Goal: Transaction & Acquisition: Purchase product/service

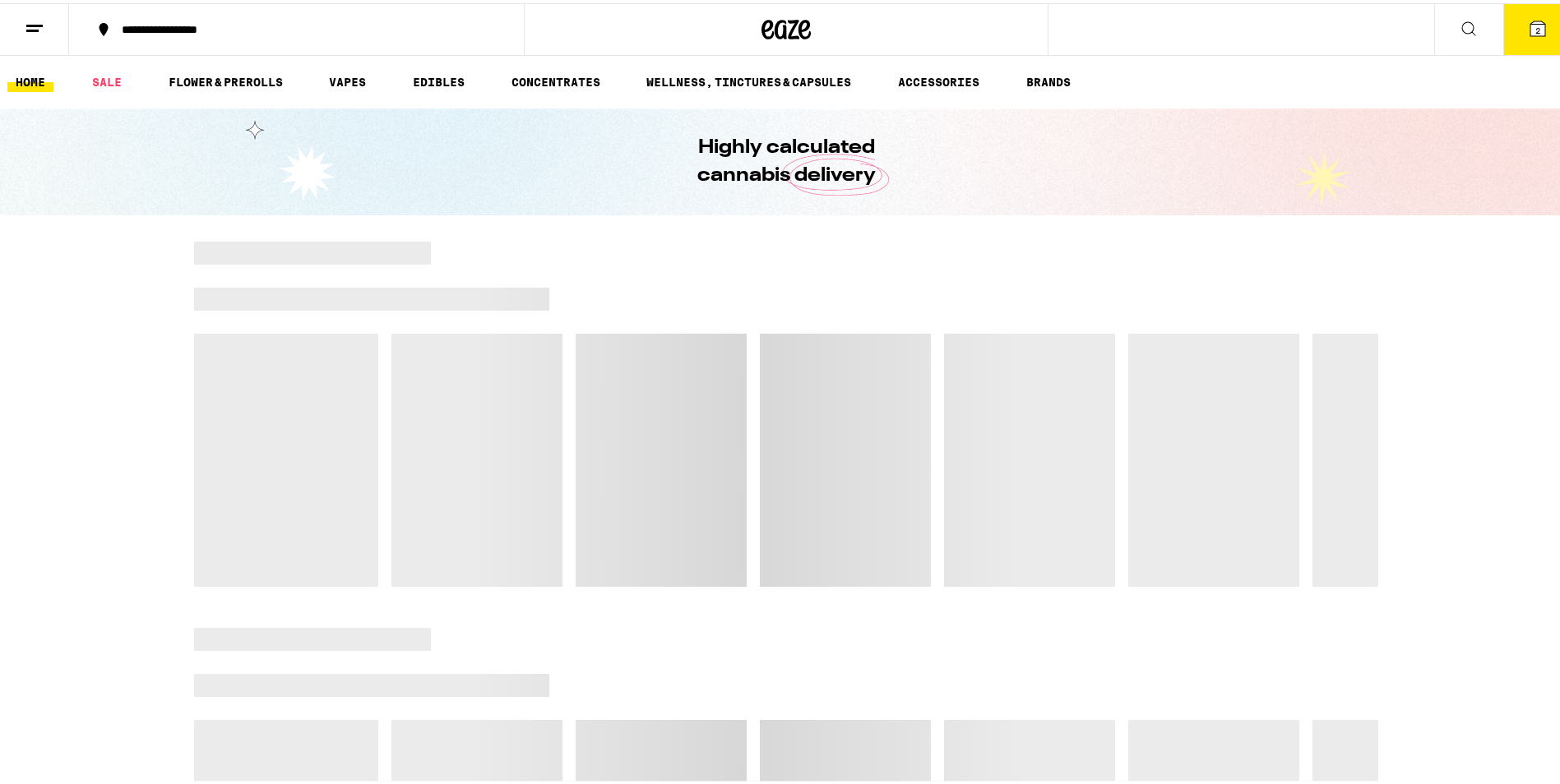
click at [1531, 28] on icon at bounding box center [1538, 25] width 14 height 14
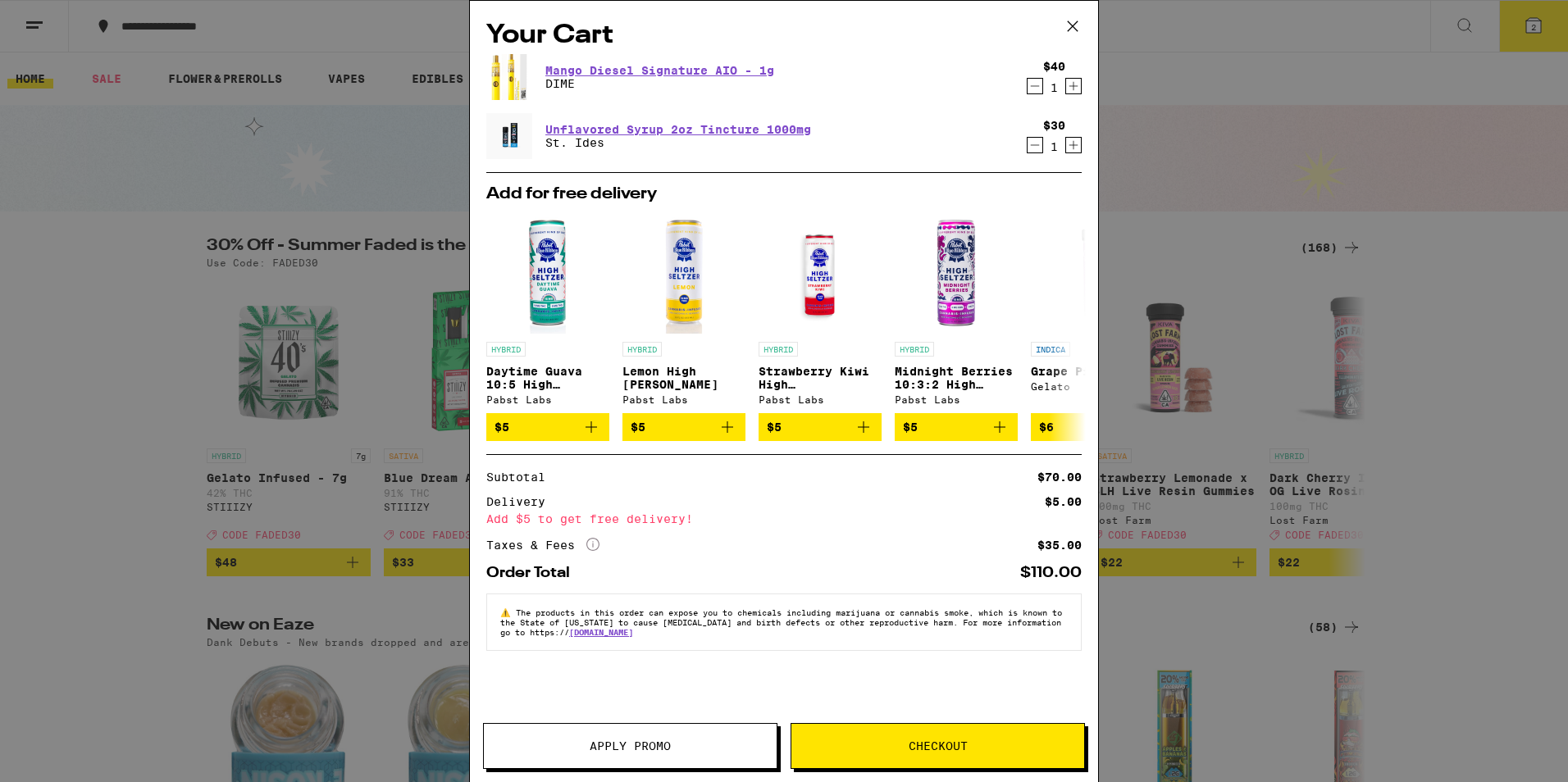
click at [1035, 90] on icon "Decrement" at bounding box center [1035, 86] width 14 height 20
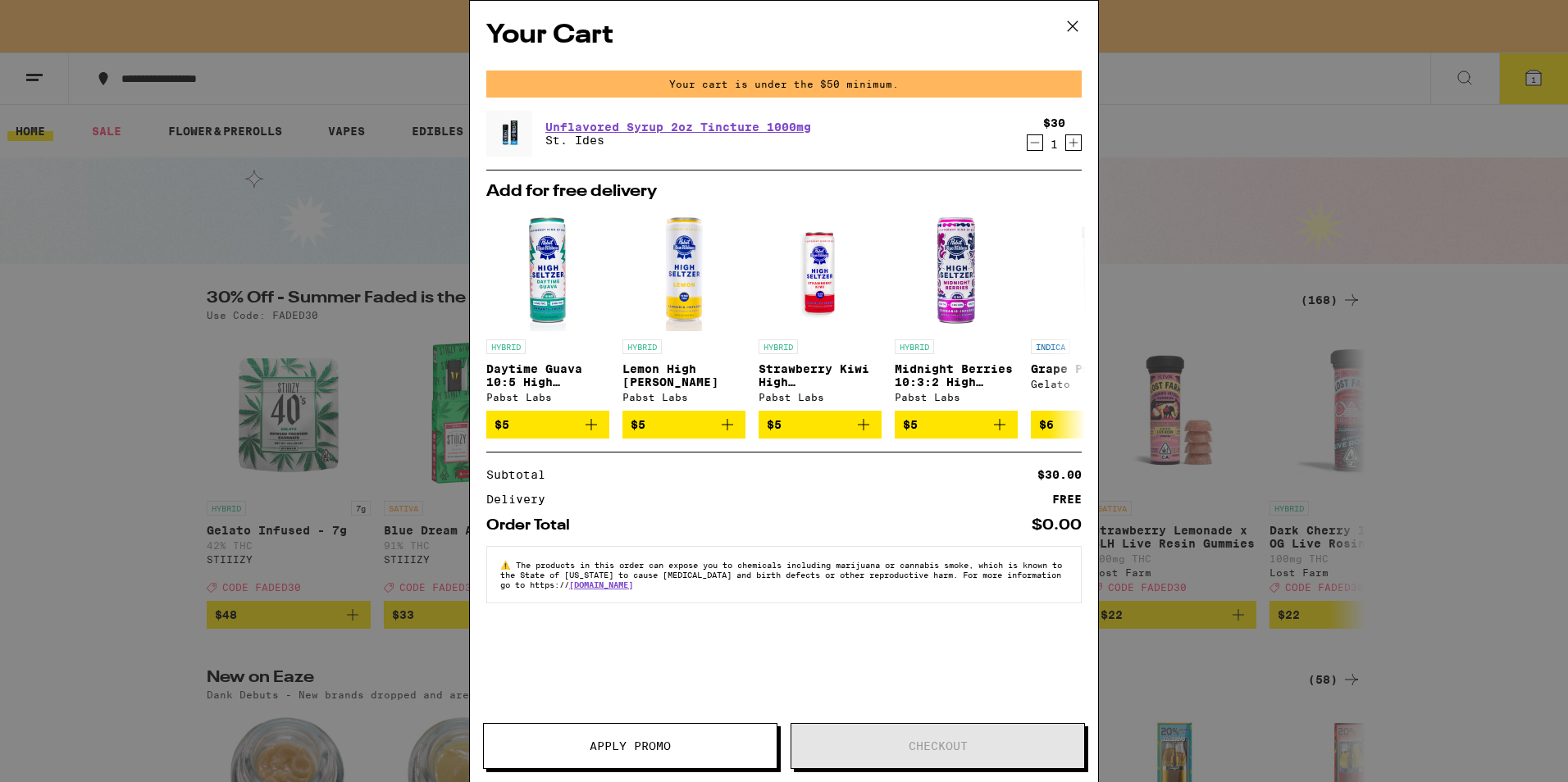
click at [1036, 137] on icon "Decrement" at bounding box center [1035, 142] width 14 height 20
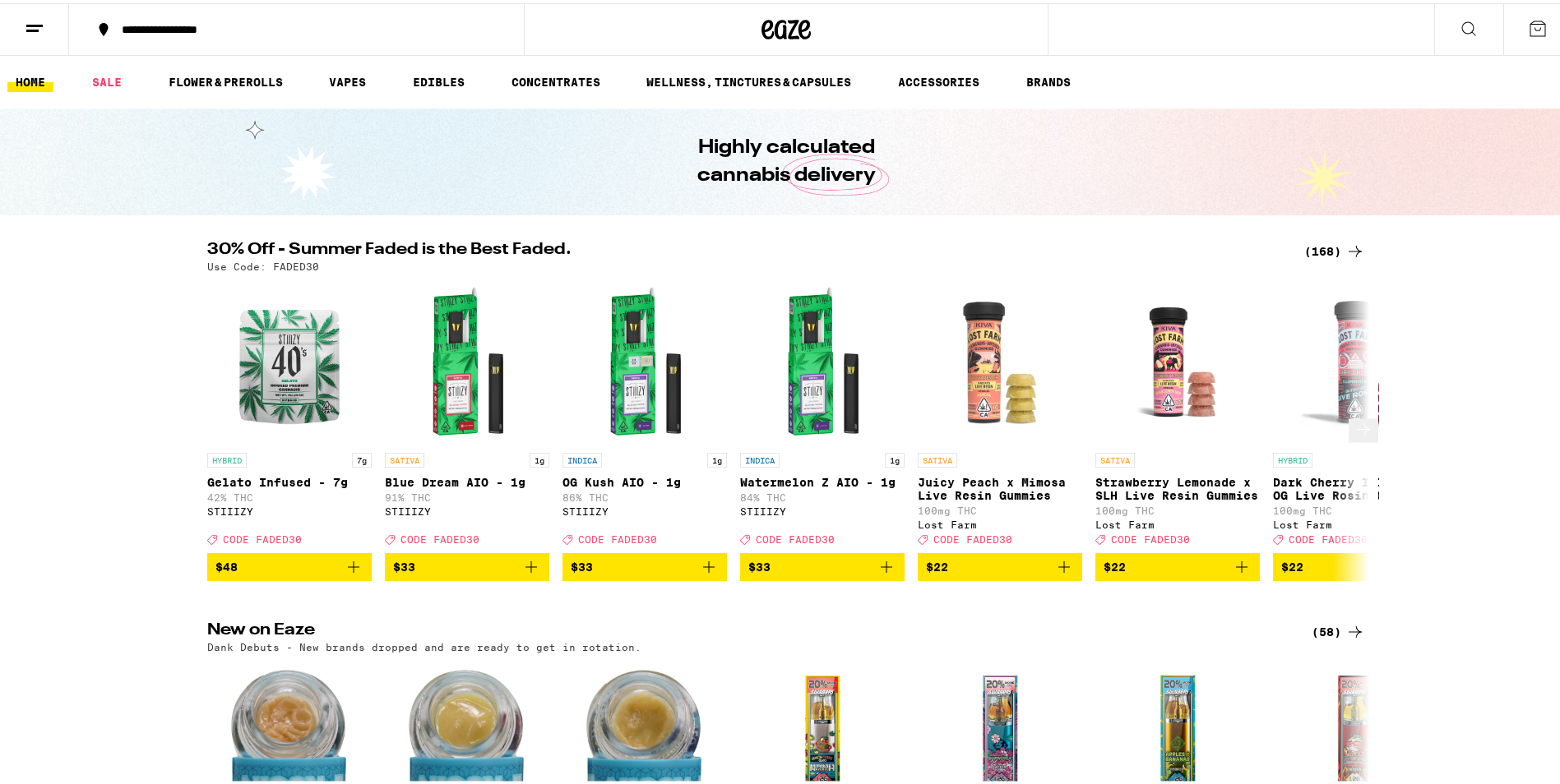
click at [1354, 430] on icon at bounding box center [1363, 427] width 20 height 20
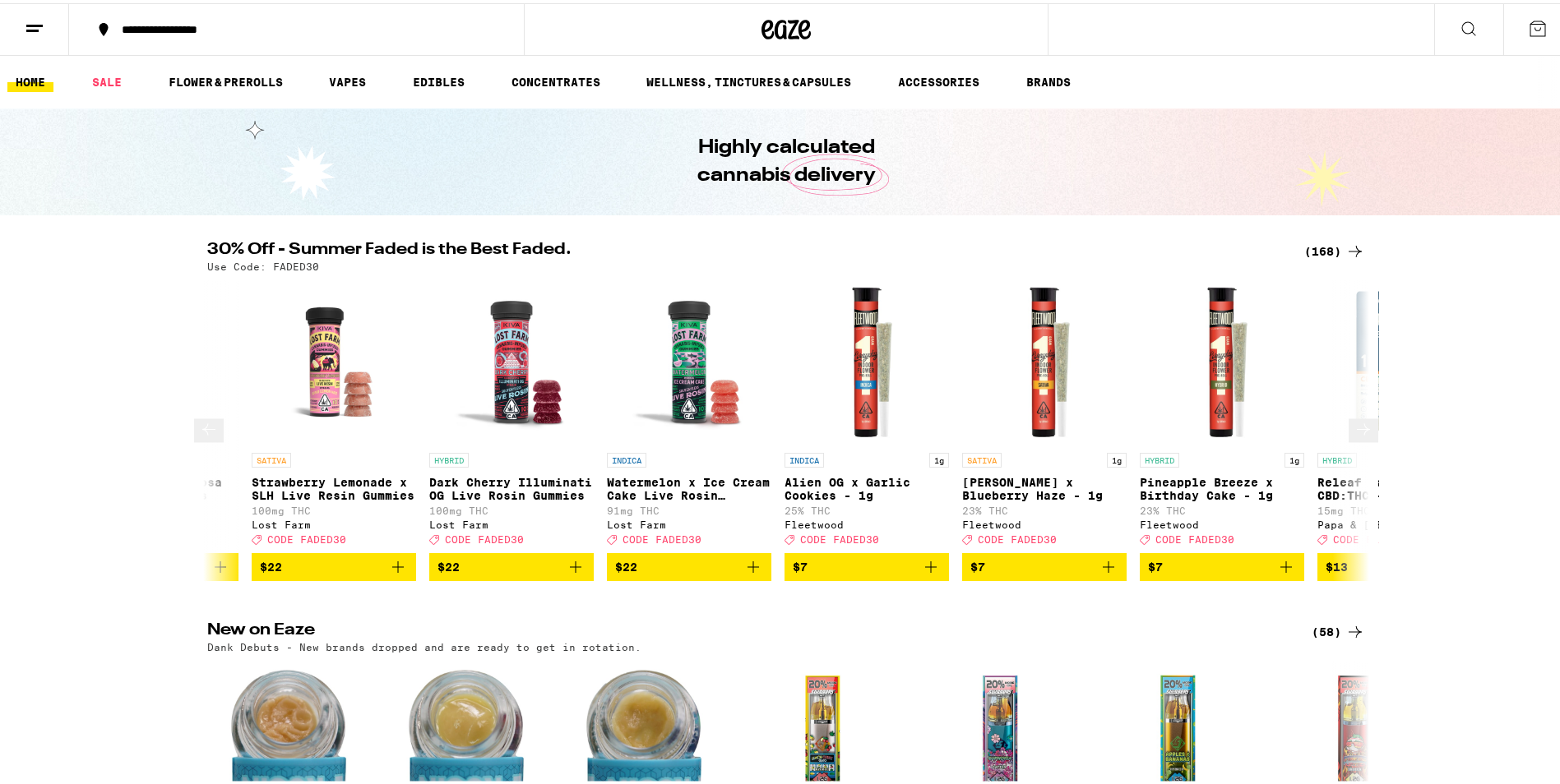
scroll to position [0, 979]
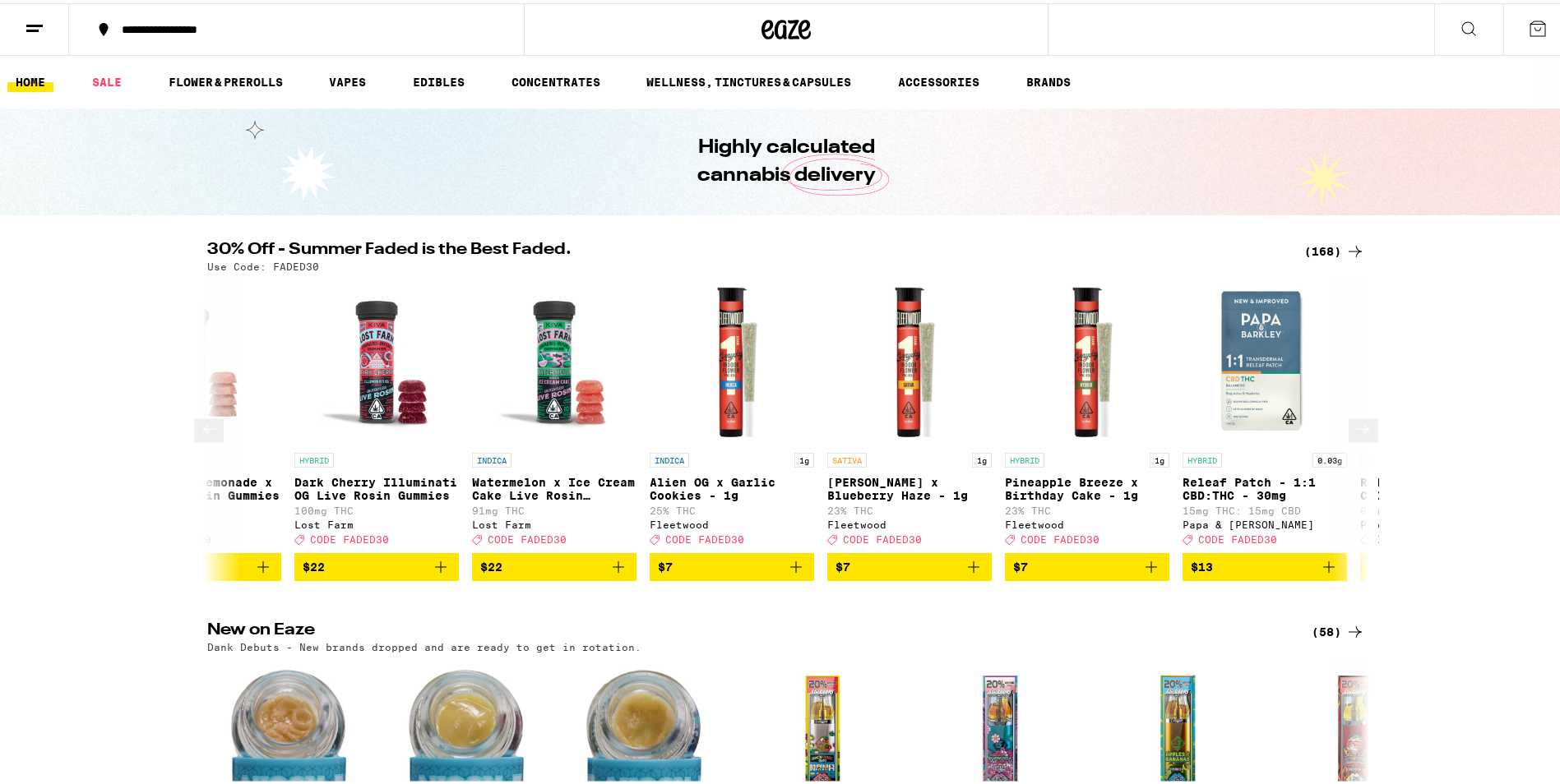
click at [1354, 430] on icon at bounding box center [1363, 427] width 20 height 20
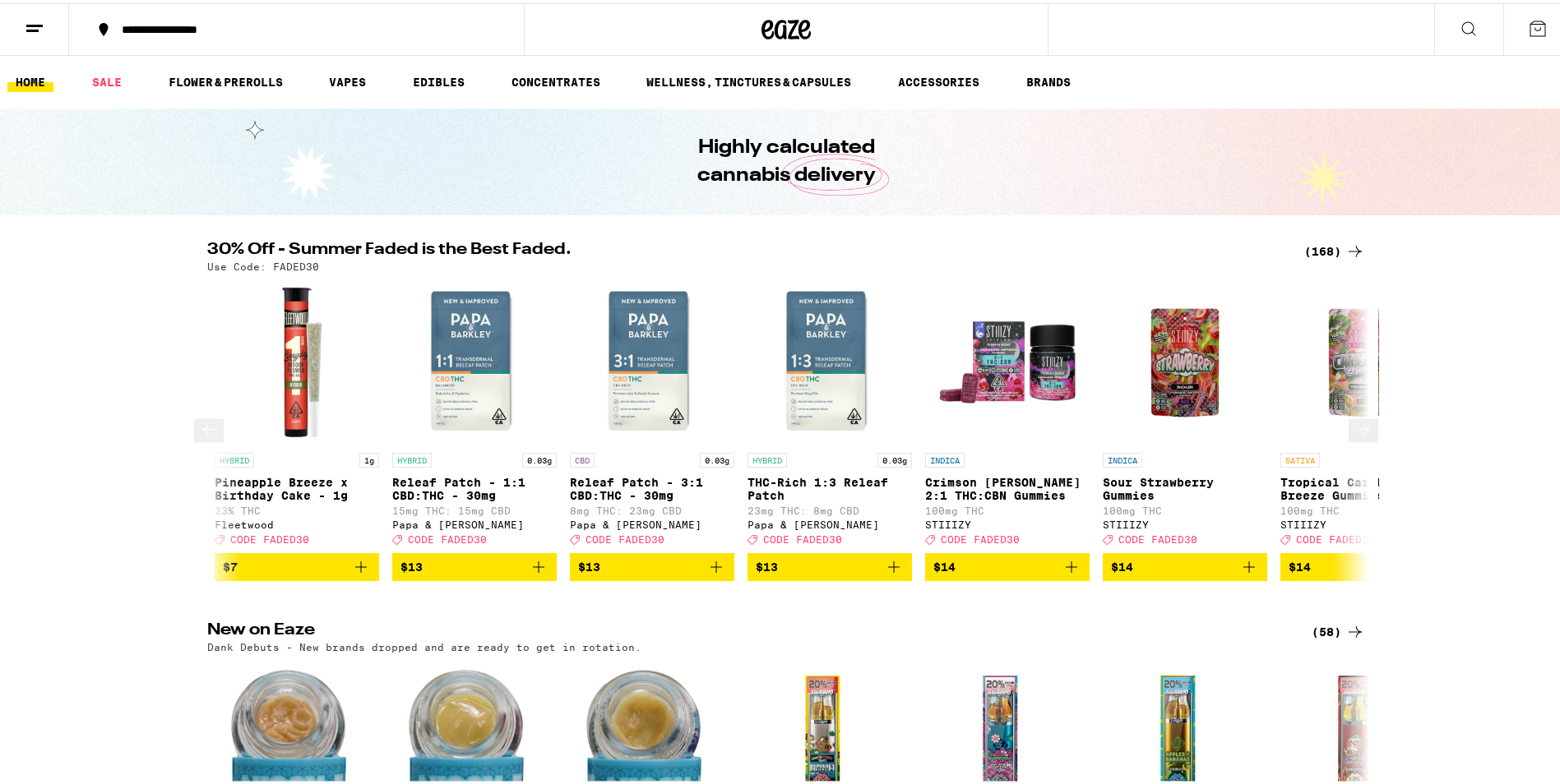
scroll to position [0, 1957]
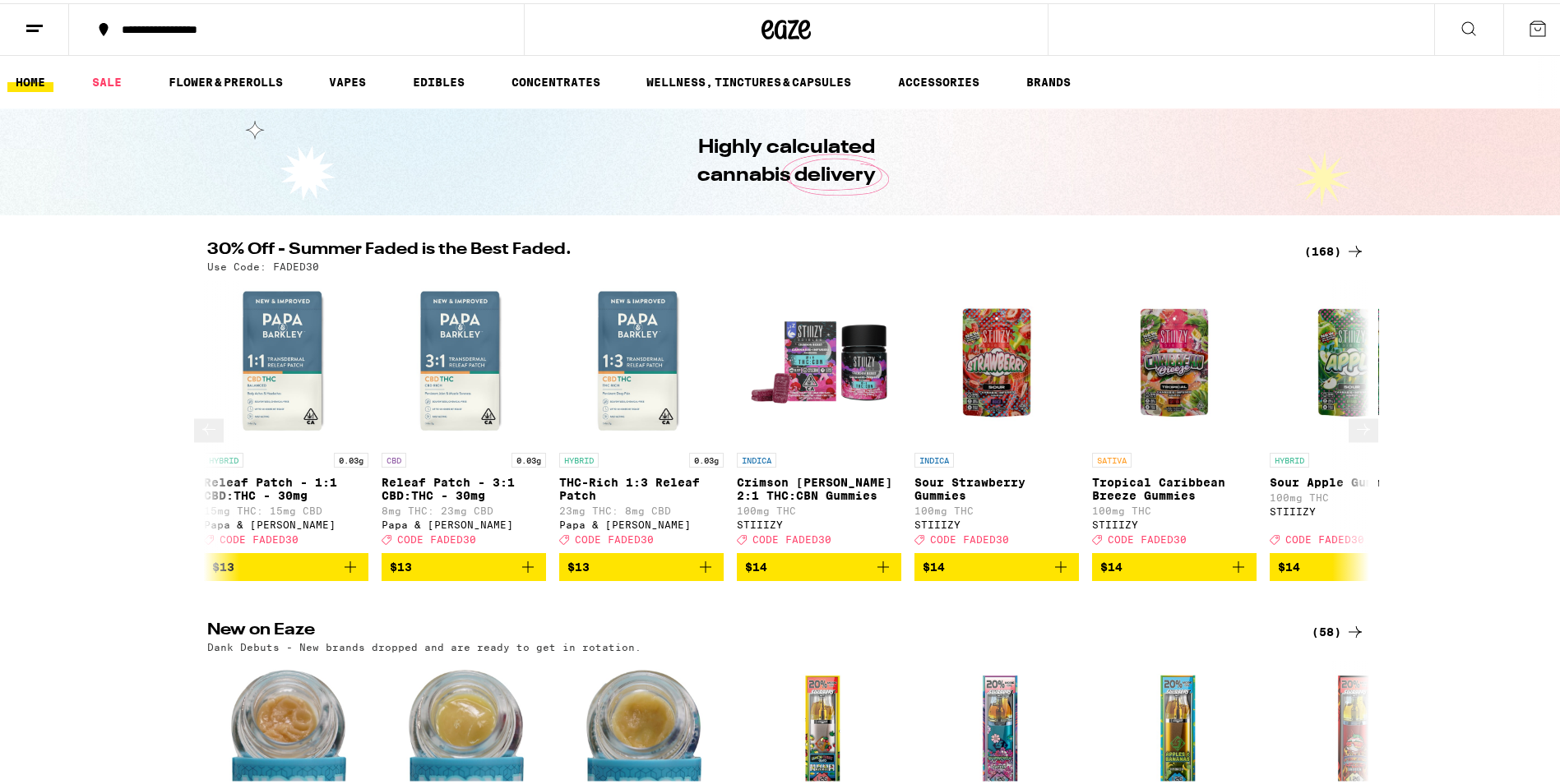
click at [1354, 430] on icon at bounding box center [1363, 427] width 20 height 20
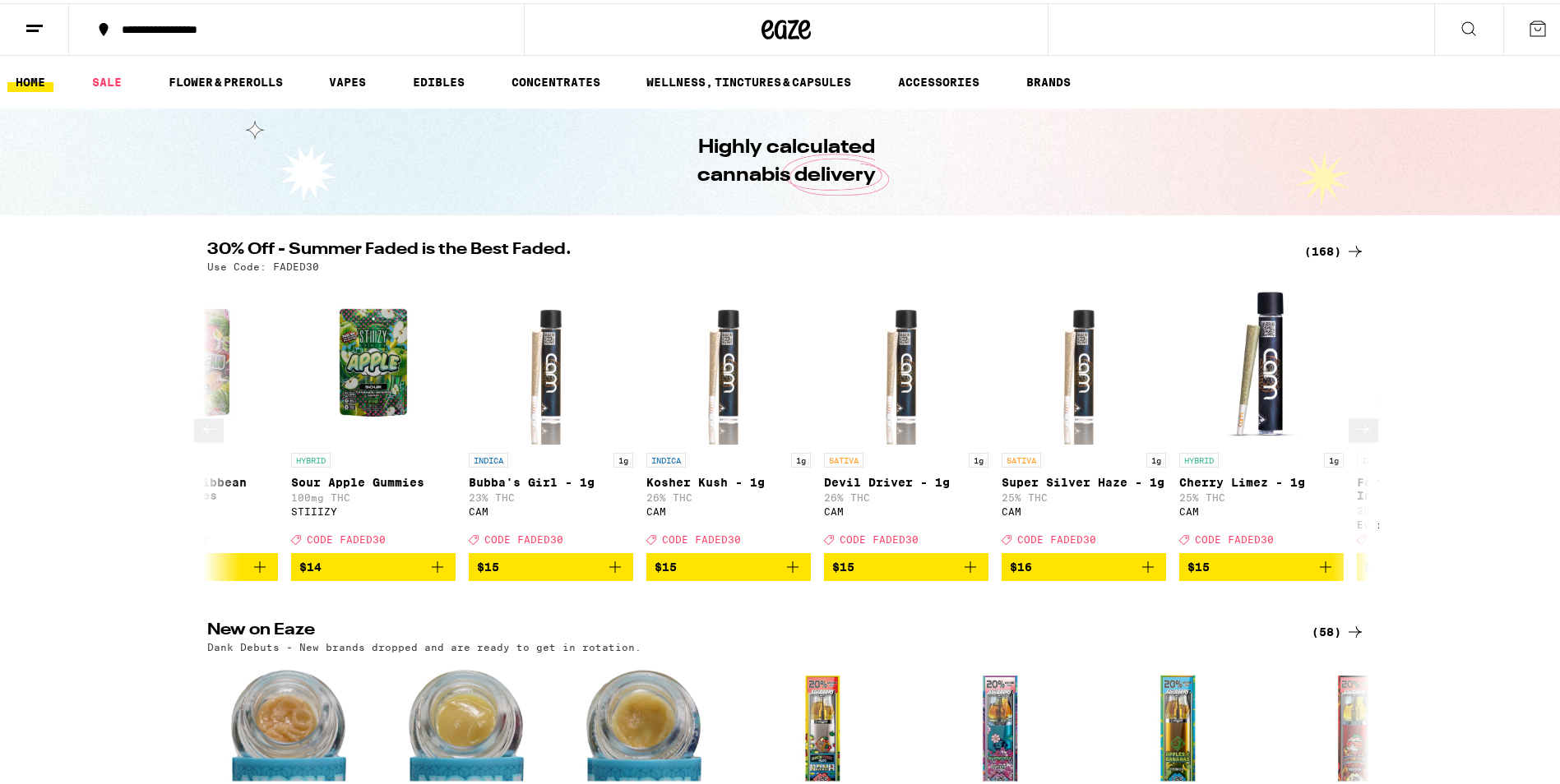
click at [1354, 430] on icon at bounding box center [1363, 427] width 20 height 20
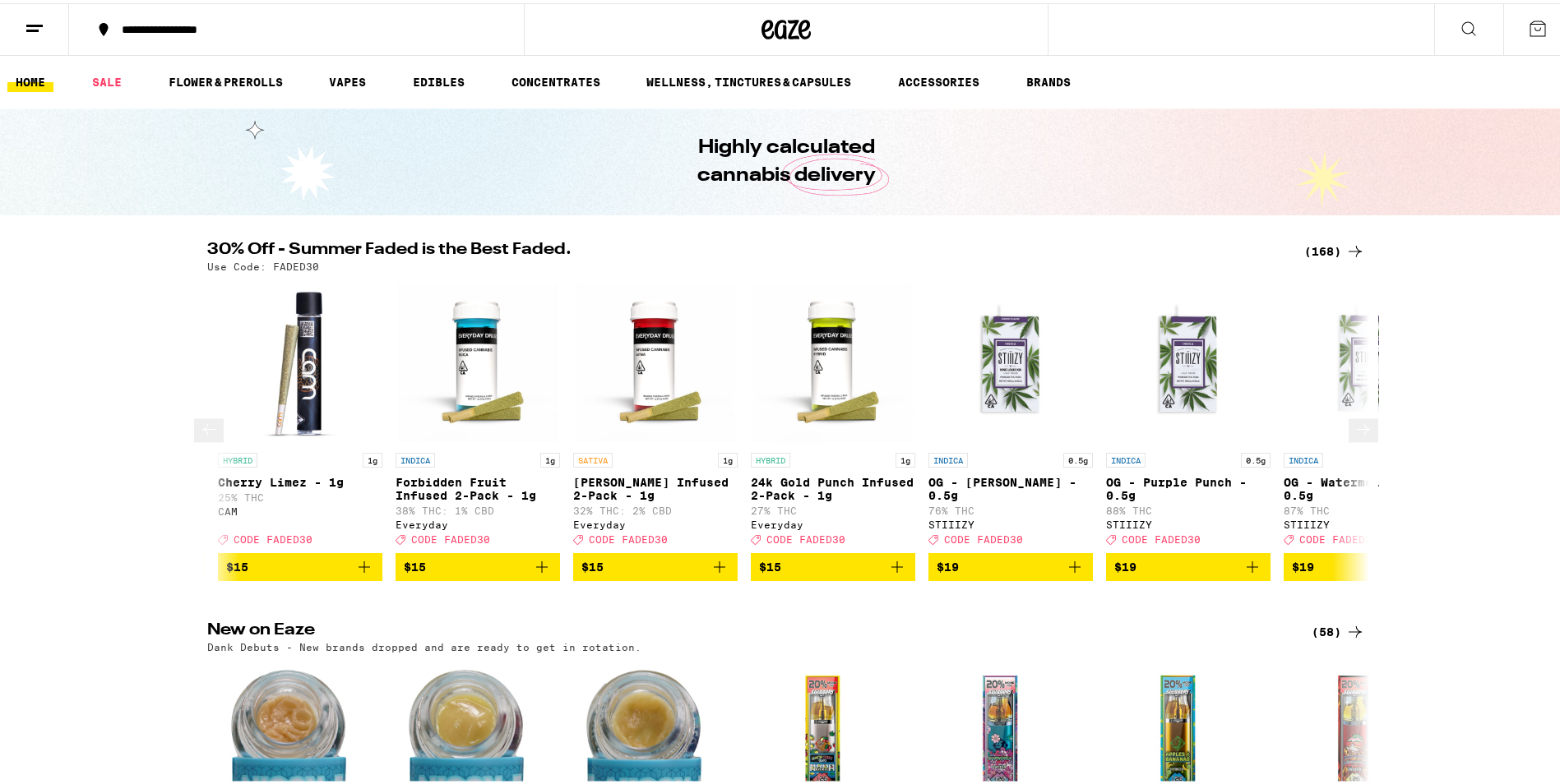
scroll to position [0, 3914]
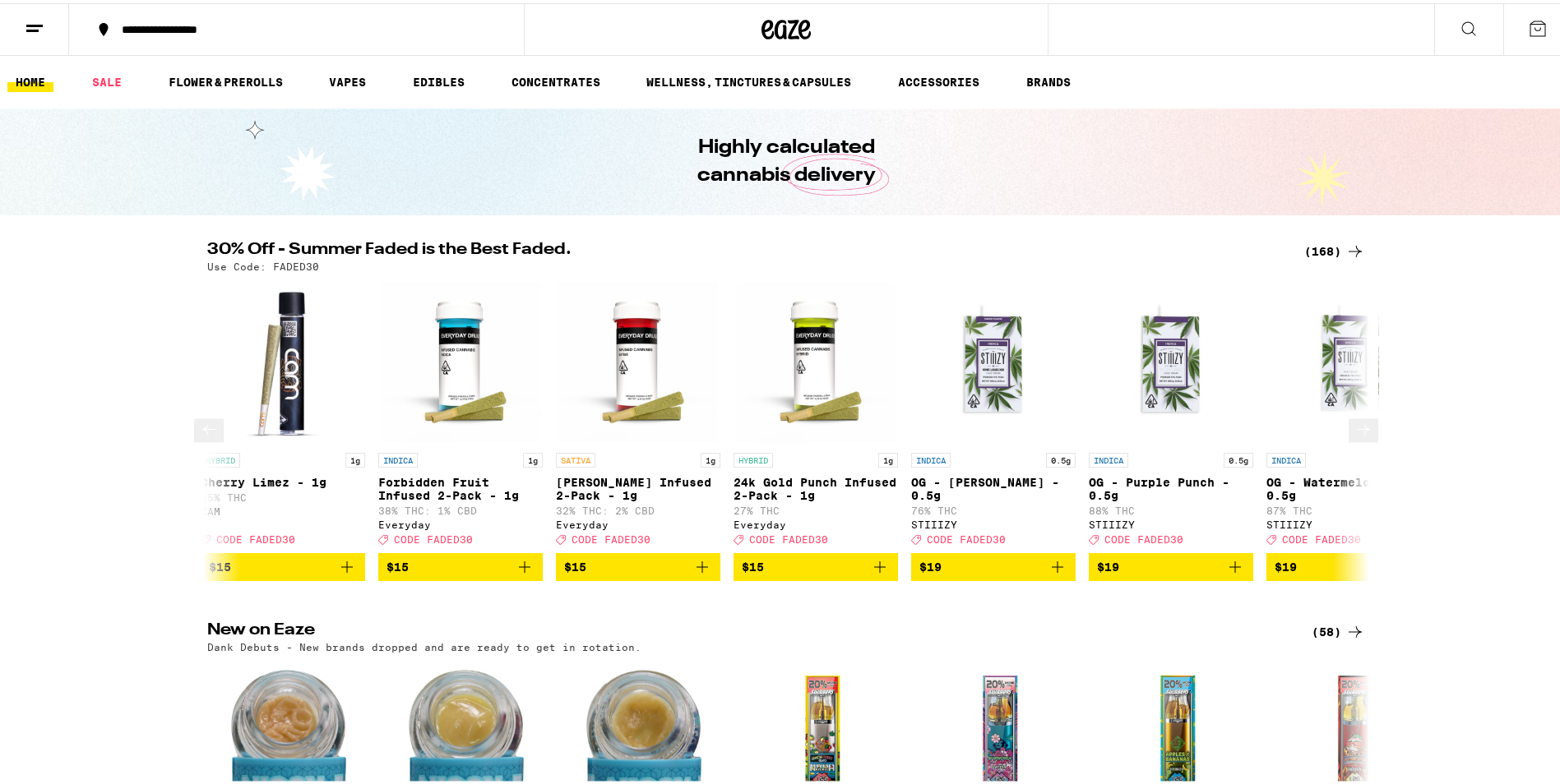
click at [1354, 430] on icon at bounding box center [1363, 427] width 20 height 20
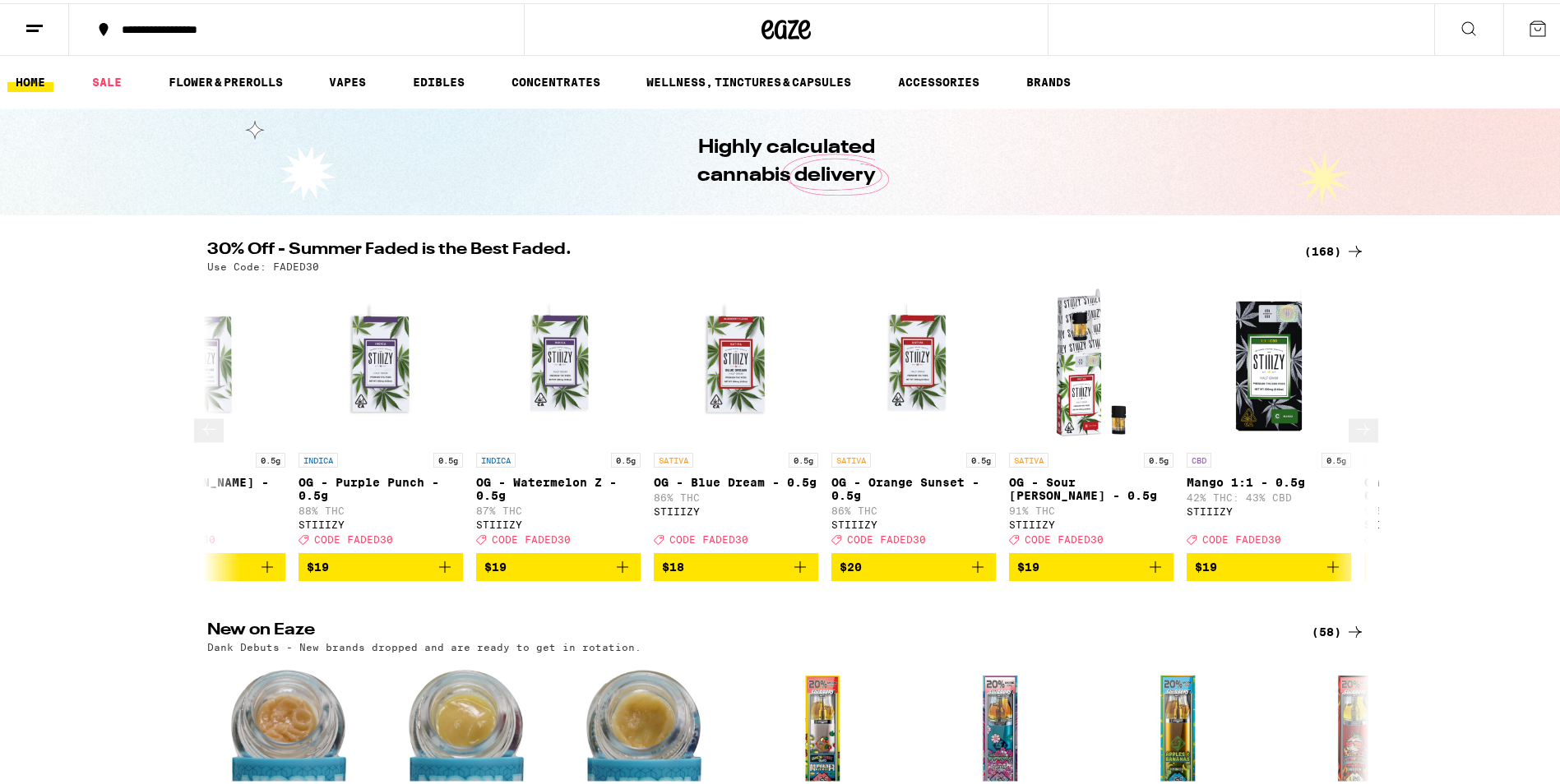
scroll to position [0, 4892]
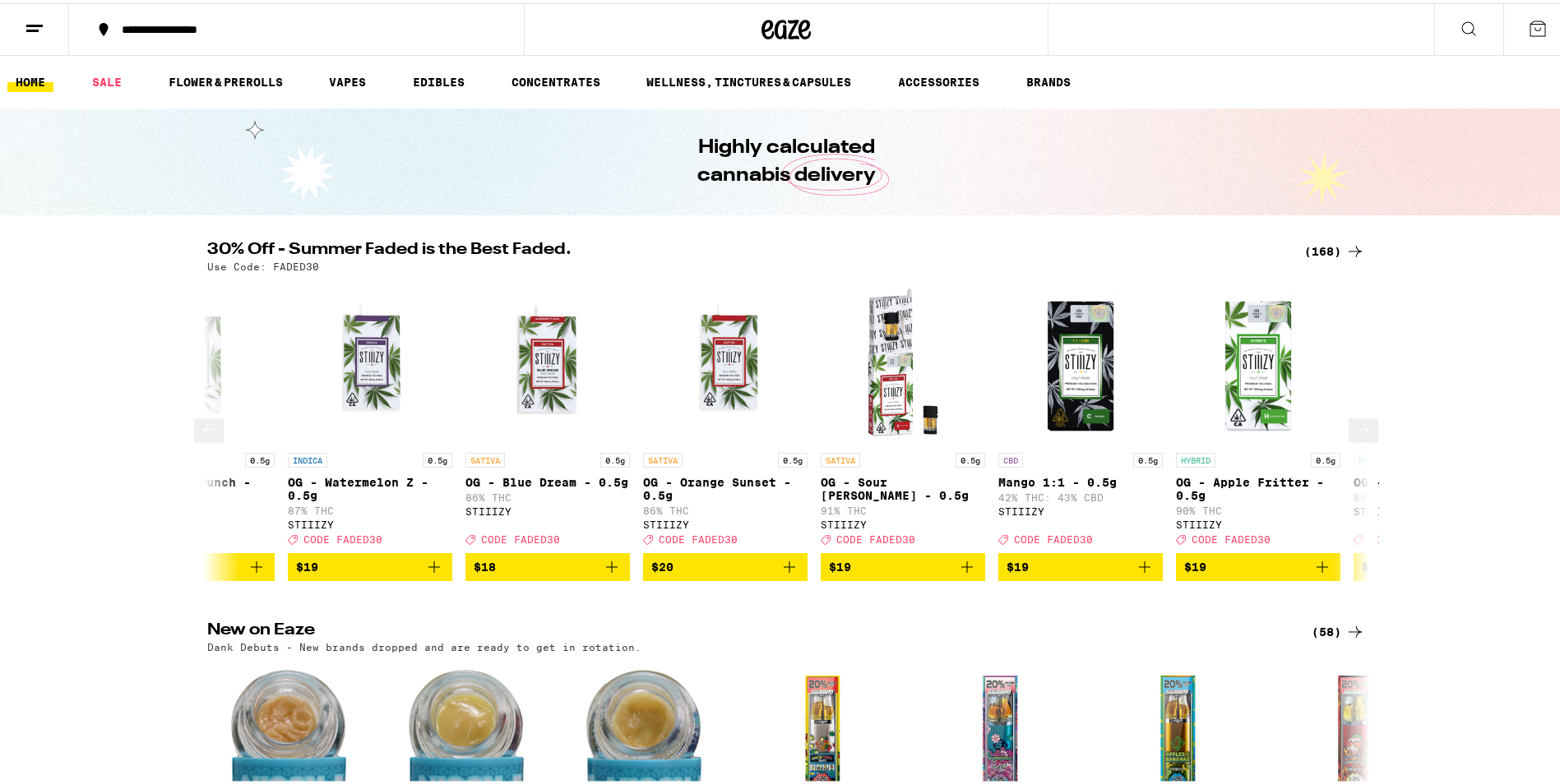
click at [1354, 430] on icon at bounding box center [1363, 427] width 20 height 20
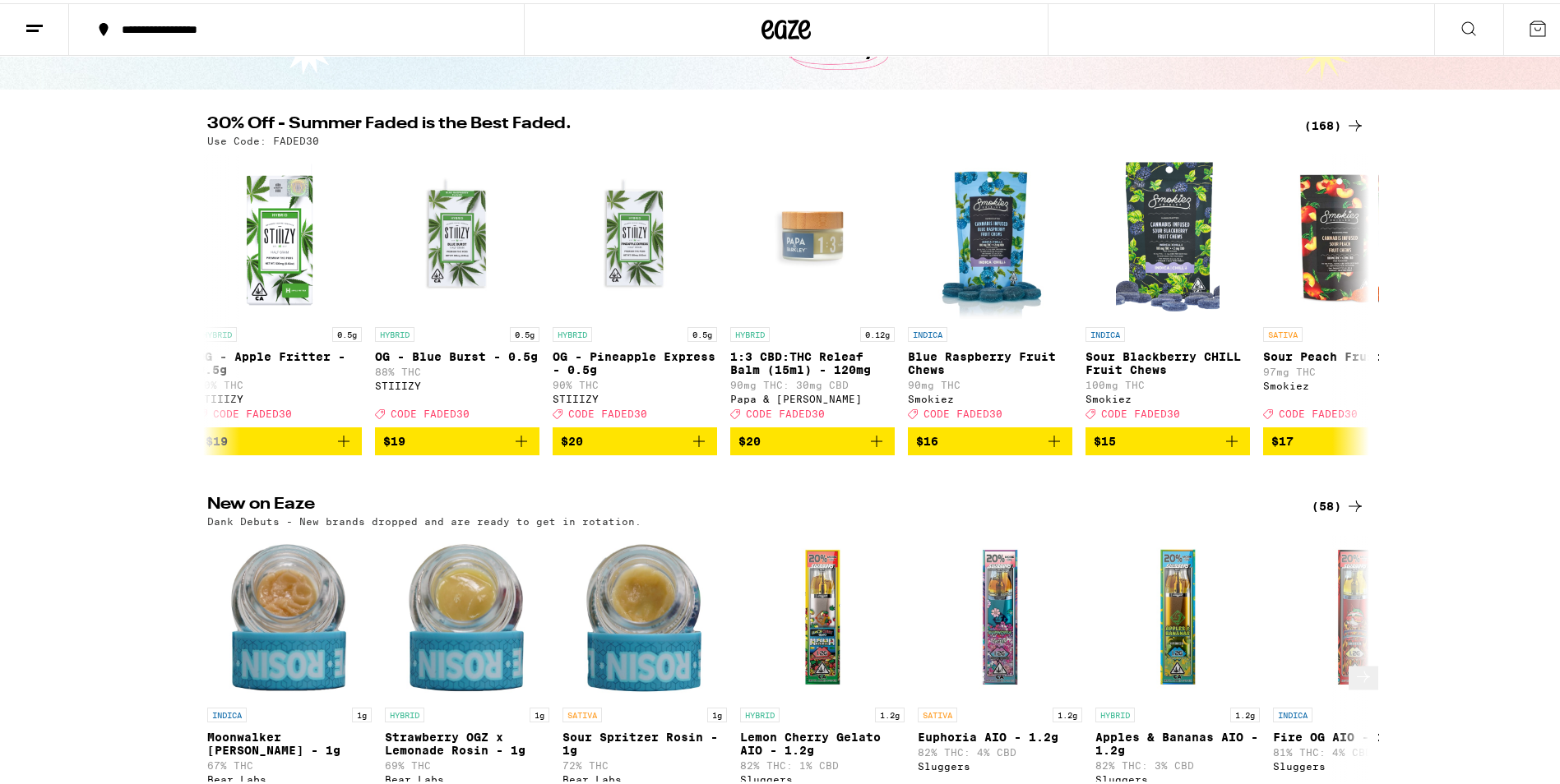
scroll to position [83, 0]
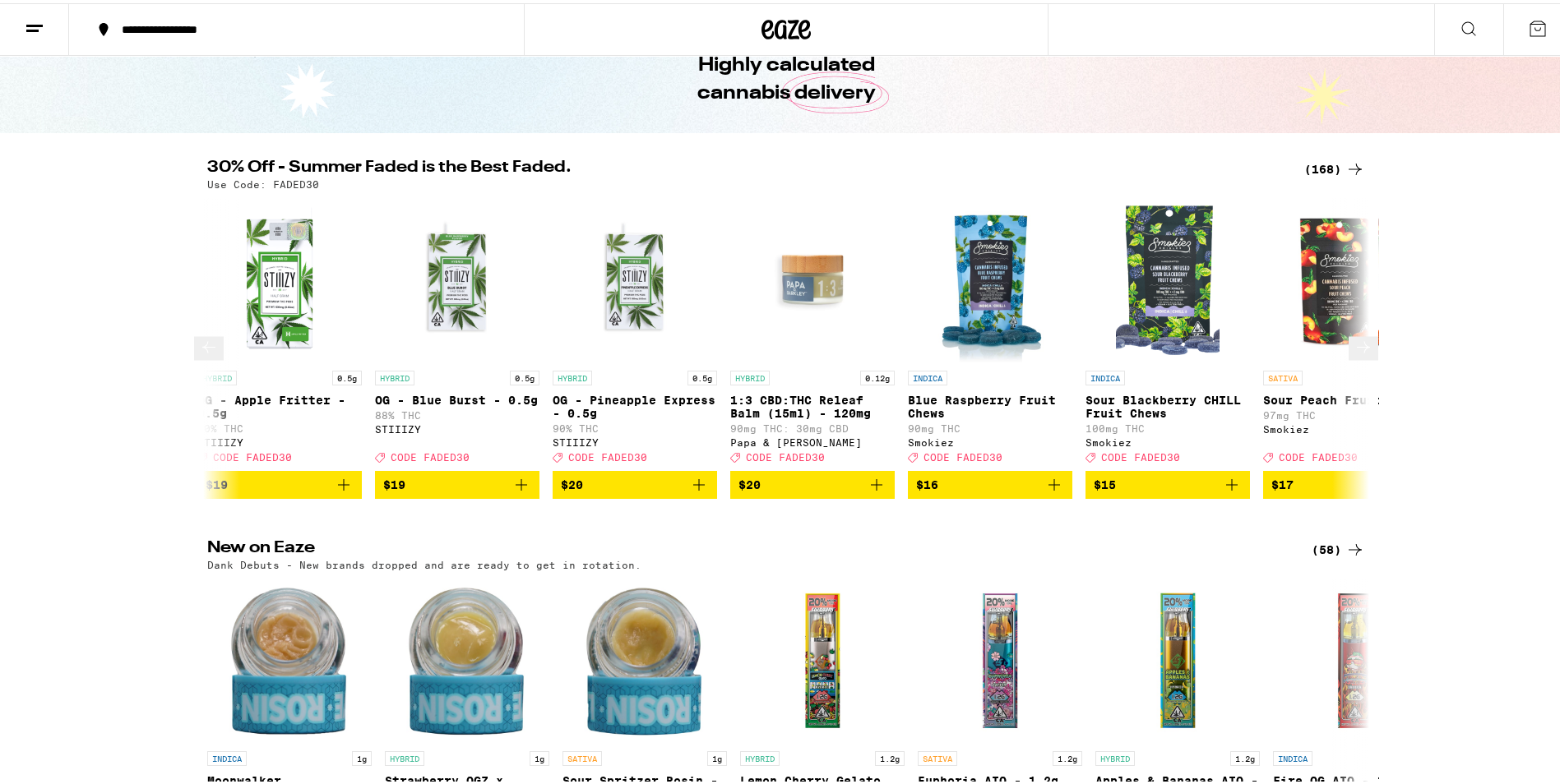
click at [1359, 354] on icon at bounding box center [1363, 344] width 20 height 20
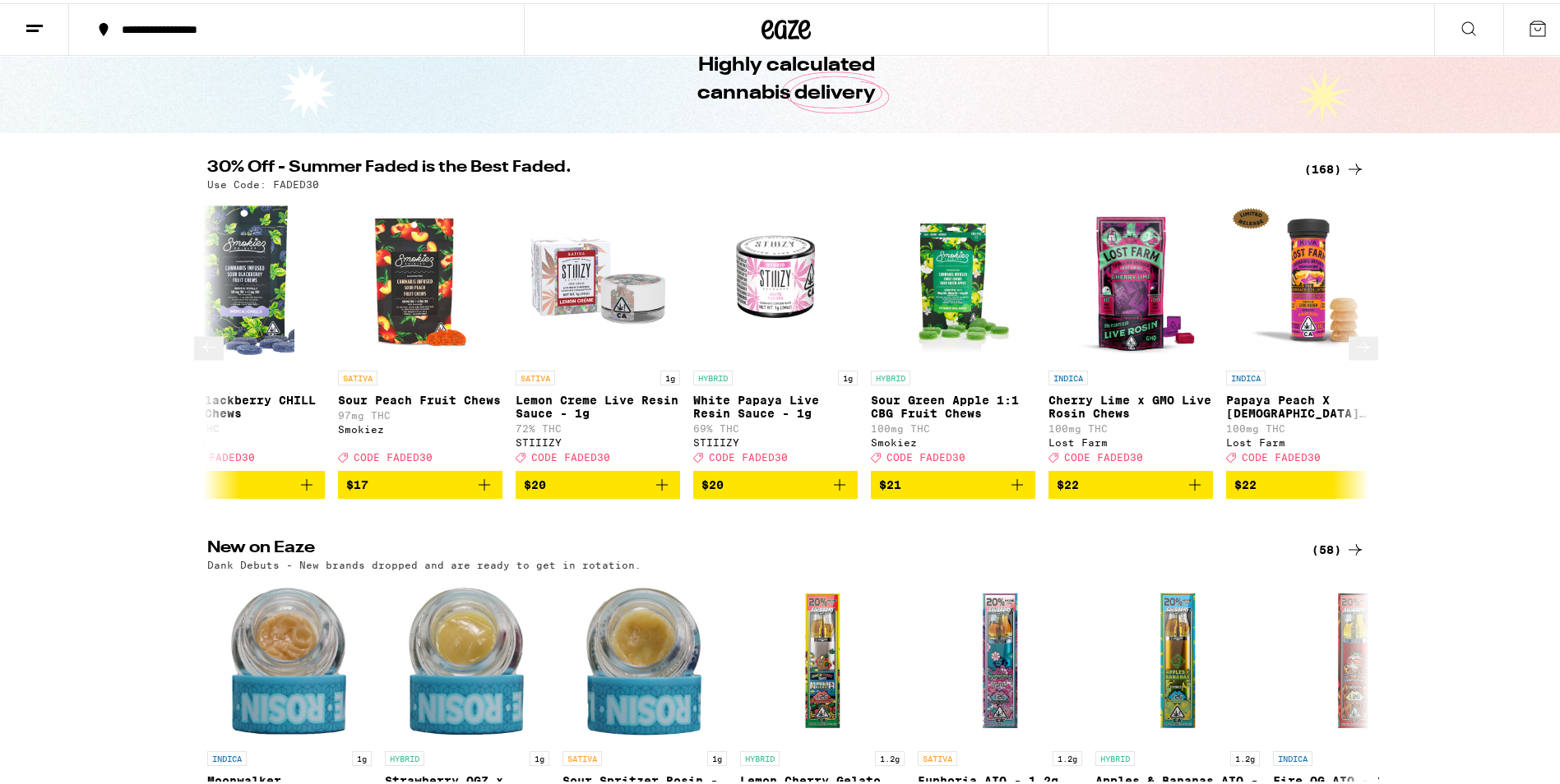
scroll to position [0, 6849]
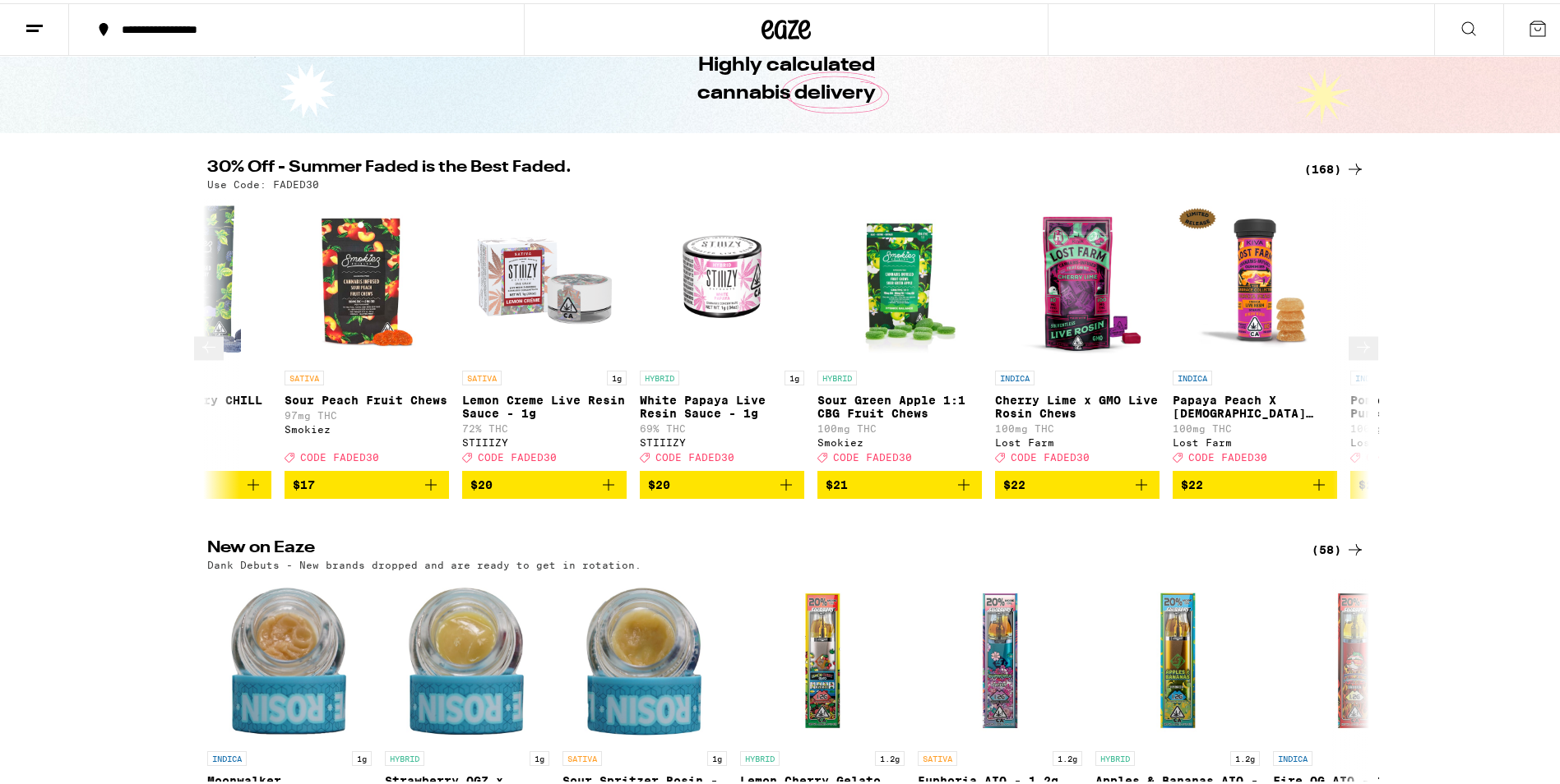
click at [1359, 354] on icon at bounding box center [1363, 344] width 20 height 20
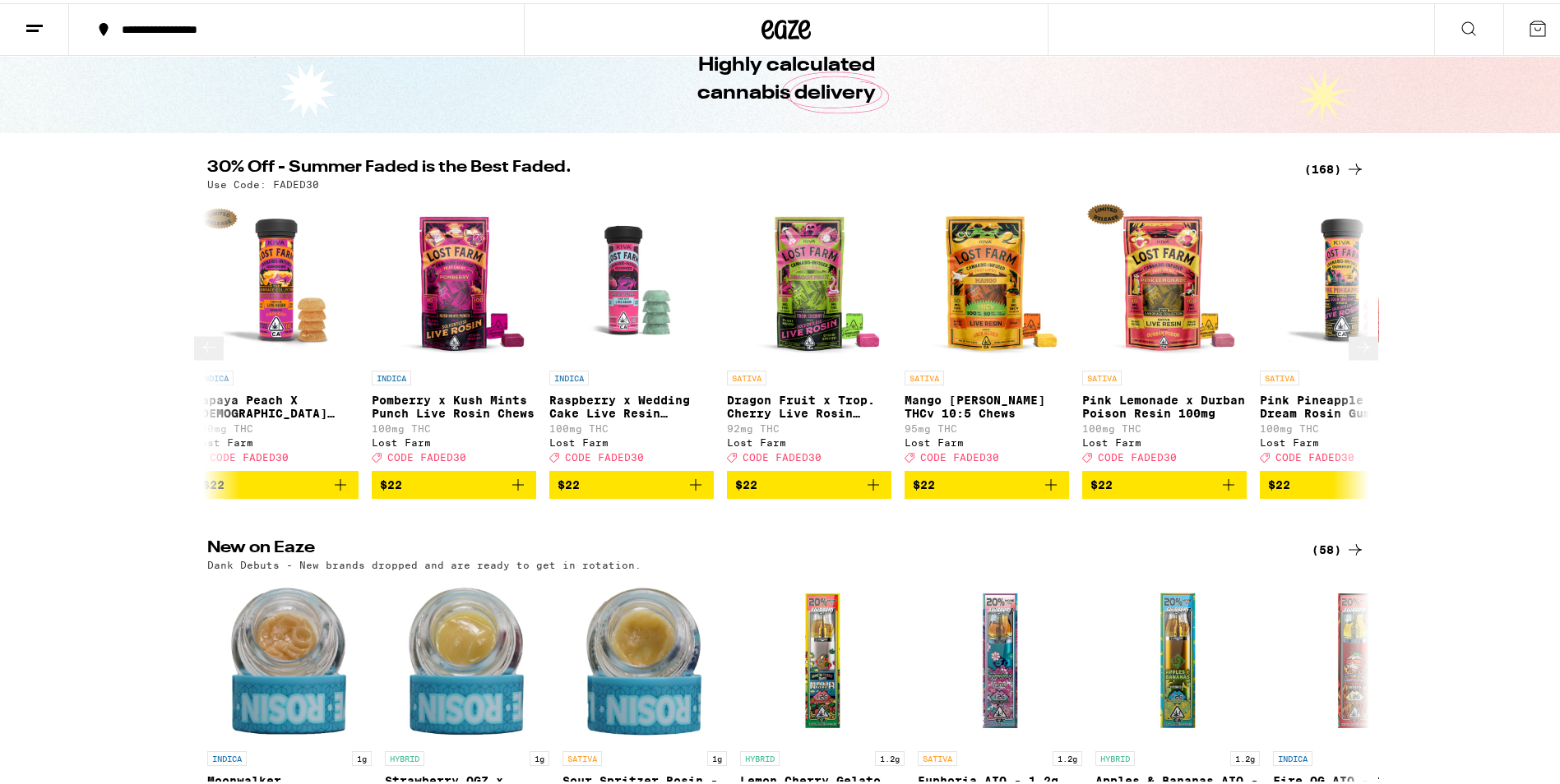
click at [1359, 354] on icon at bounding box center [1363, 344] width 20 height 20
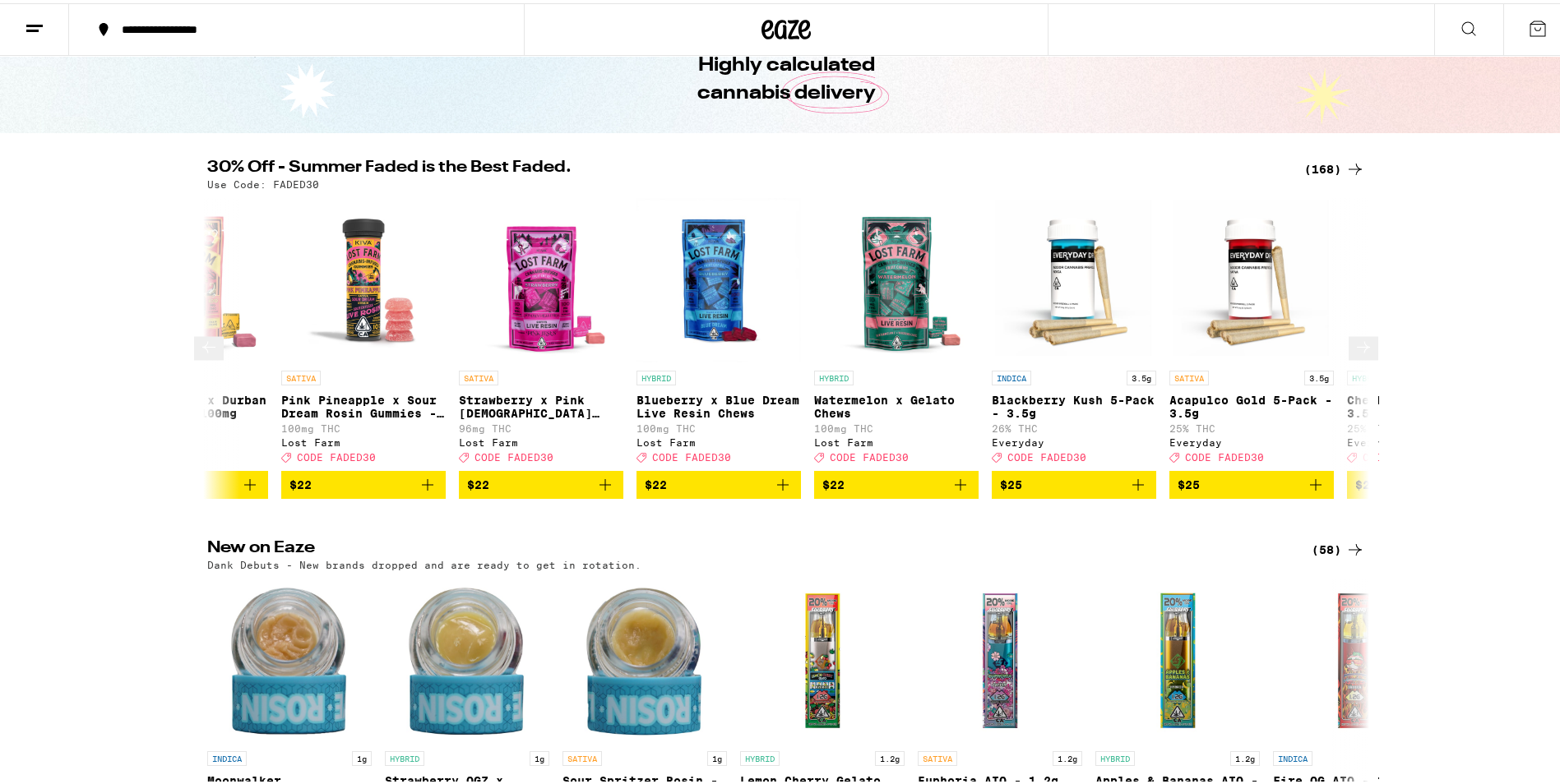
click at [1359, 354] on icon at bounding box center [1363, 344] width 20 height 20
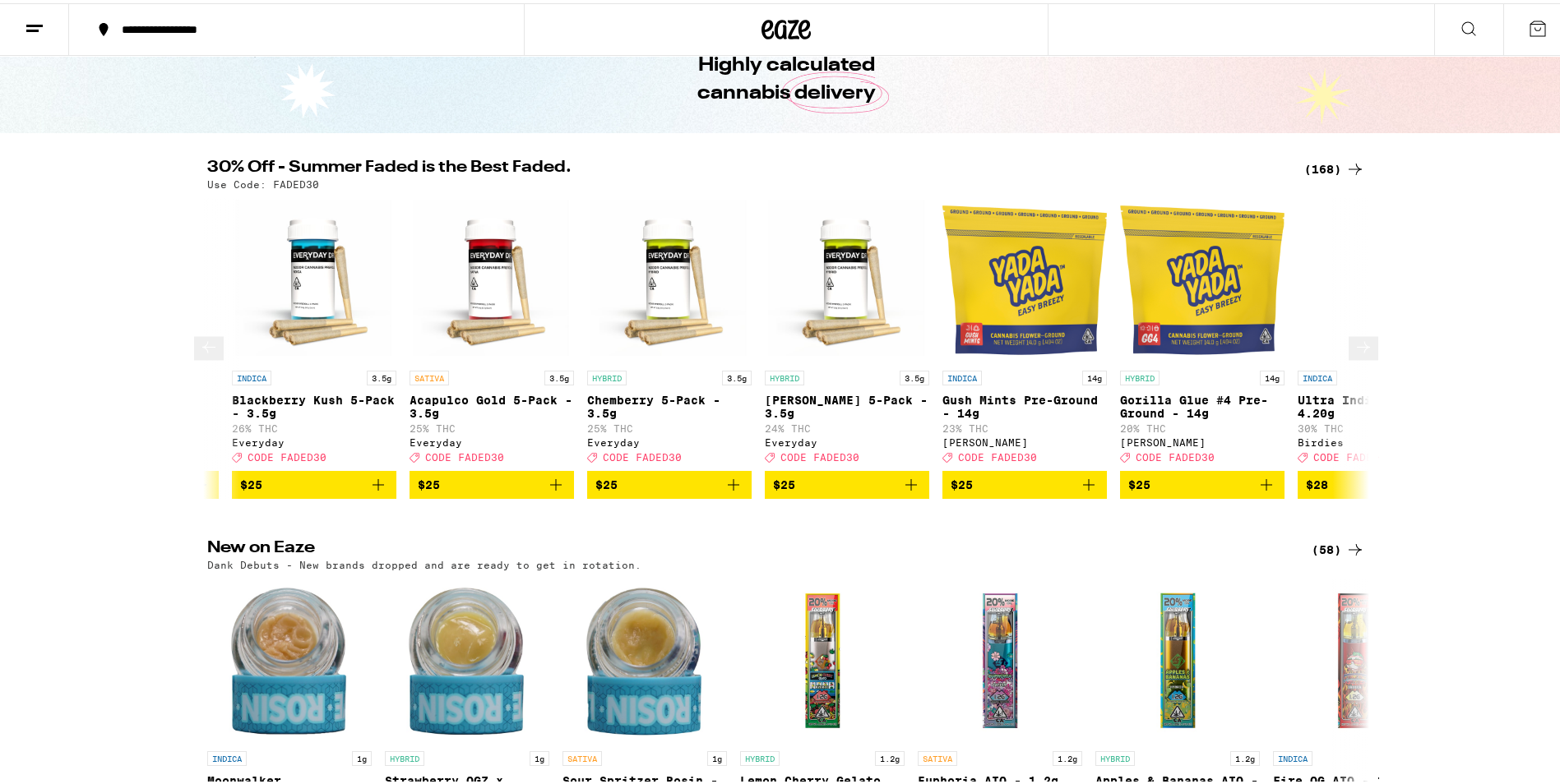
scroll to position [0, 9785]
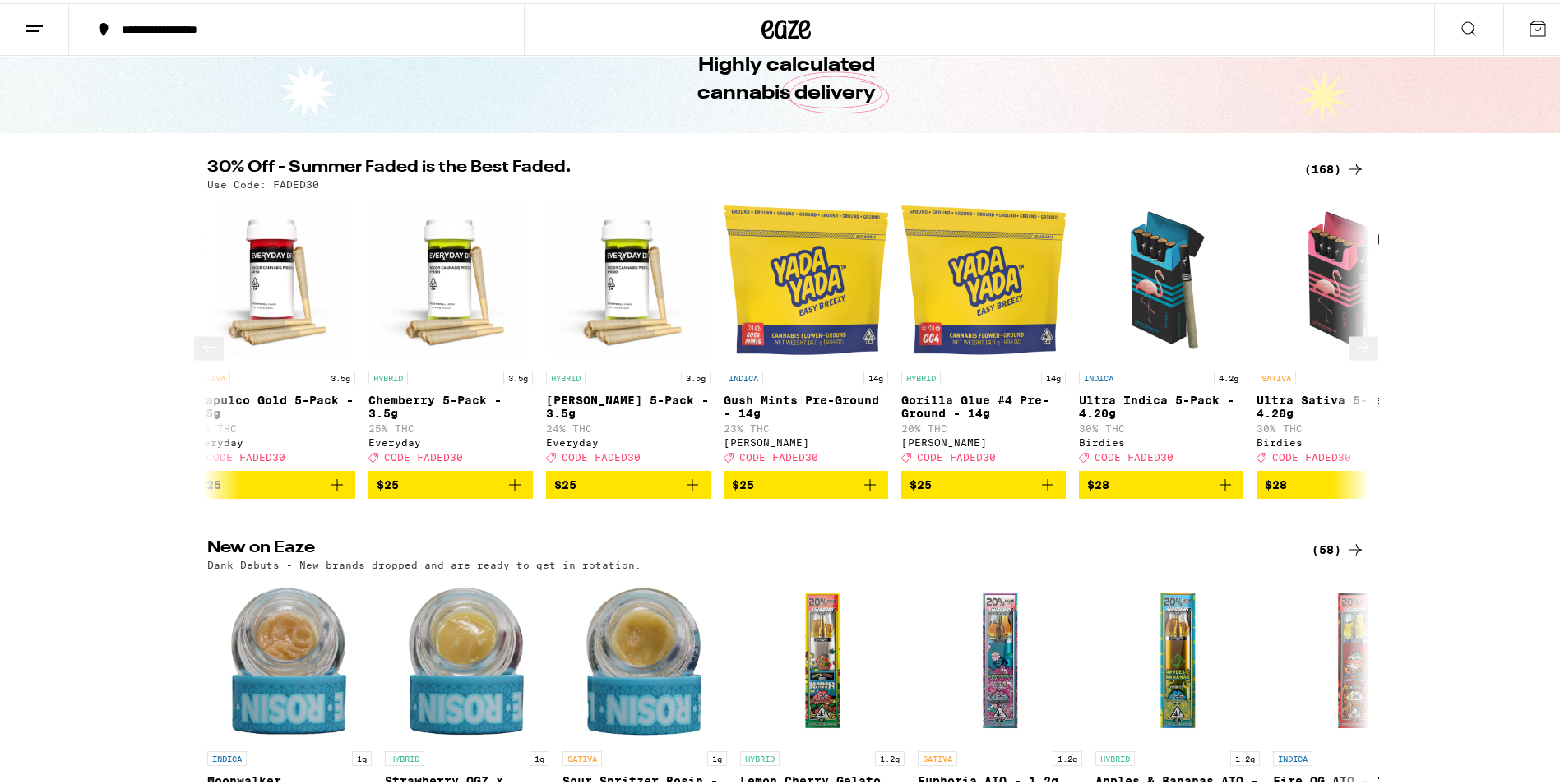
click at [1359, 354] on icon at bounding box center [1363, 344] width 20 height 20
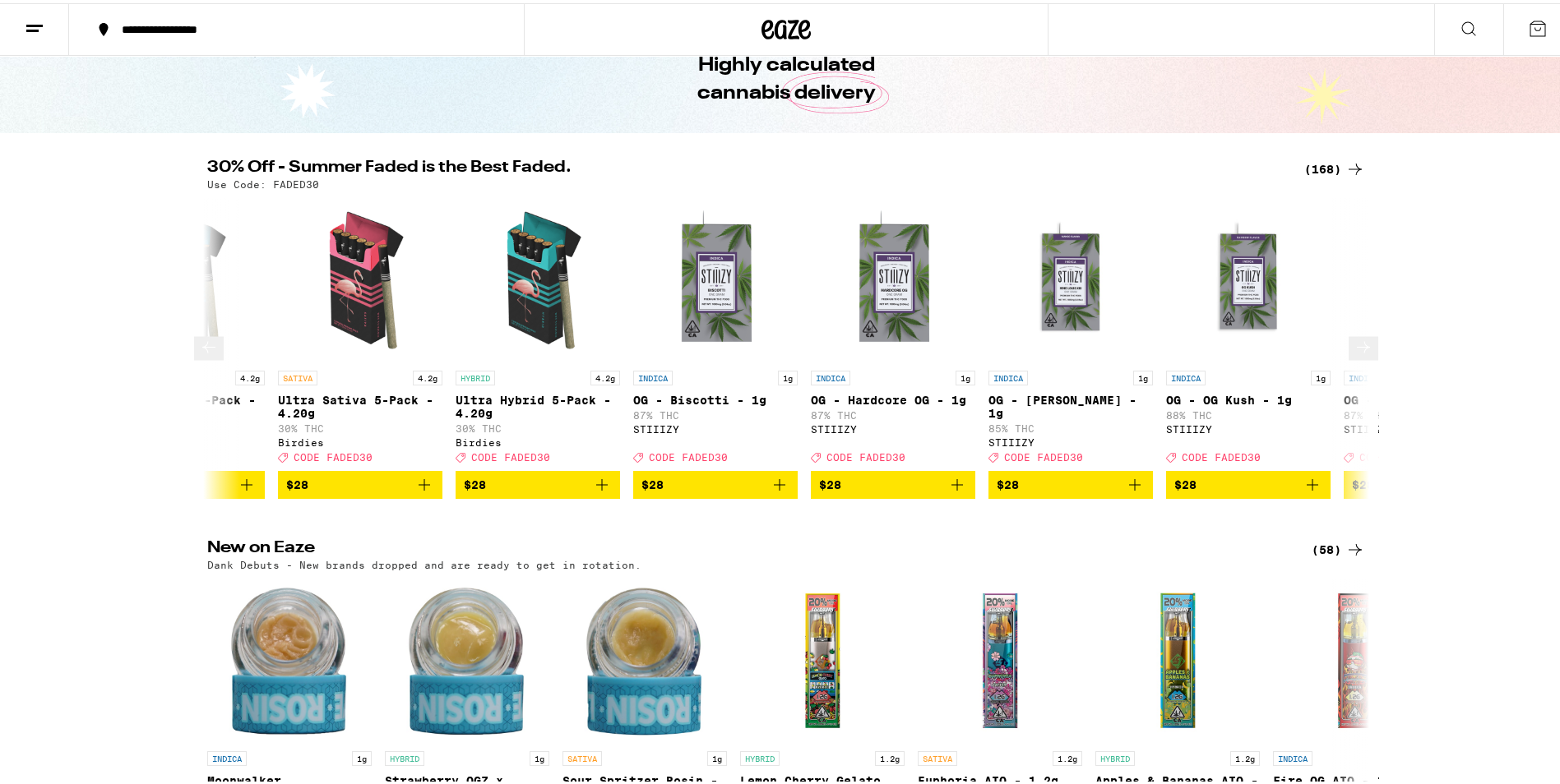
click at [1359, 354] on icon at bounding box center [1363, 344] width 20 height 20
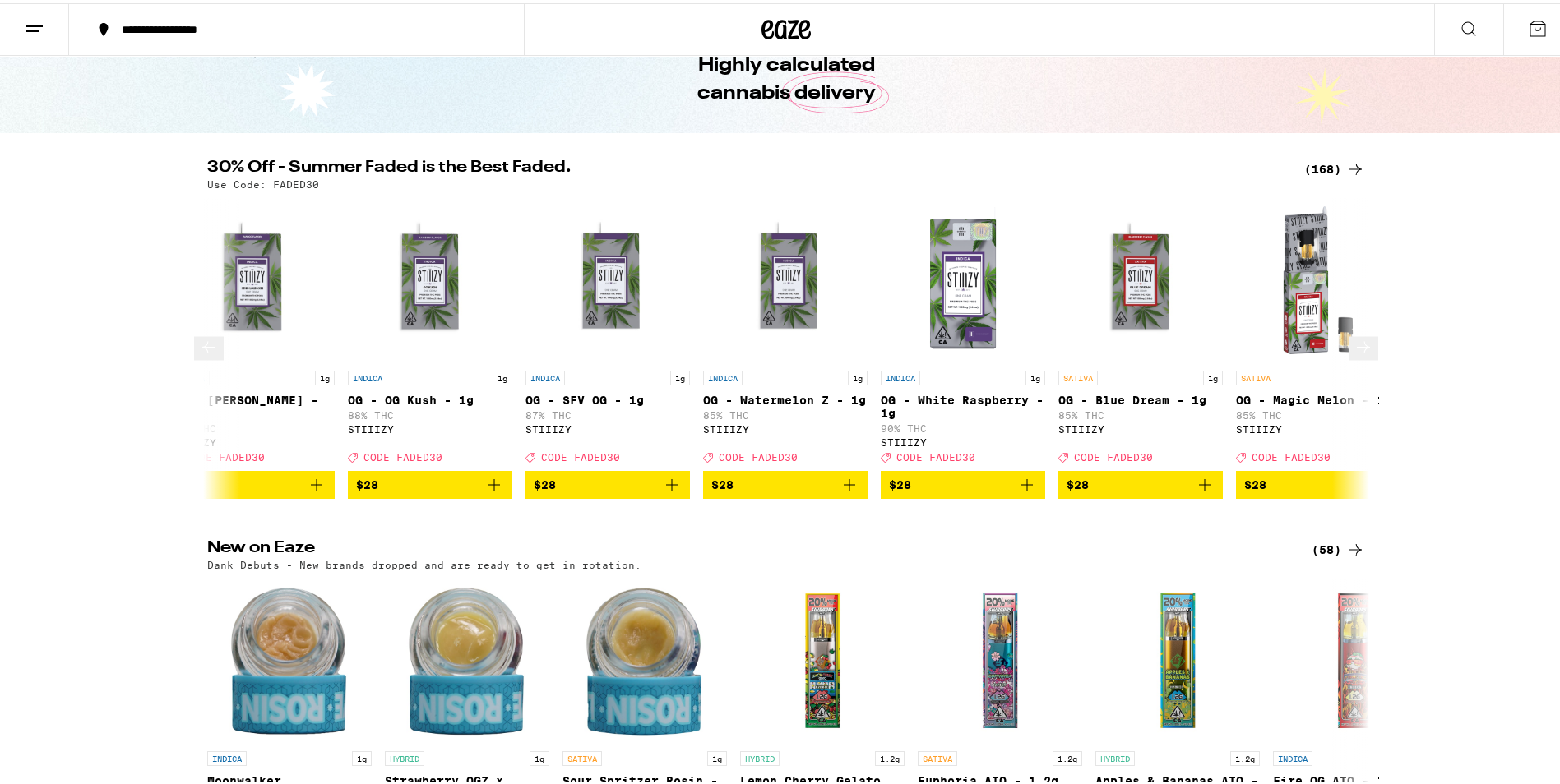
scroll to position [0, 11742]
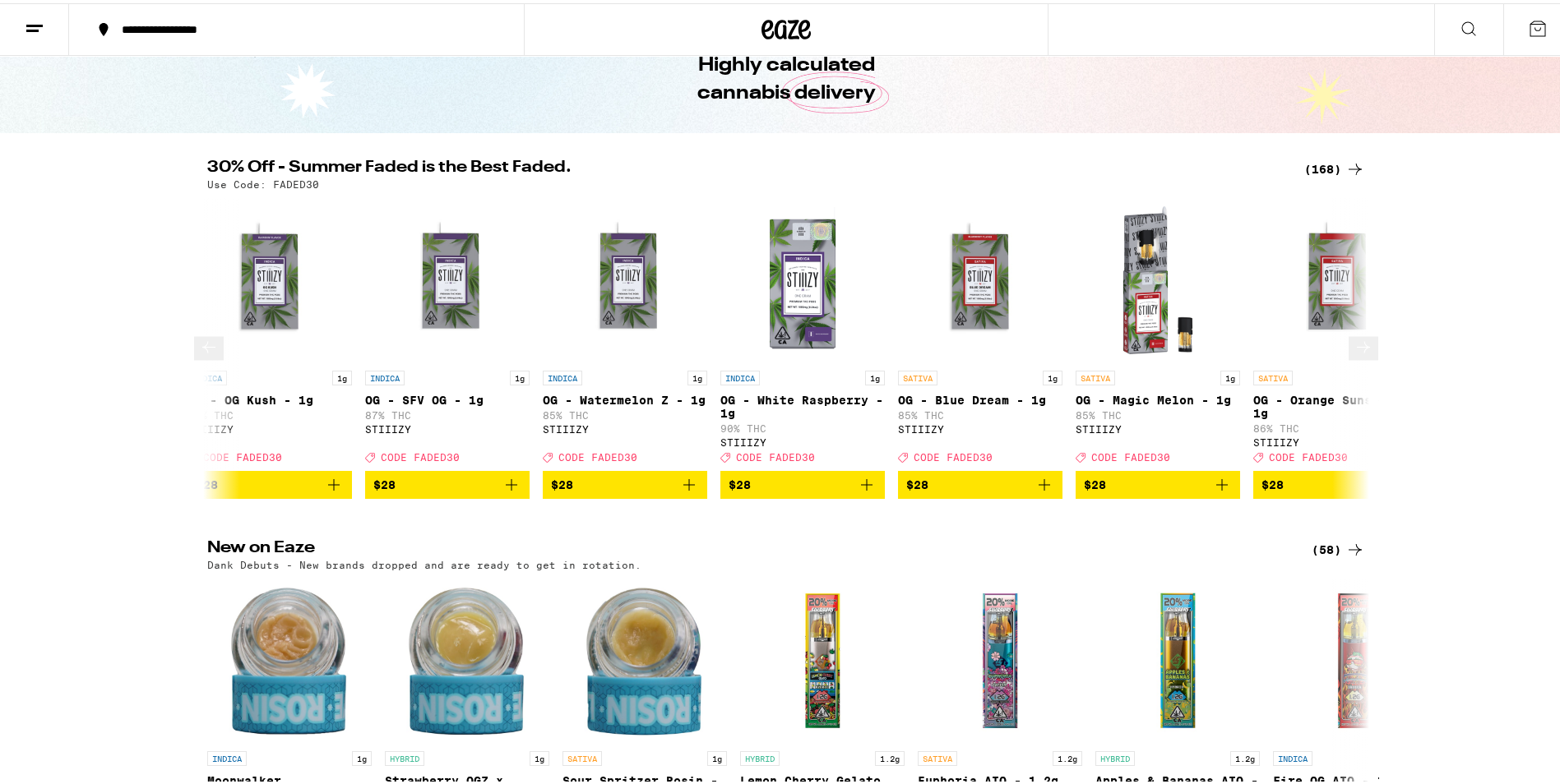
click at [215, 349] on icon at bounding box center [208, 344] width 20 height 20
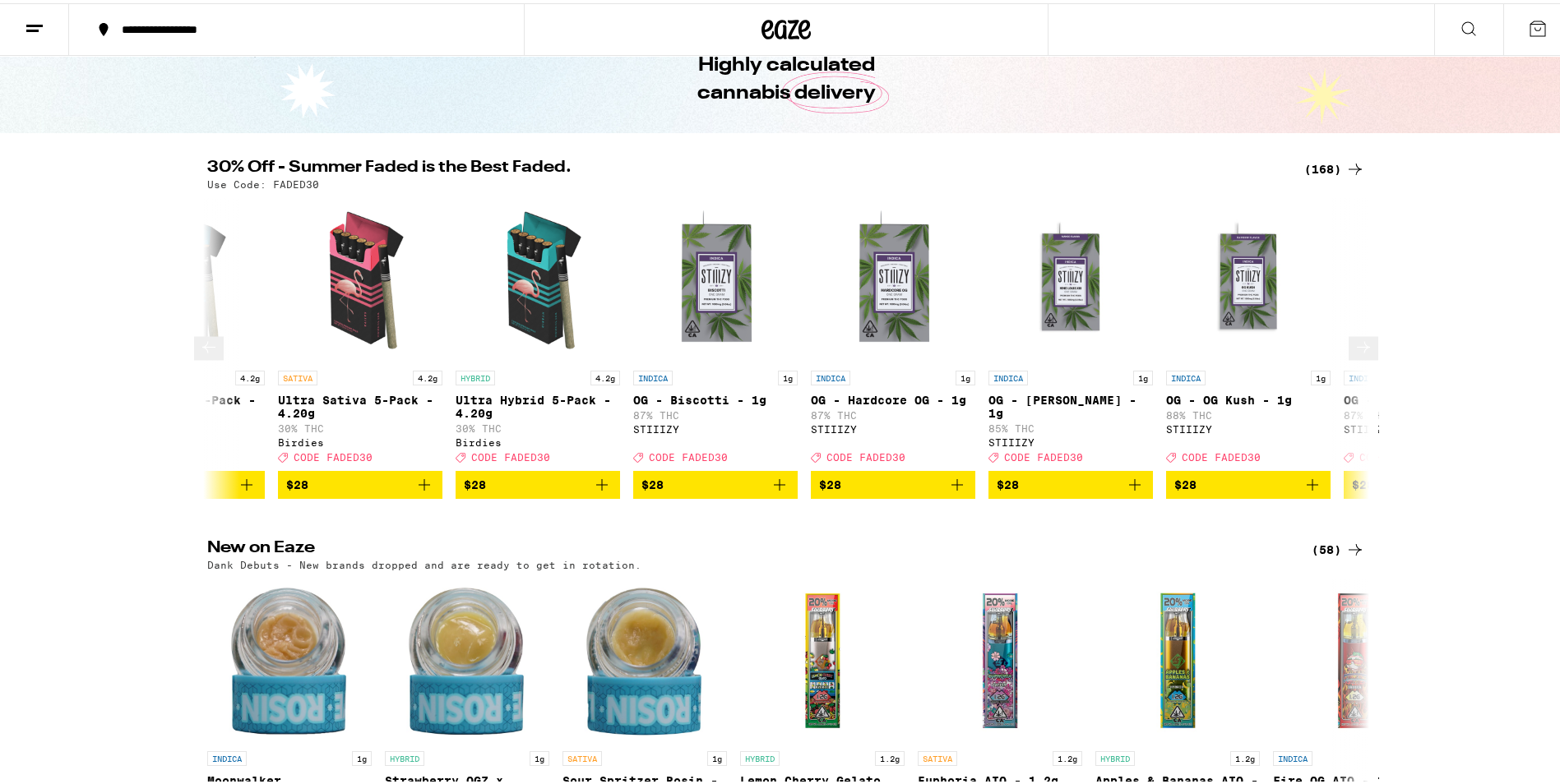
click at [213, 349] on icon at bounding box center [208, 344] width 20 height 20
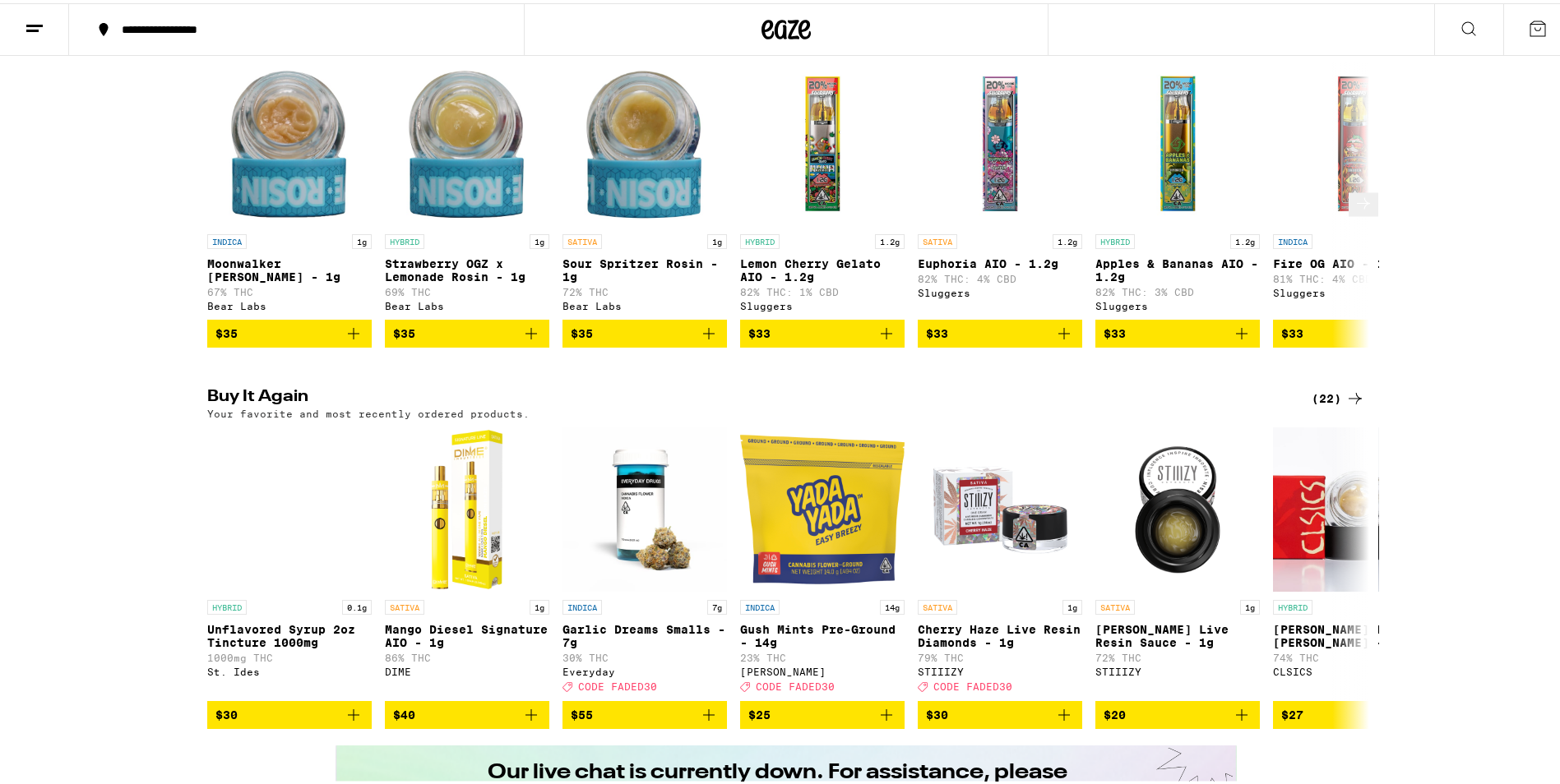
scroll to position [740, 0]
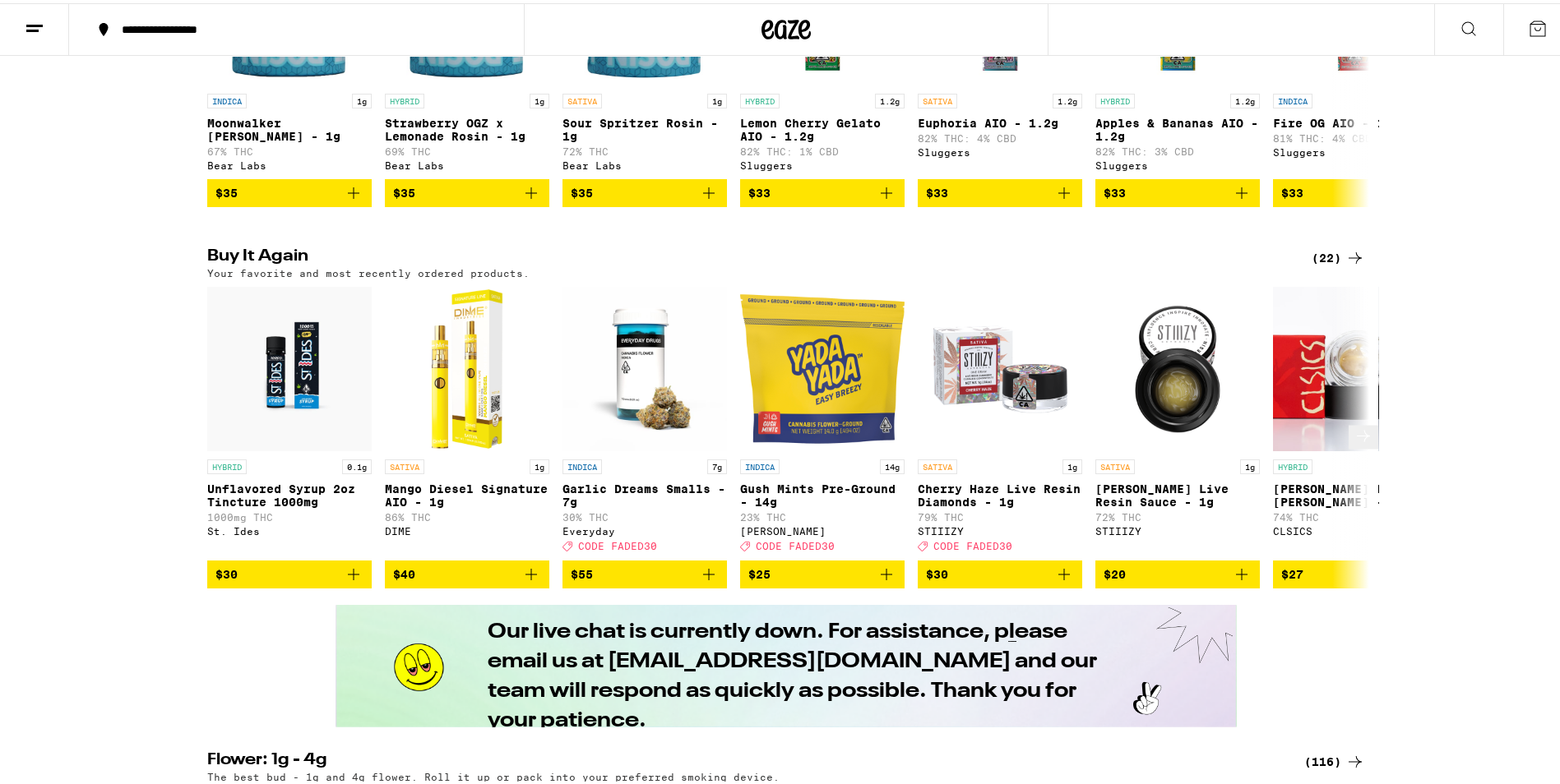
click at [1353, 443] on icon at bounding box center [1363, 433] width 20 height 20
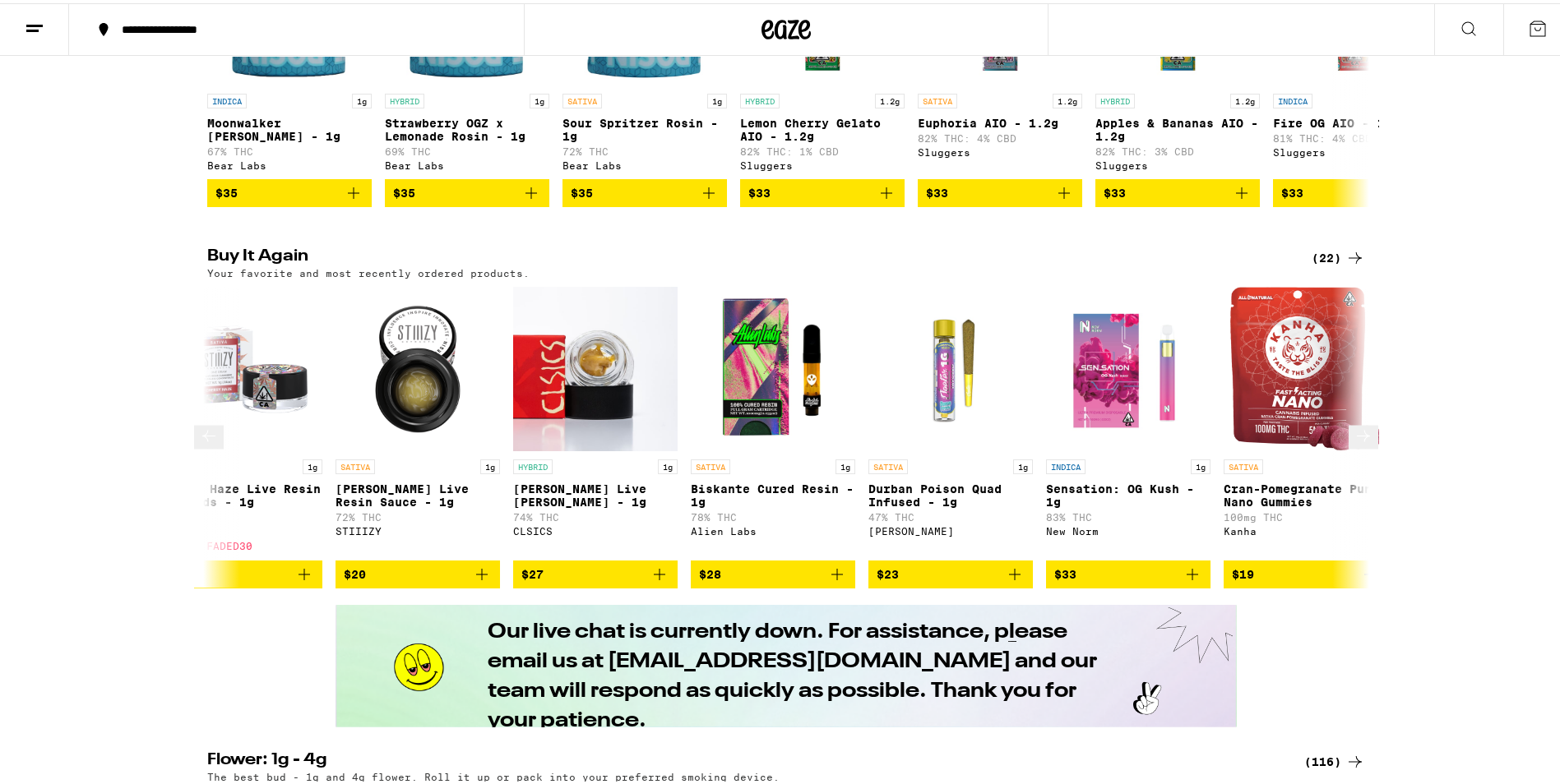
scroll to position [0, 979]
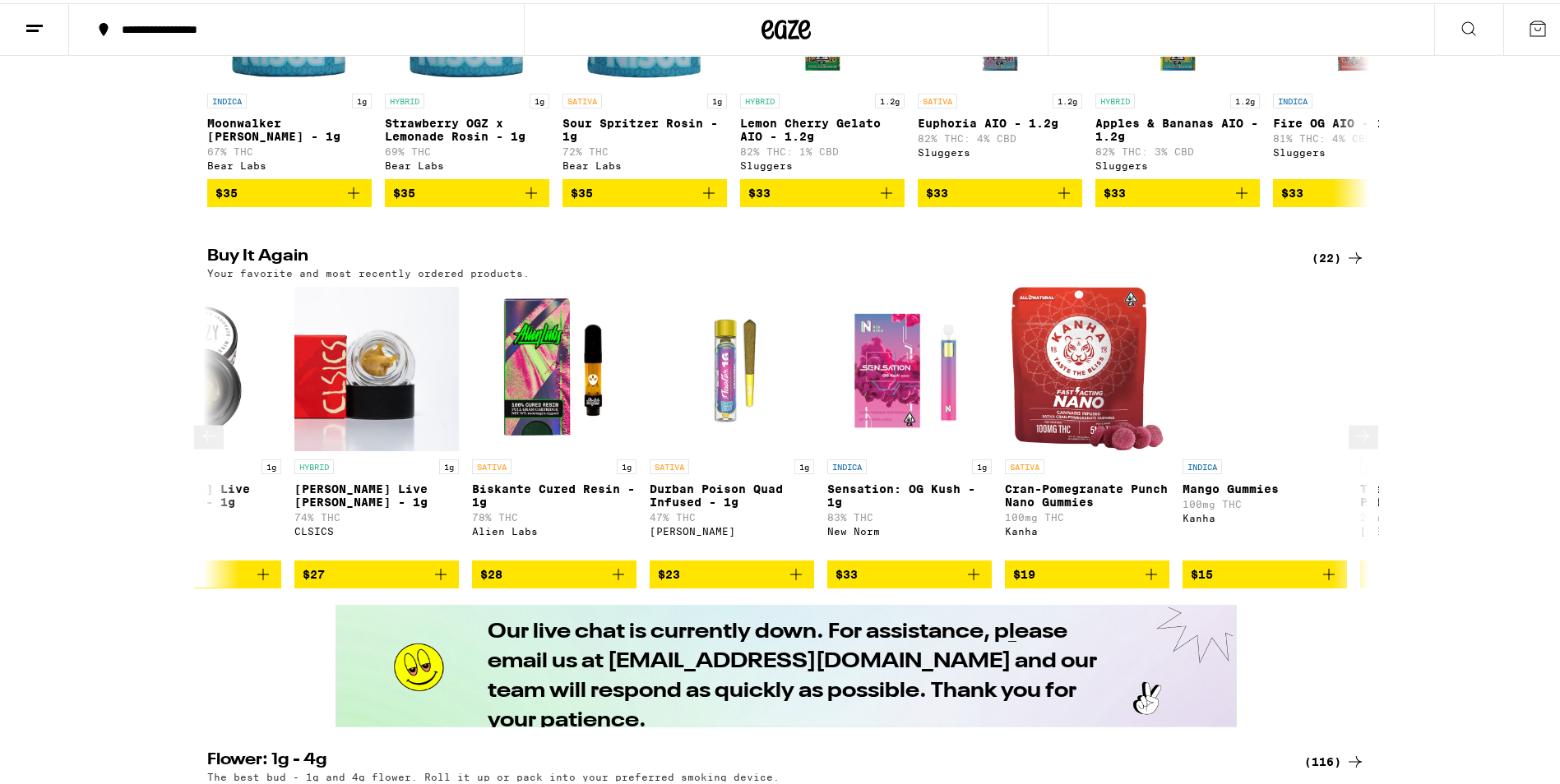
click at [1353, 443] on icon at bounding box center [1363, 433] width 20 height 20
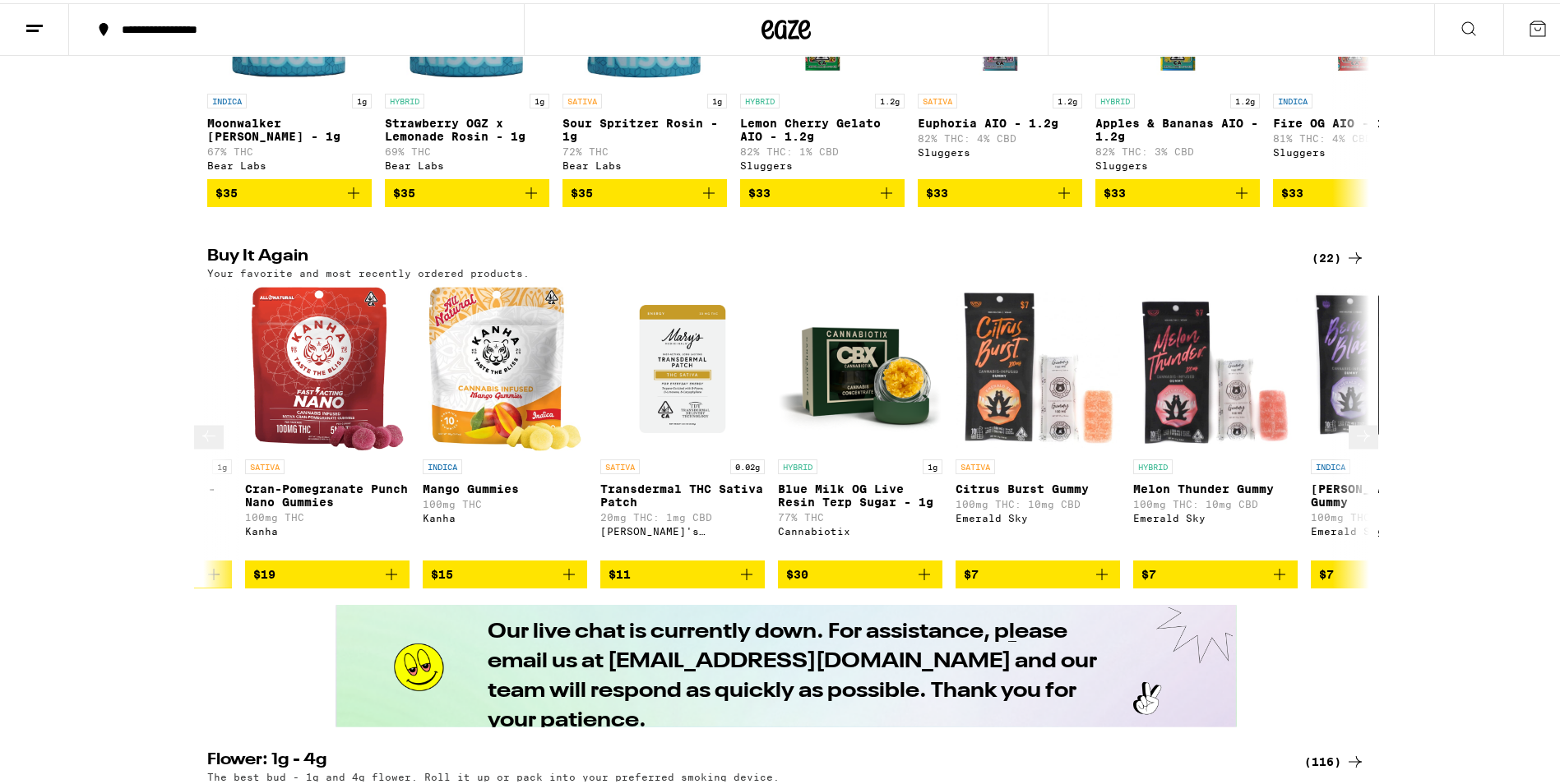
scroll to position [0, 1957]
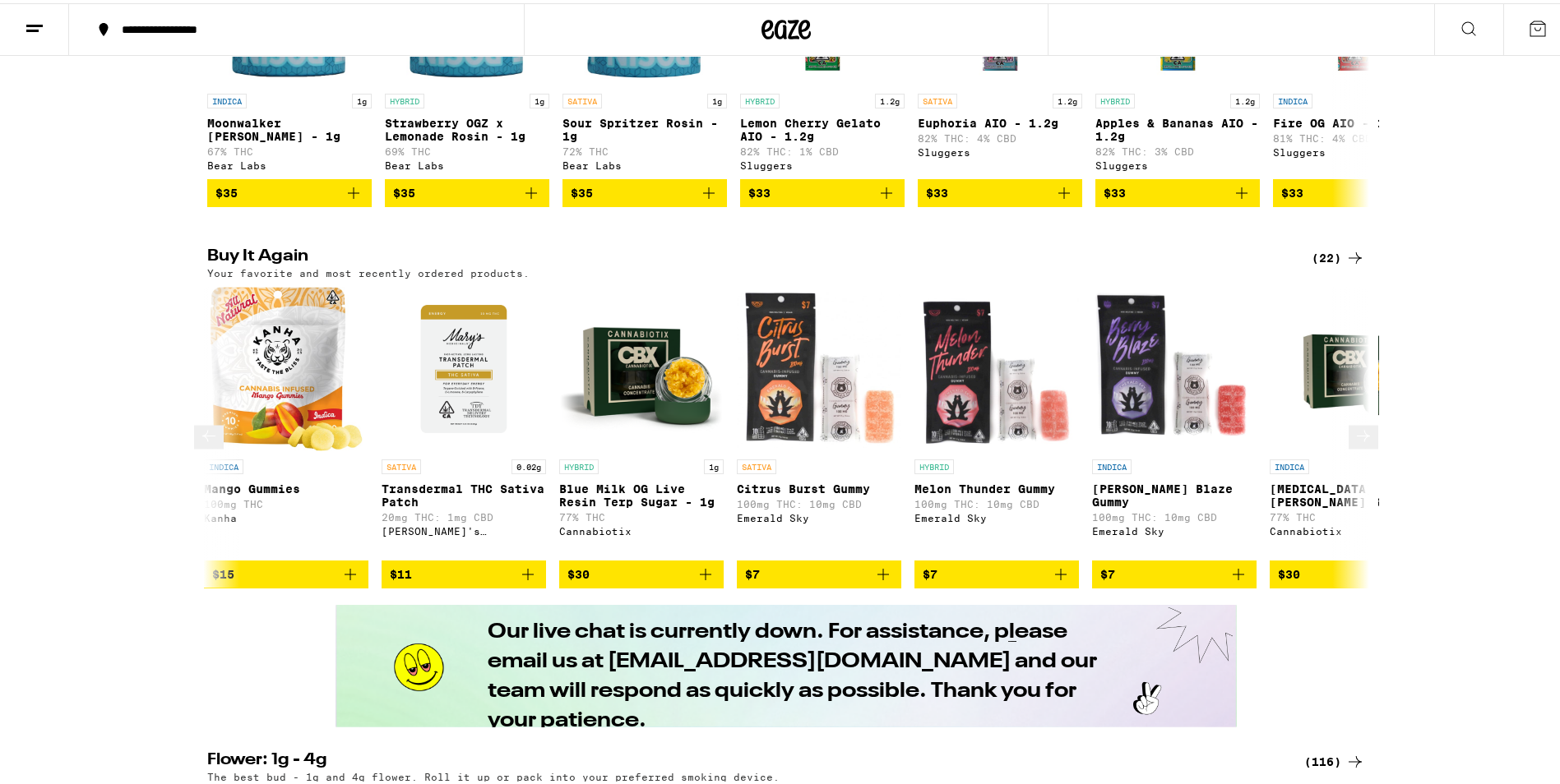
click at [1359, 443] on icon at bounding box center [1363, 433] width 20 height 20
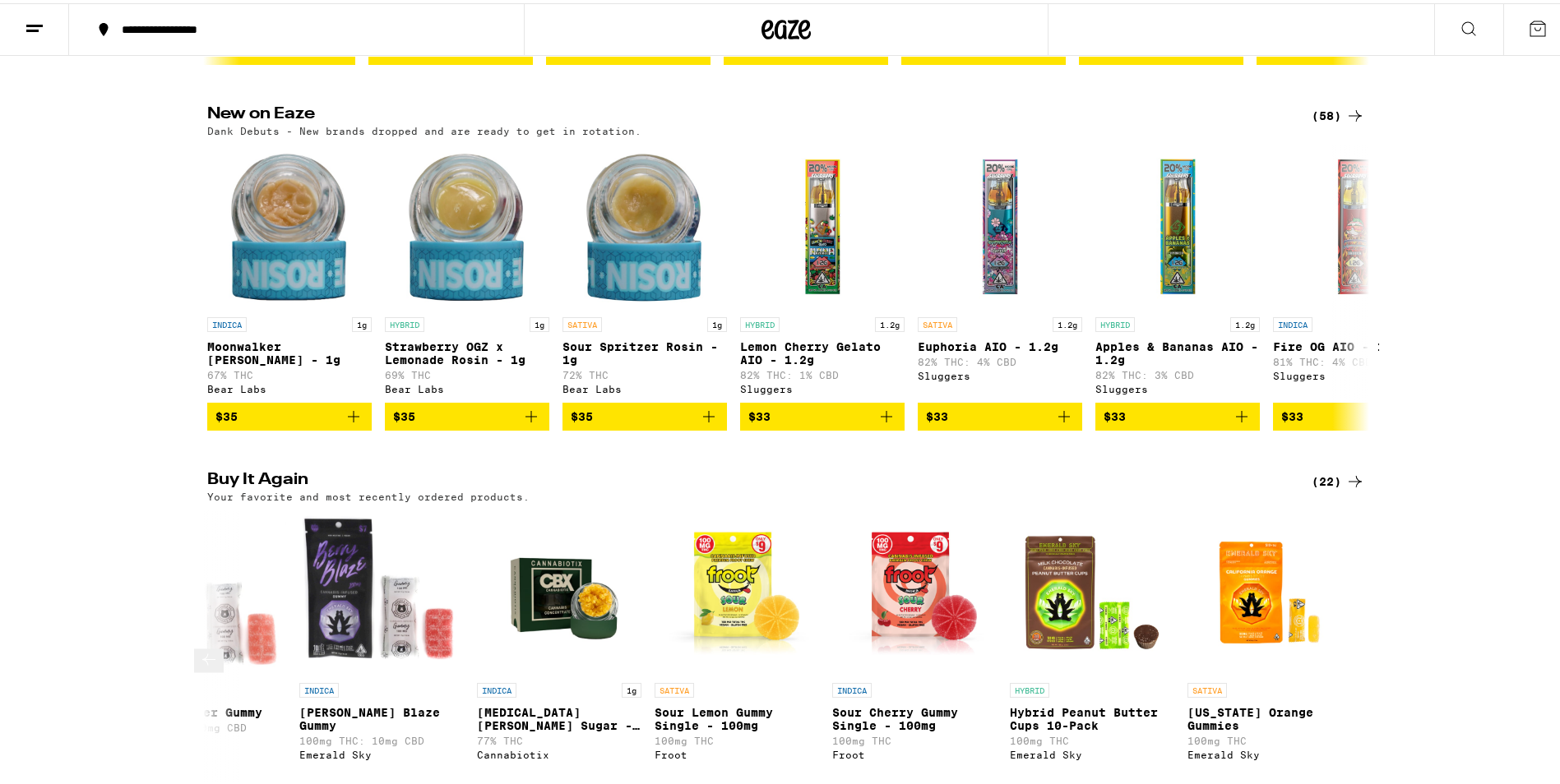
scroll to position [411, 0]
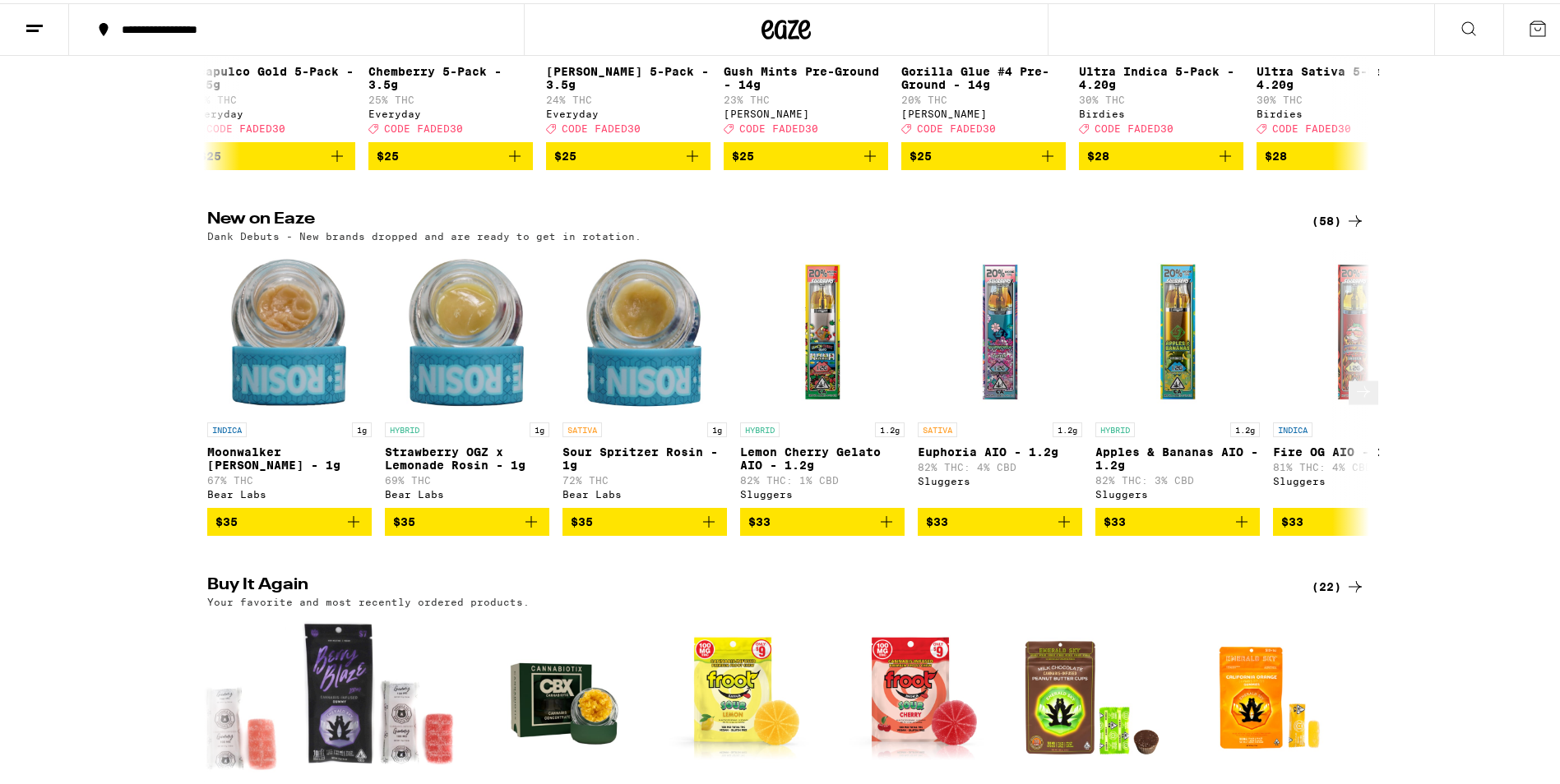
click at [1355, 399] on icon at bounding box center [1363, 389] width 20 height 20
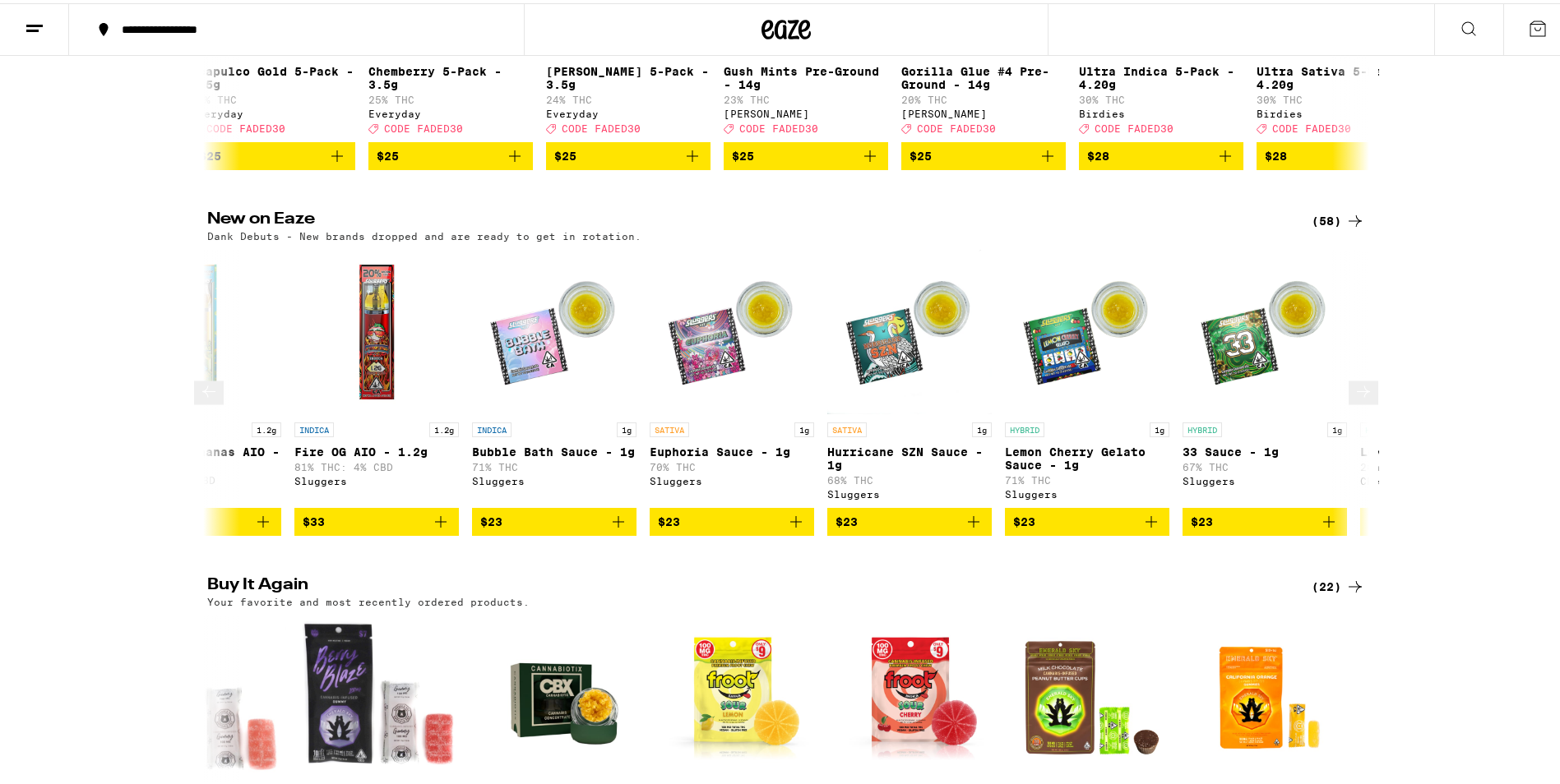
click at [1355, 399] on icon at bounding box center [1363, 389] width 20 height 20
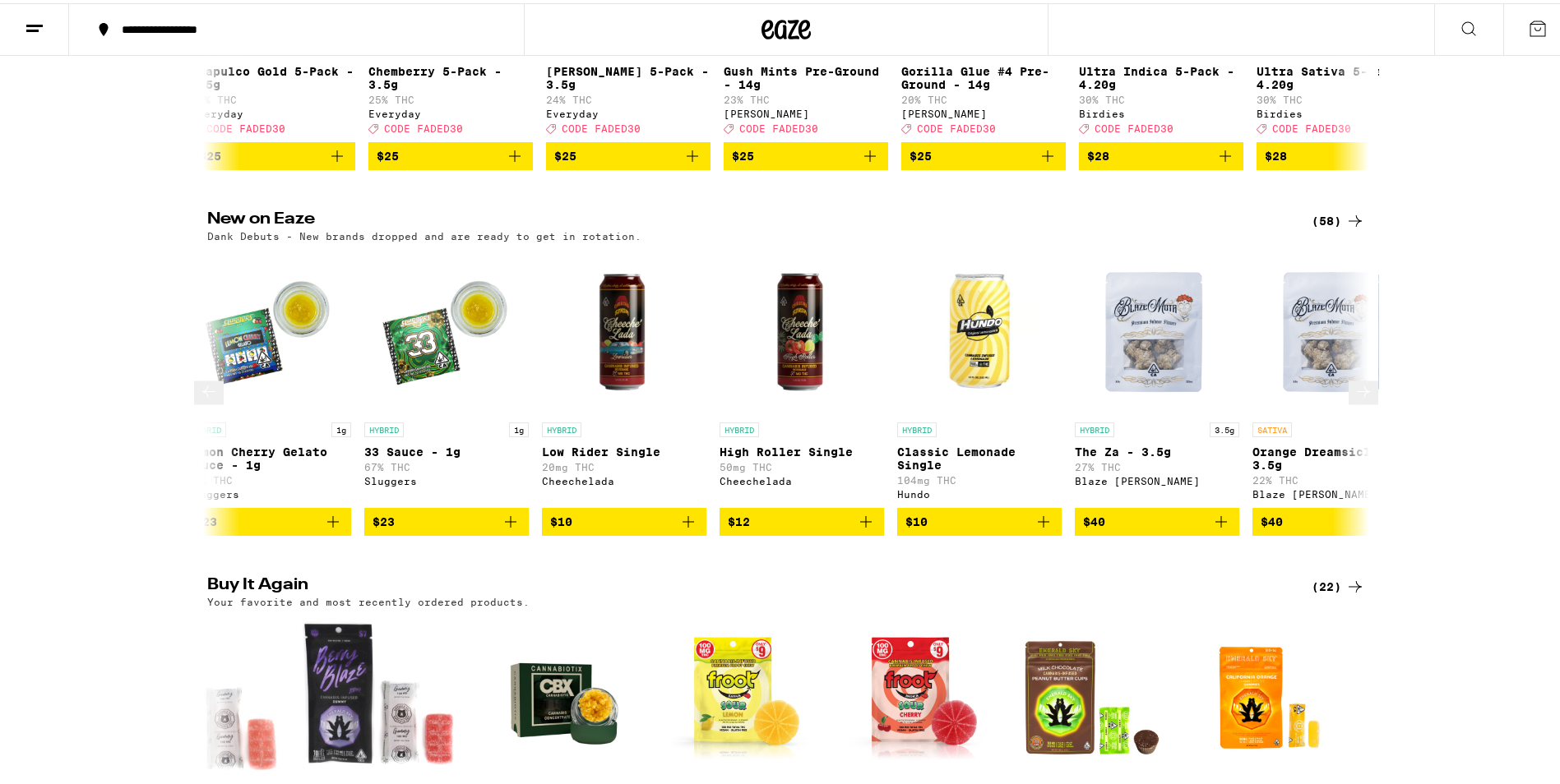
scroll to position [0, 1957]
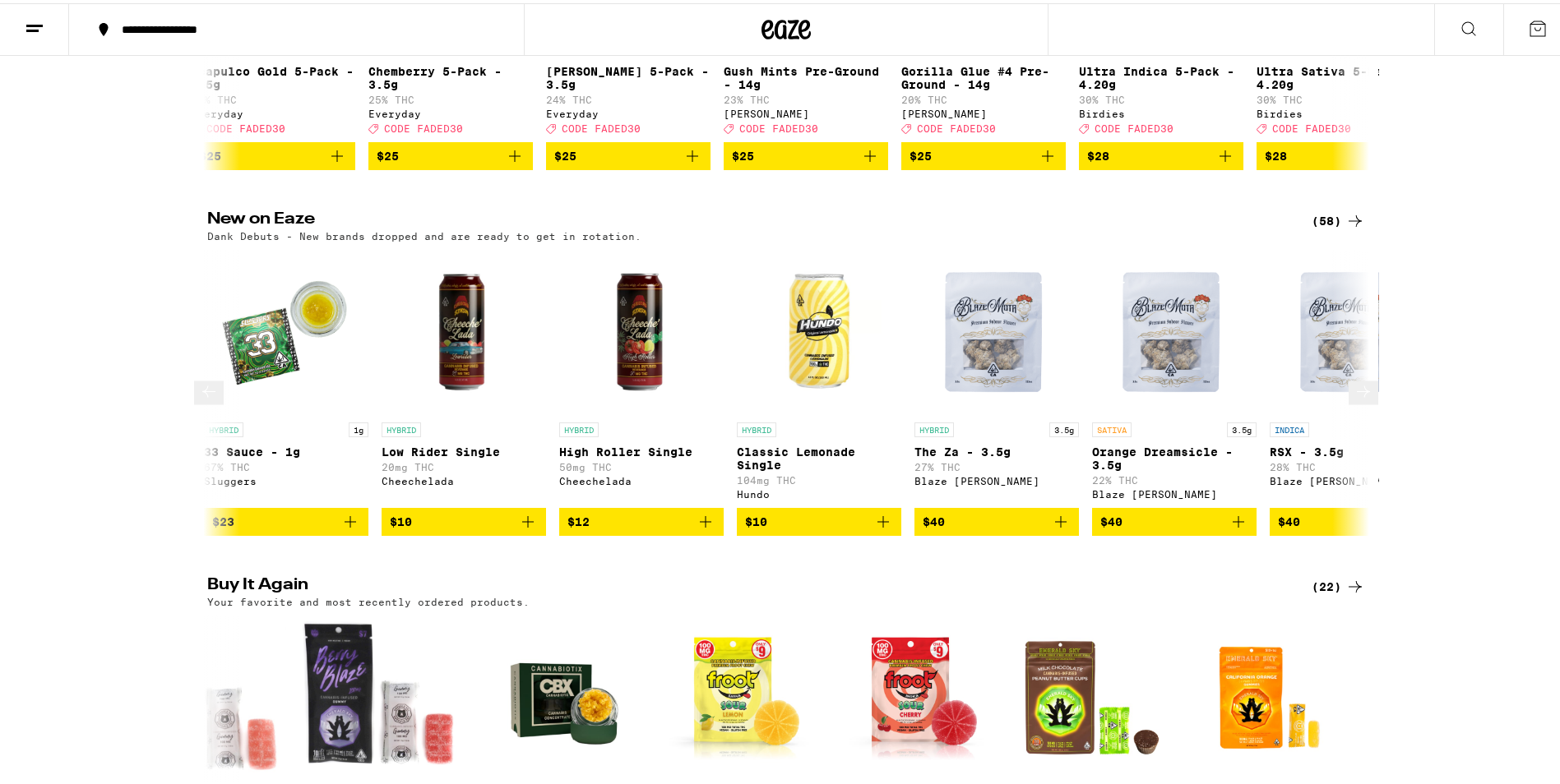
click at [1355, 399] on icon at bounding box center [1363, 389] width 20 height 20
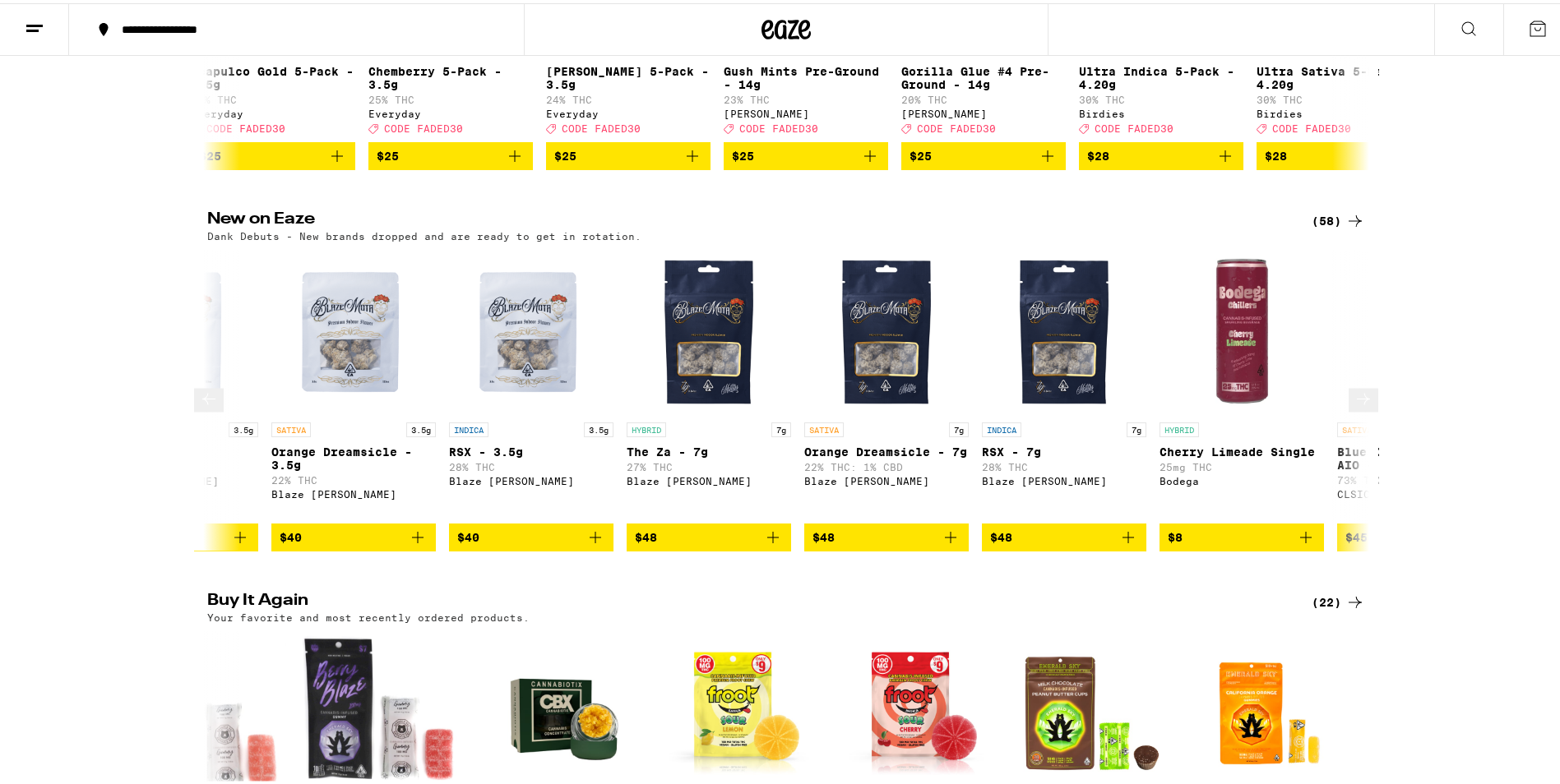
scroll to position [0, 2936]
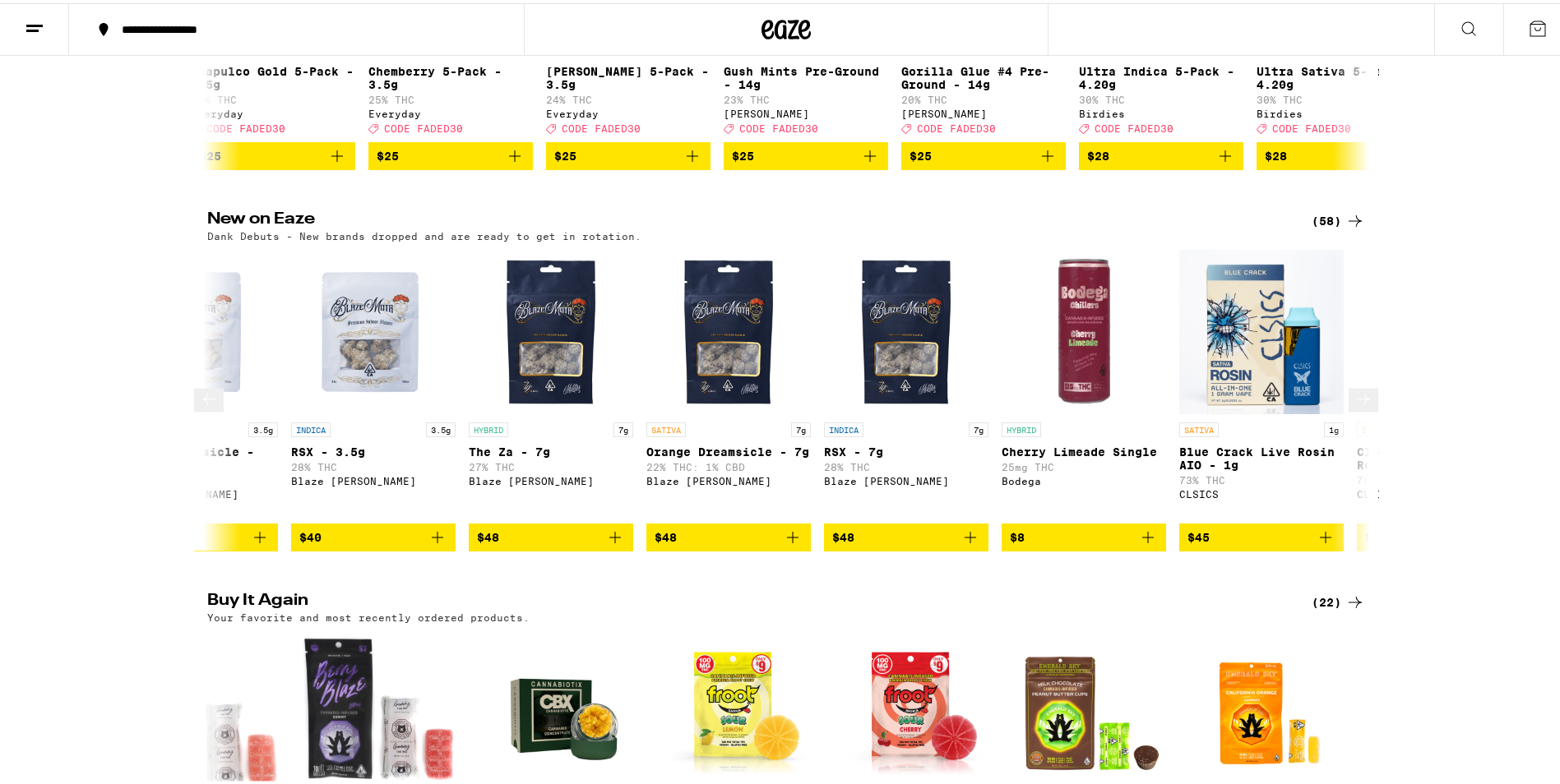
click at [1353, 406] on icon at bounding box center [1363, 396] width 20 height 20
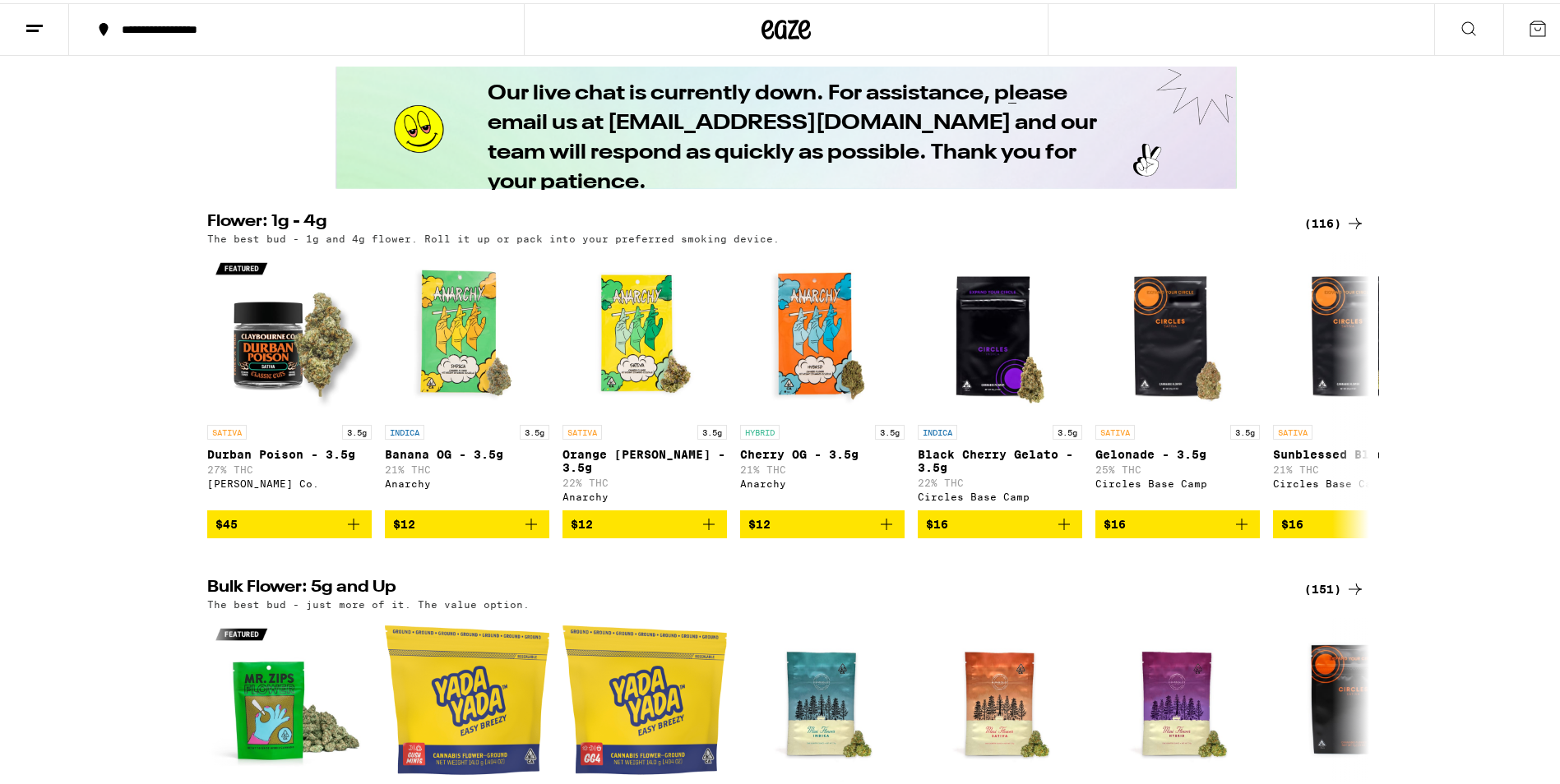
scroll to position [1315, 0]
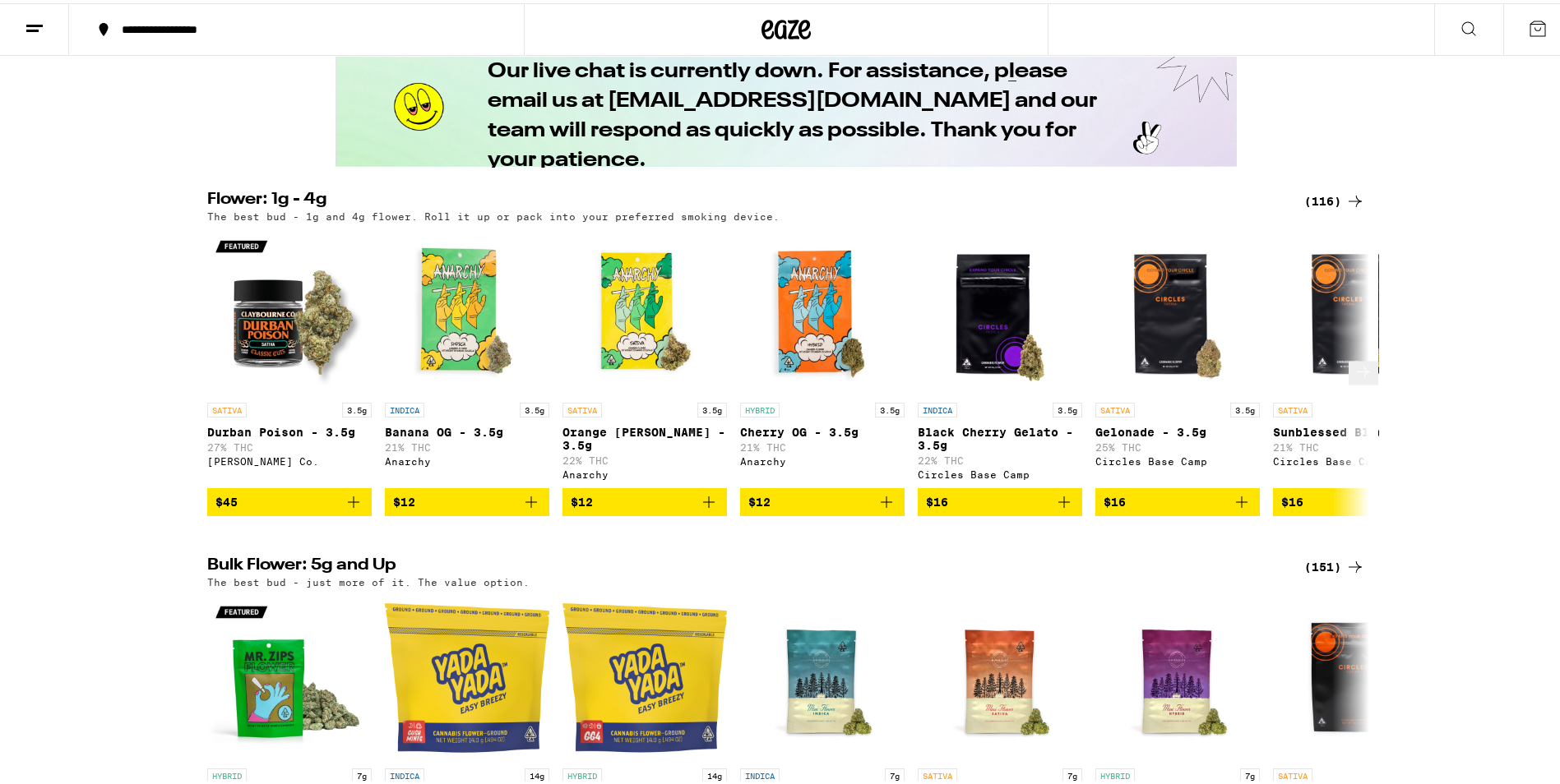
click at [526, 505] on icon "Add to bag" at bounding box center [531, 498] width 12 height 12
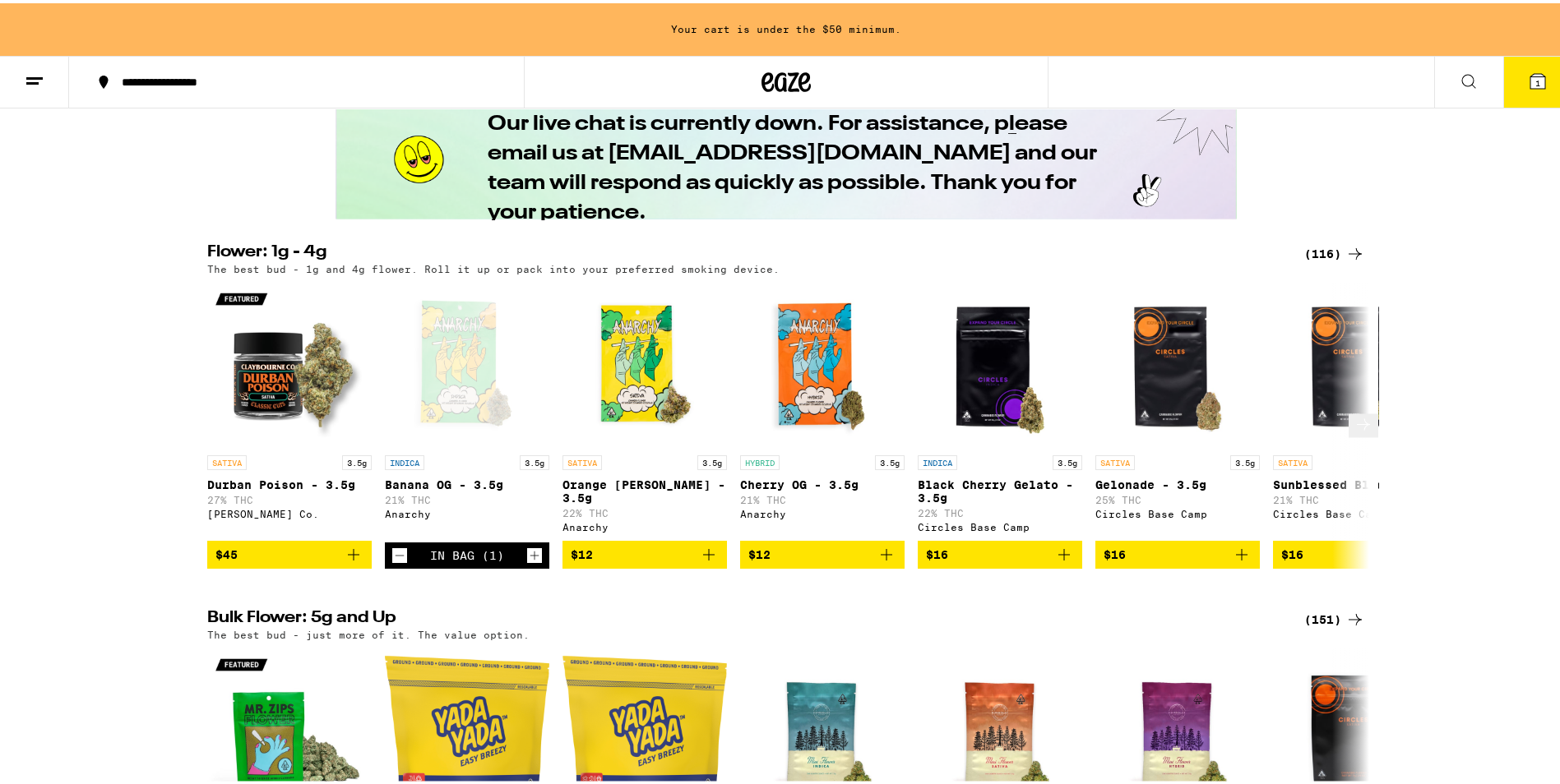
scroll to position [1368, 0]
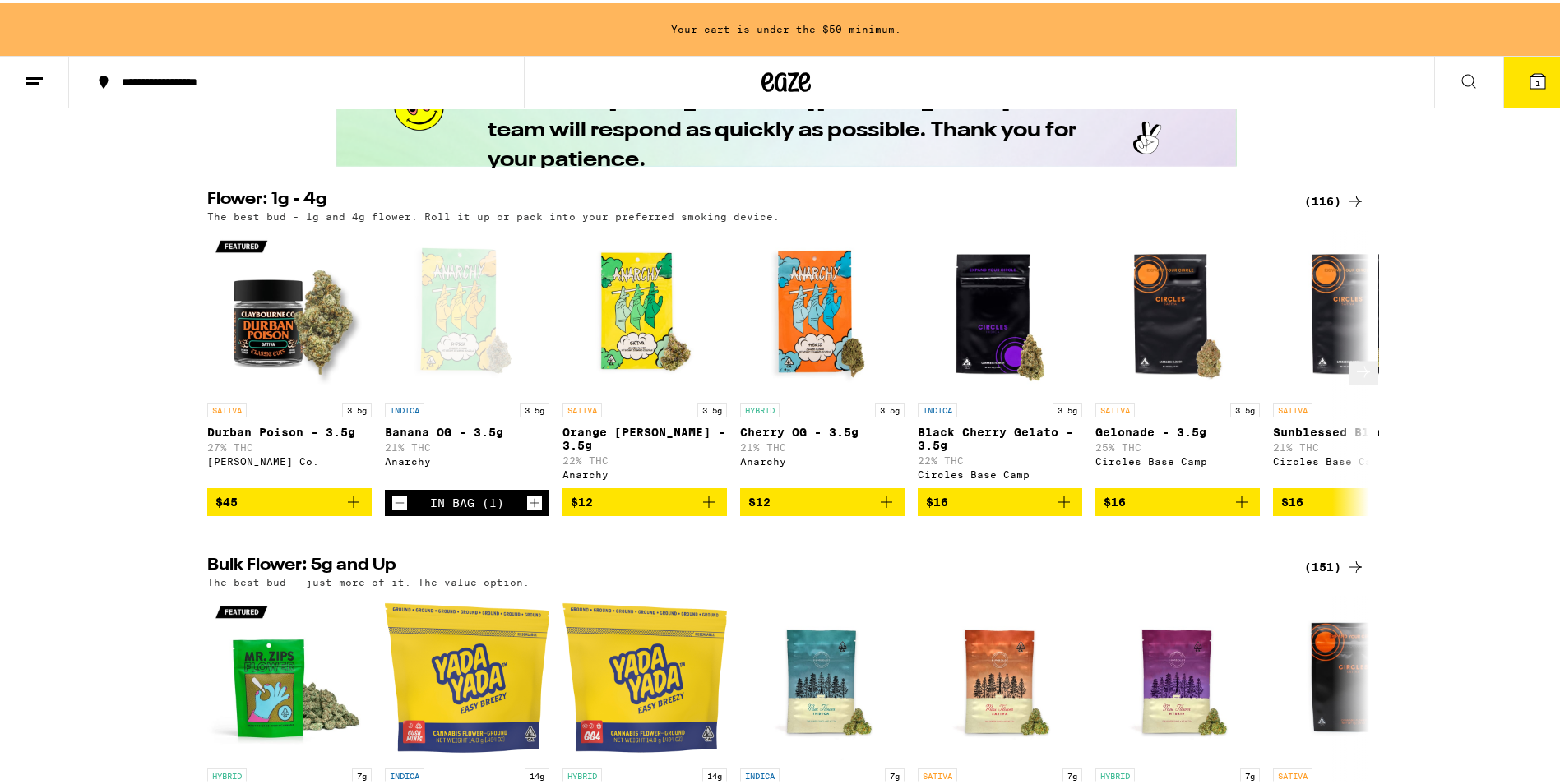
click at [706, 508] on icon "Add to bag" at bounding box center [709, 498] width 20 height 20
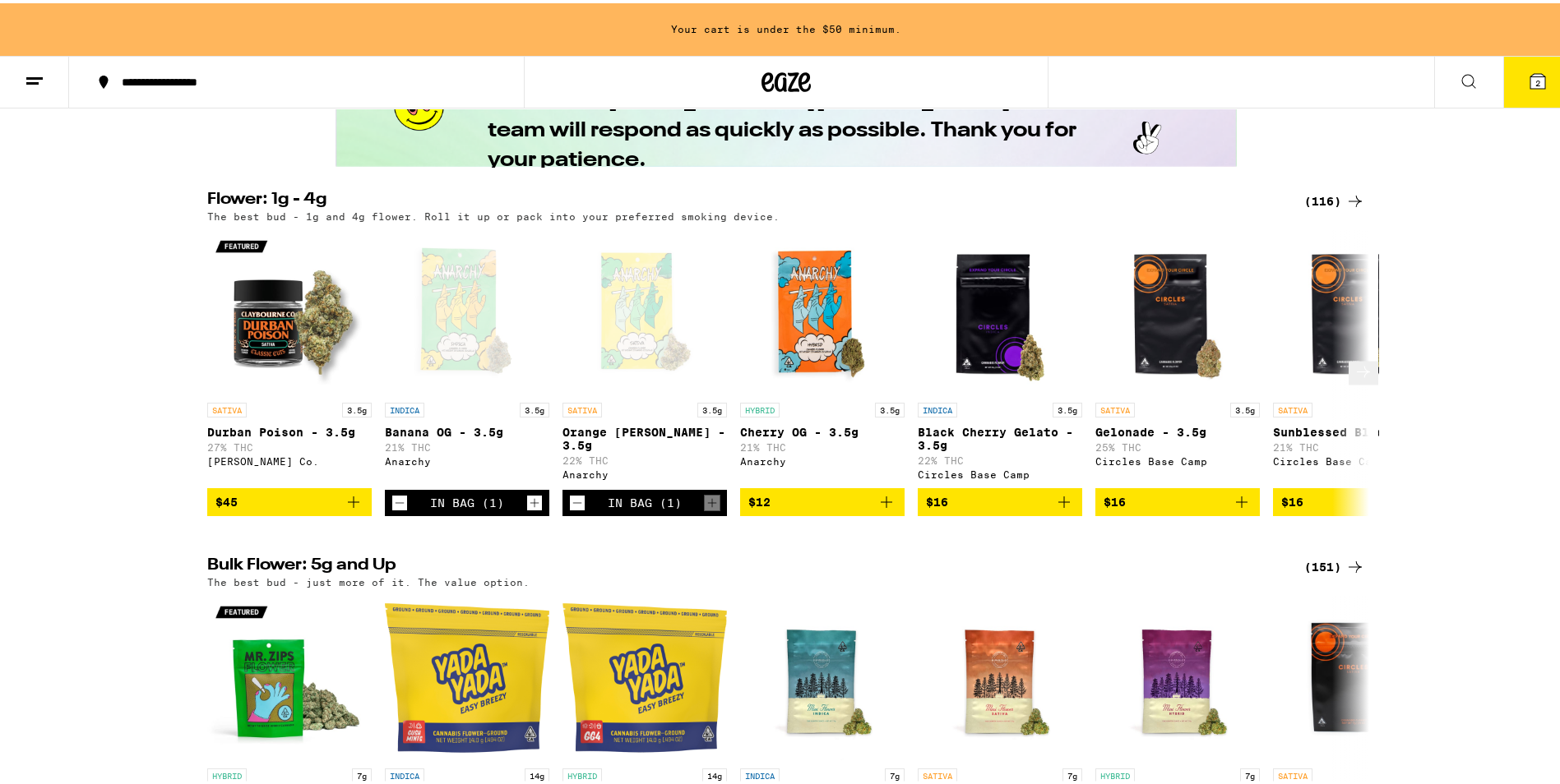
click at [883, 508] on icon "Add to bag" at bounding box center [886, 498] width 20 height 20
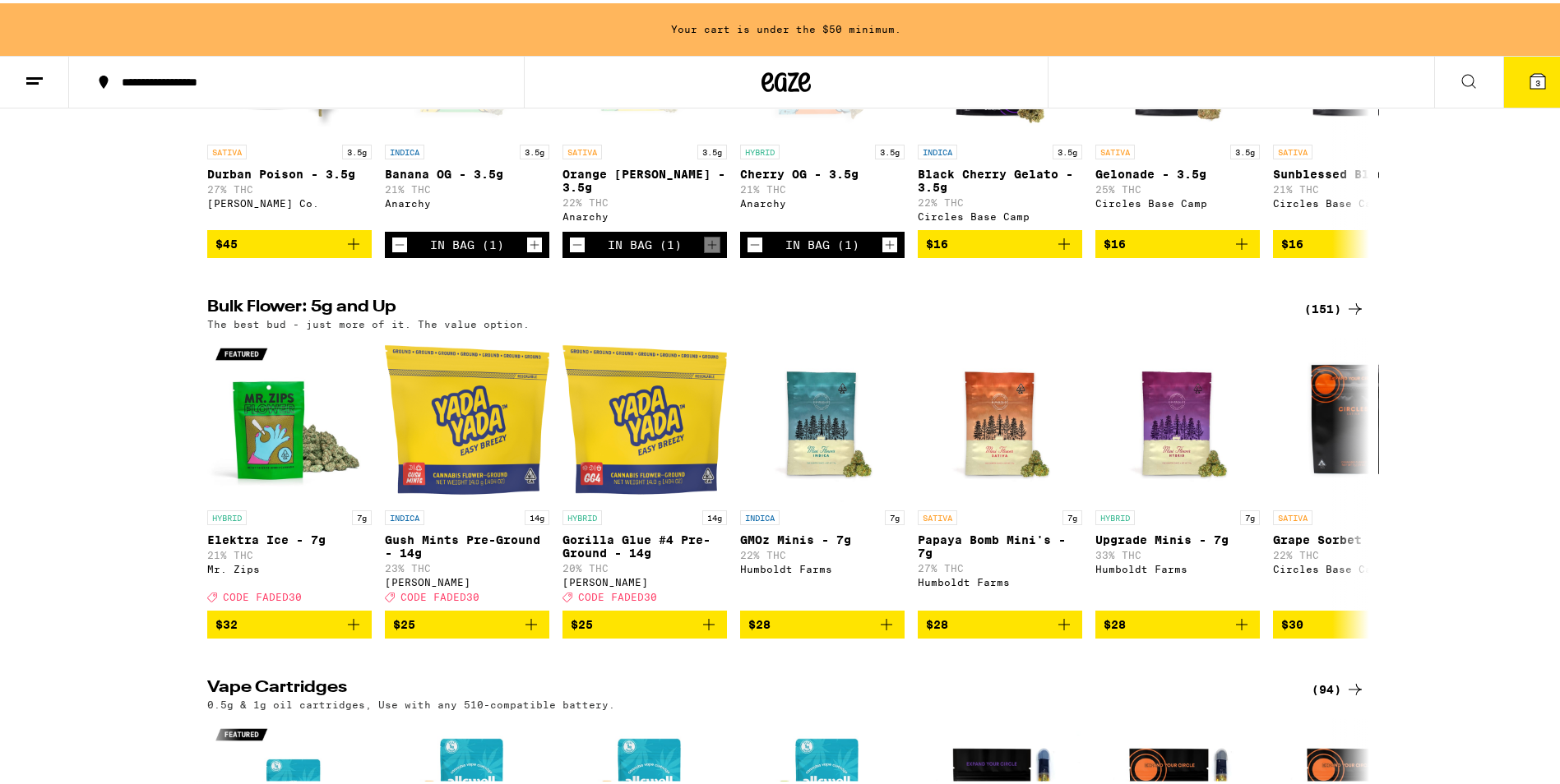
scroll to position [1449, 0]
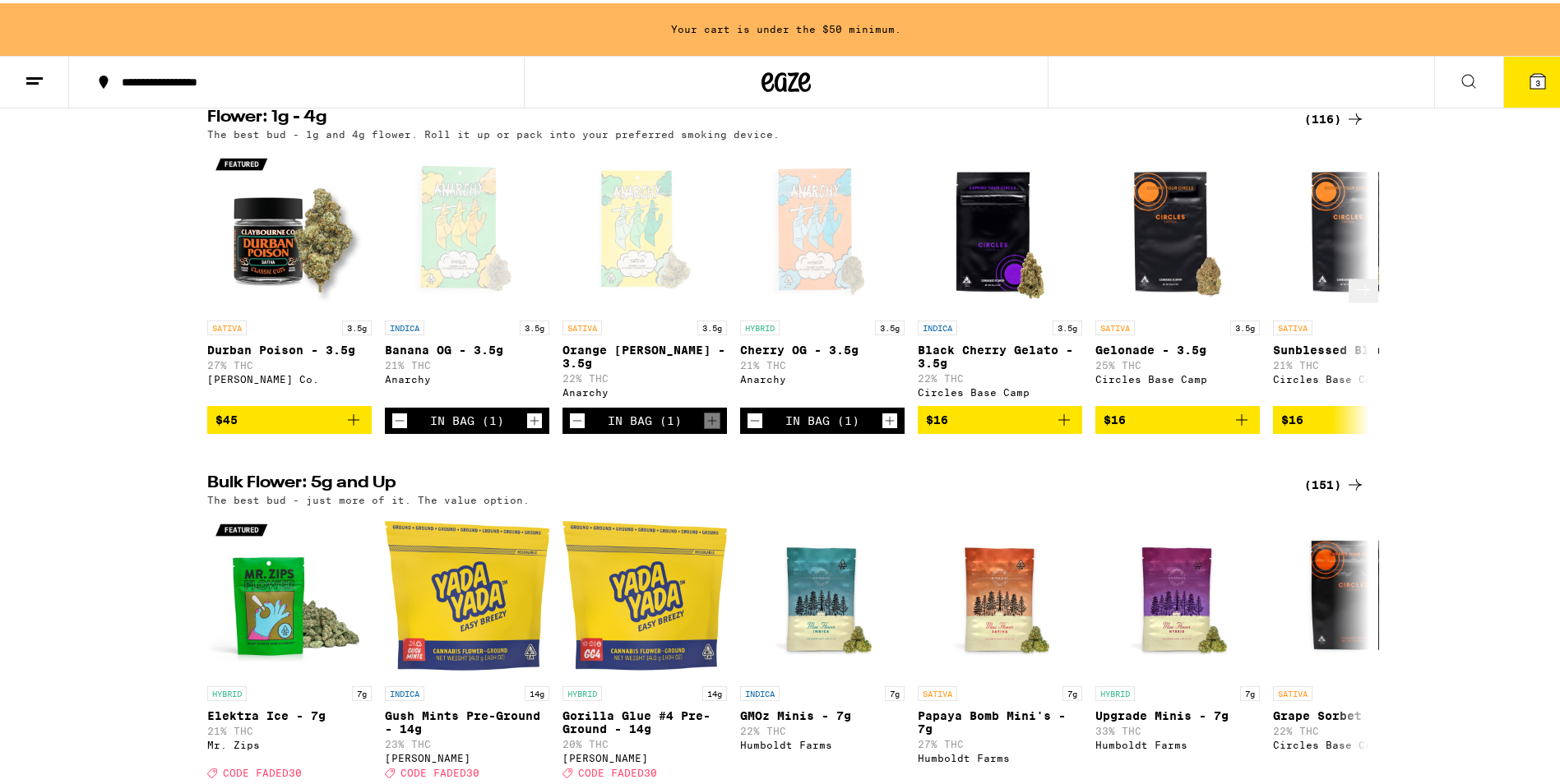
click at [1359, 295] on icon at bounding box center [1363, 286] width 20 height 20
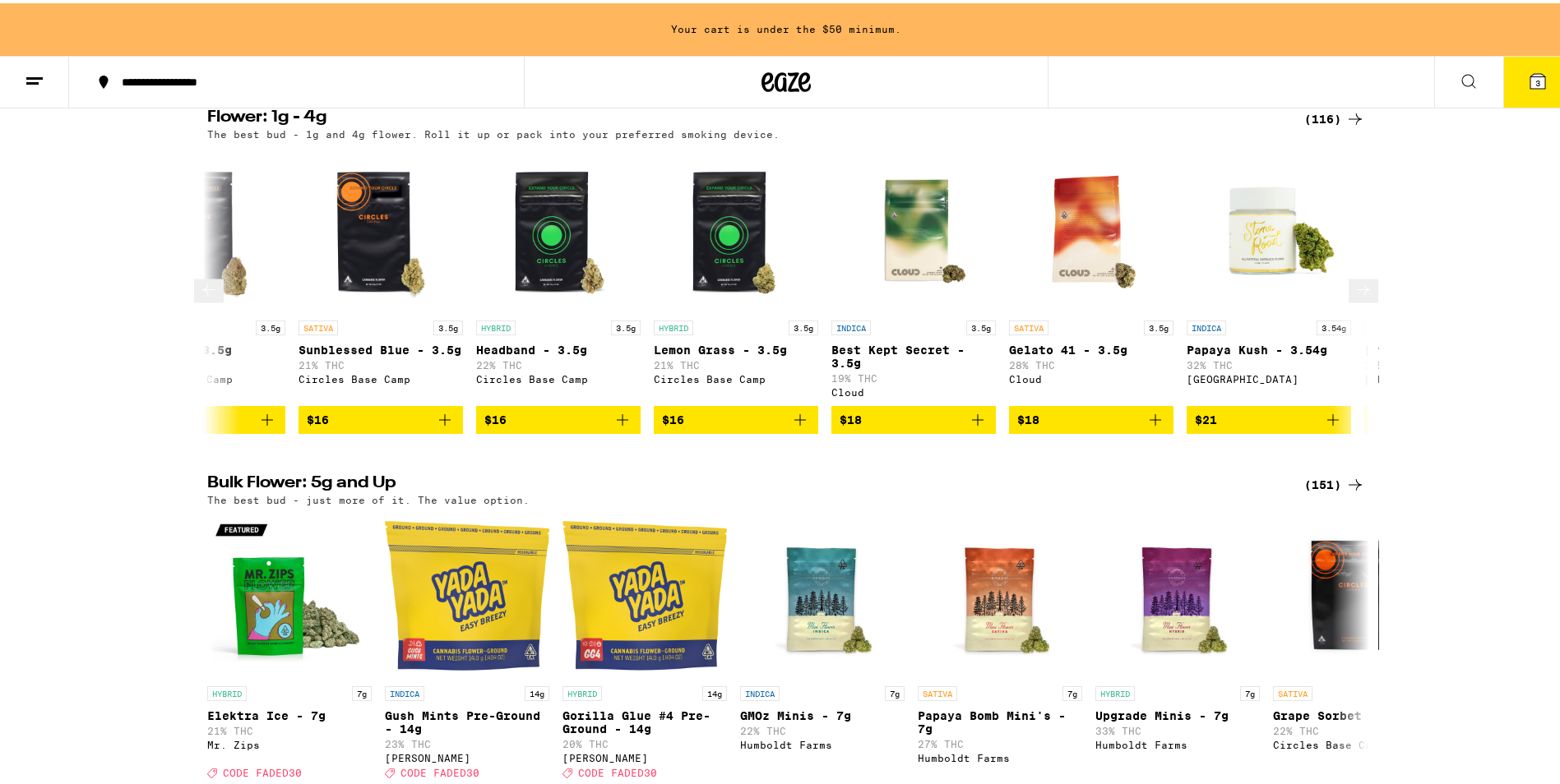
scroll to position [0, 979]
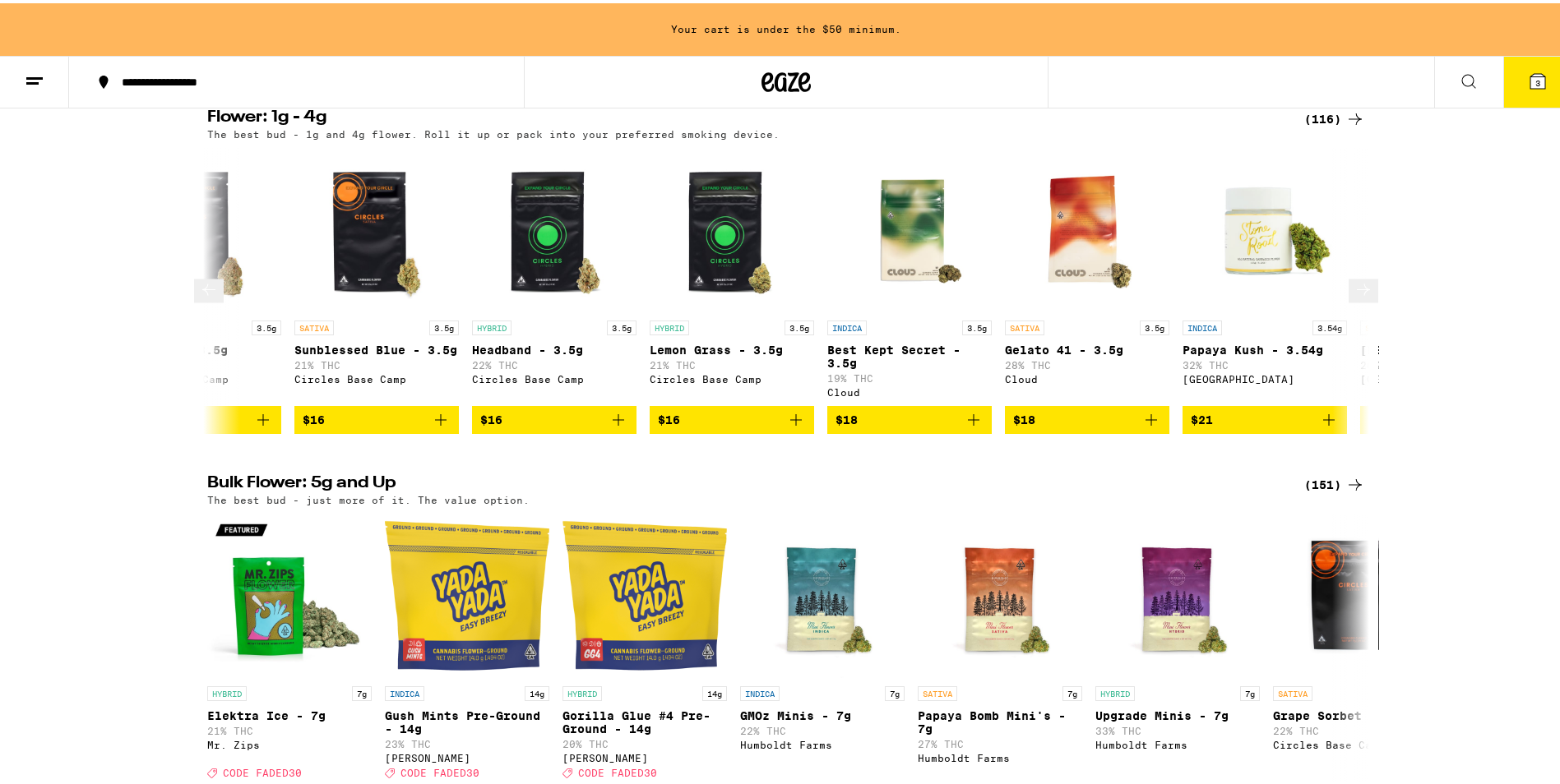
click at [213, 295] on icon at bounding box center [208, 286] width 20 height 20
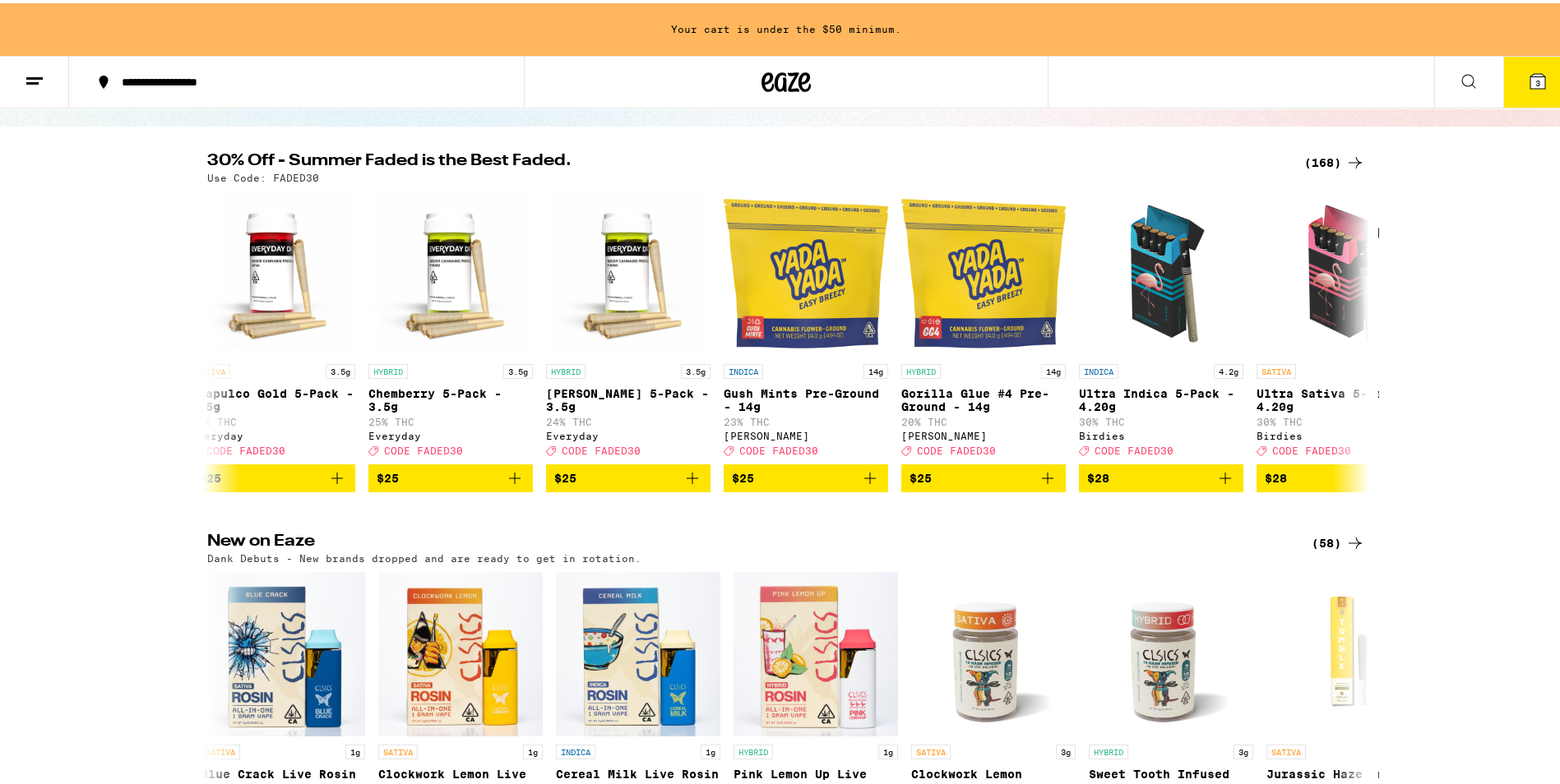
scroll to position [0, 0]
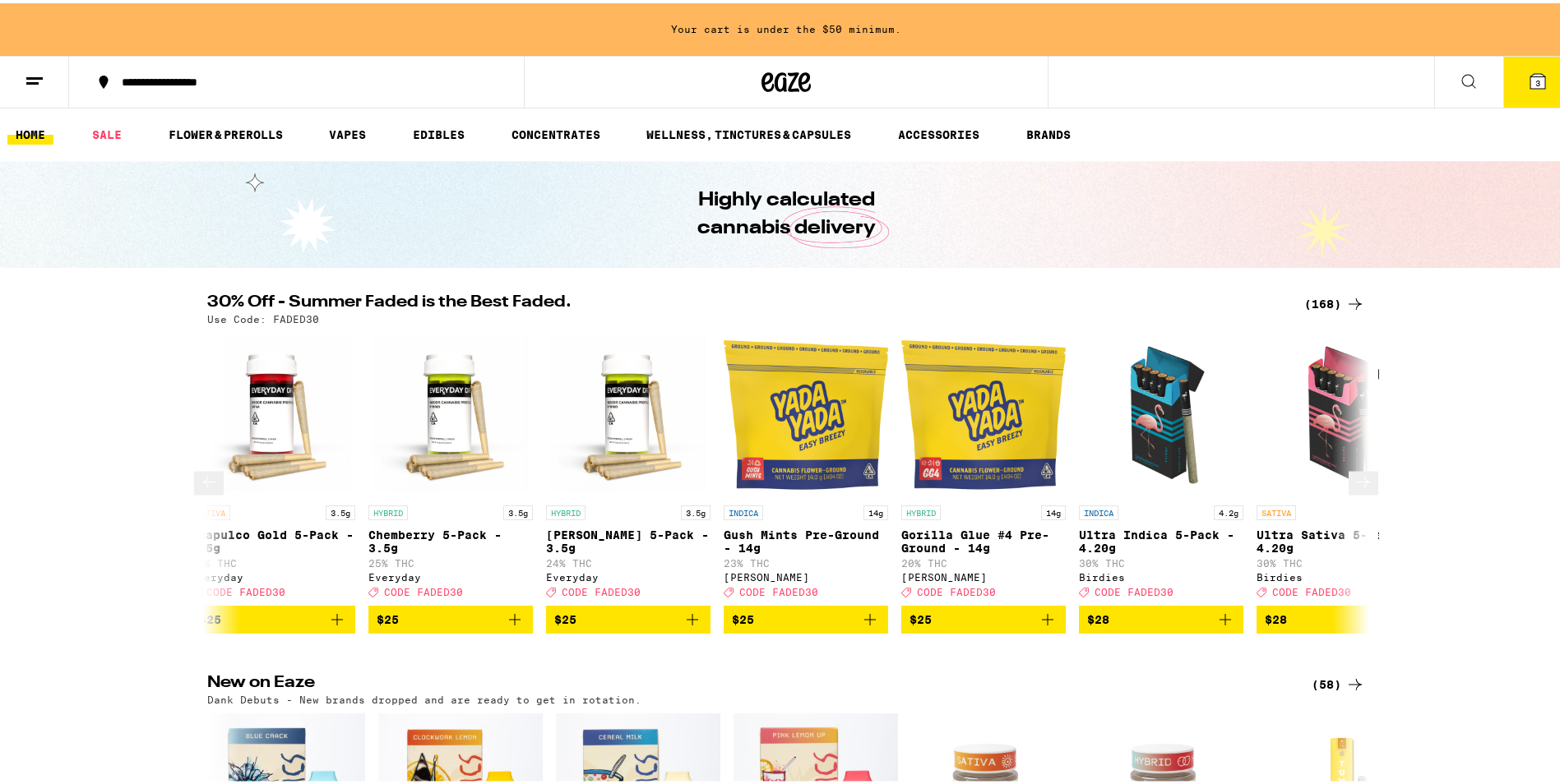
click at [1044, 626] on icon "Add to bag" at bounding box center [1048, 616] width 20 height 20
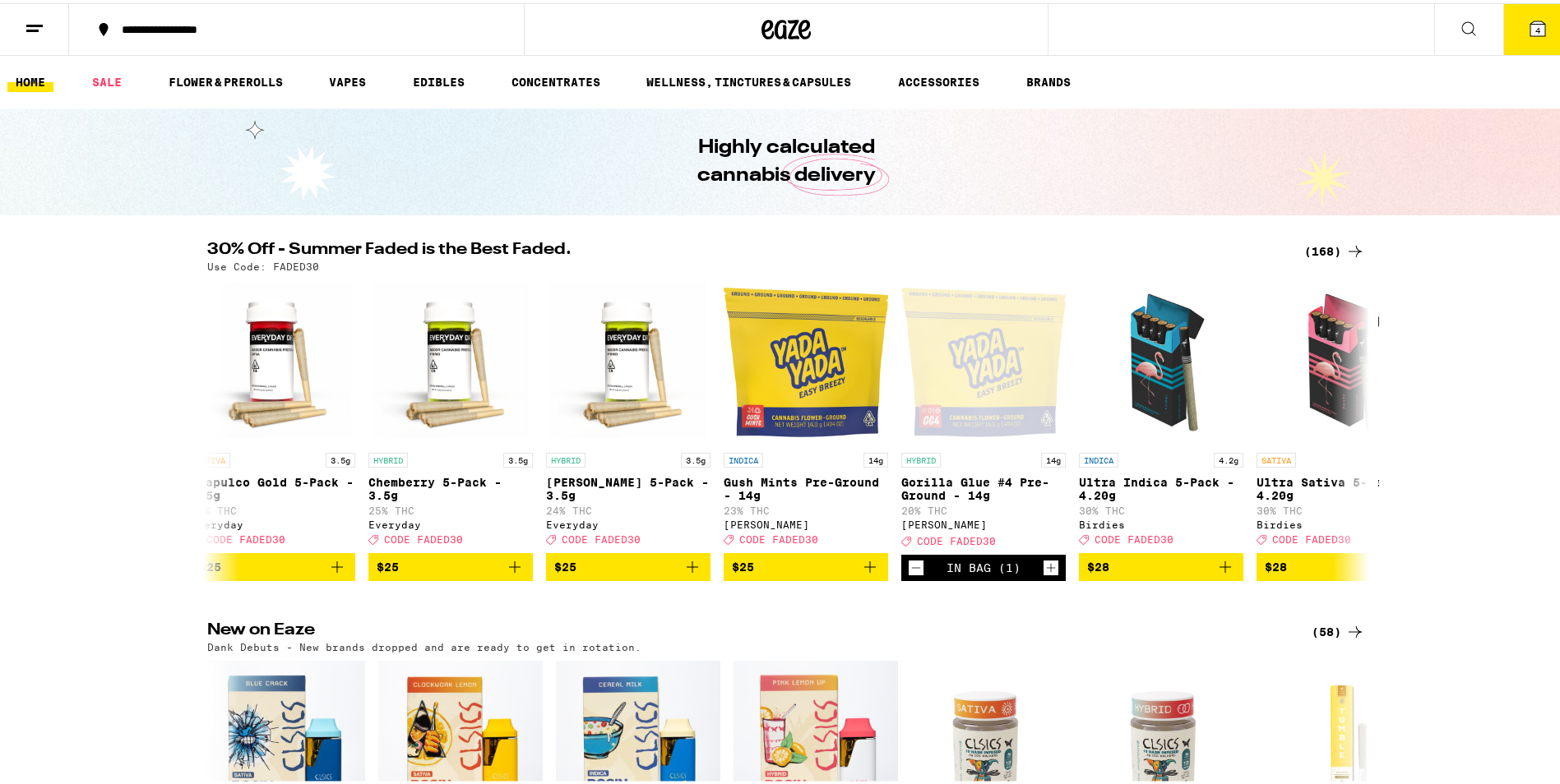
click at [1530, 31] on icon at bounding box center [1538, 25] width 14 height 14
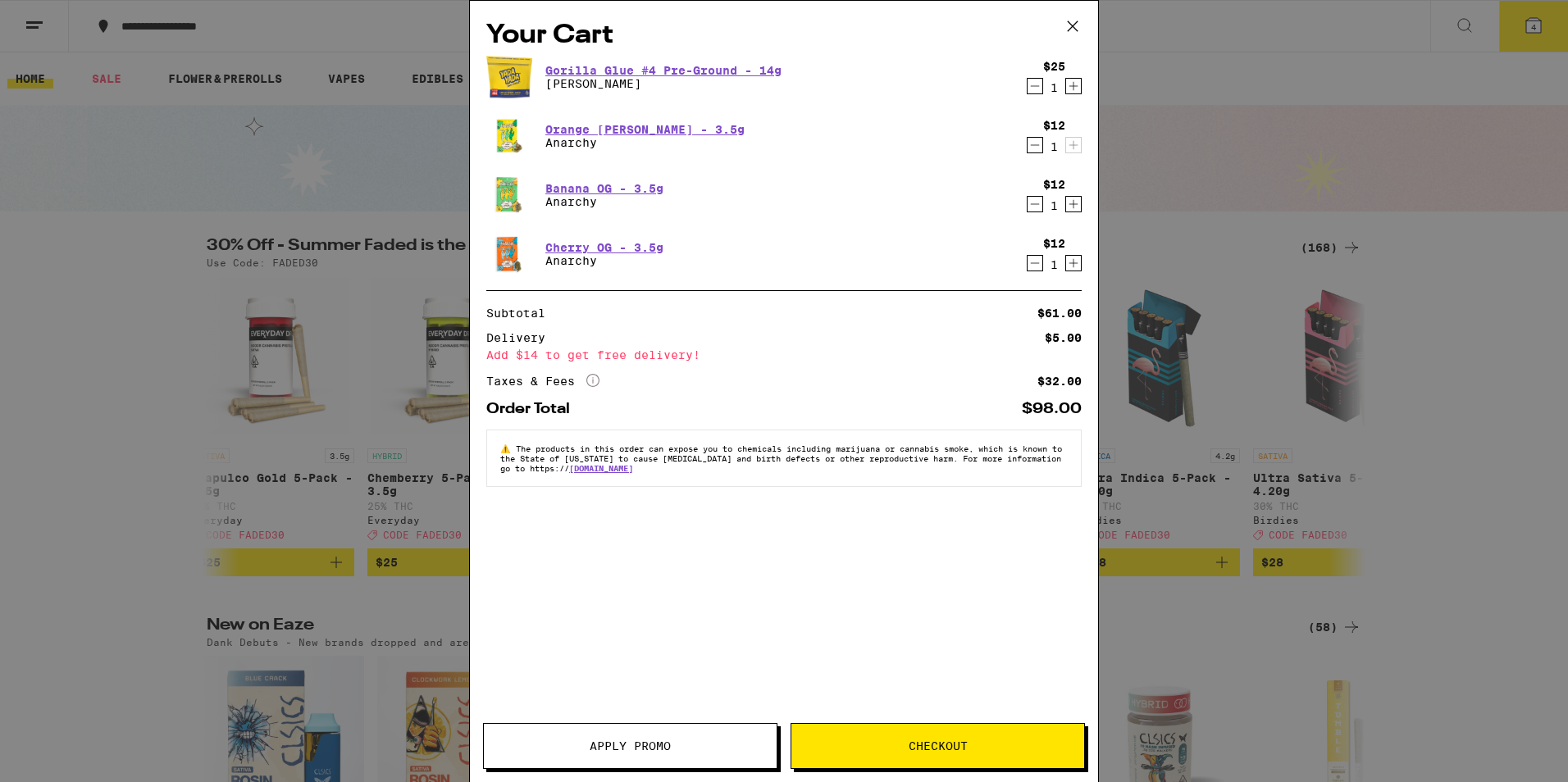
click at [694, 748] on span "Apply Promo" at bounding box center [630, 745] width 293 height 12
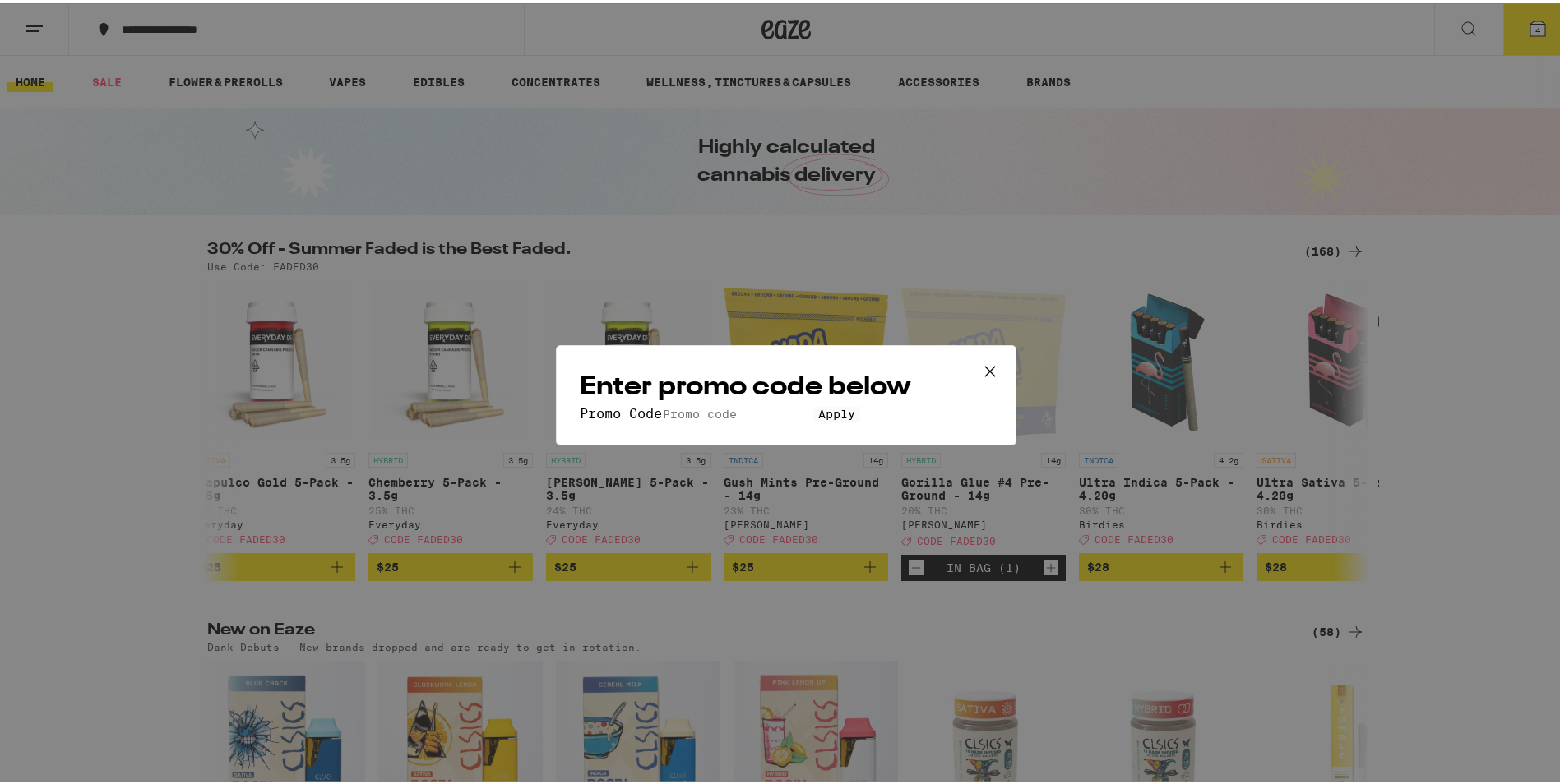
click at [745, 403] on input "Promo Code" at bounding box center [738, 410] width 151 height 14
type input "faded30"
click at [813, 418] on button "Apply" at bounding box center [837, 410] width 47 height 14
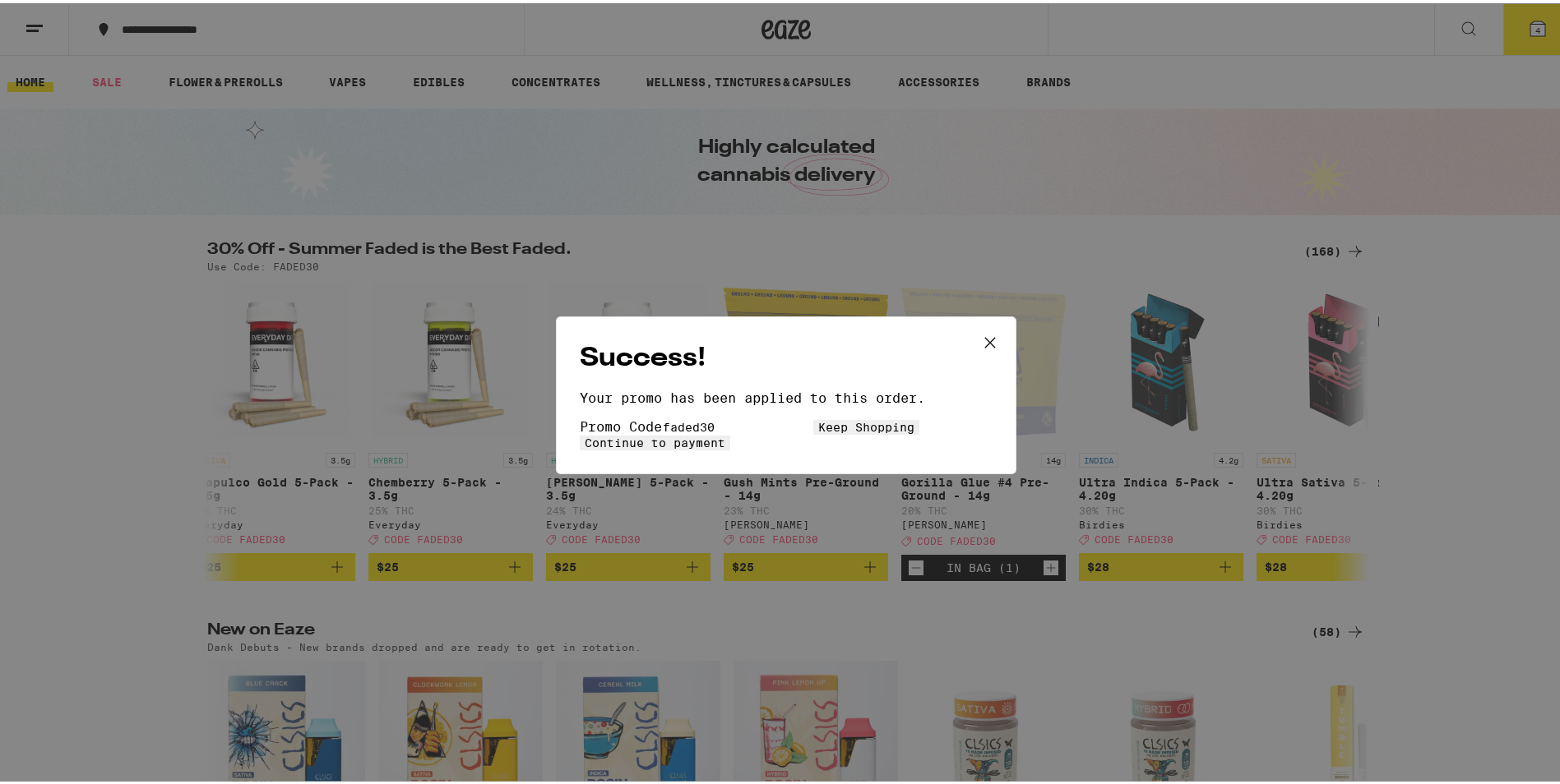
click at [725, 437] on span "Continue to payment" at bounding box center [655, 439] width 140 height 13
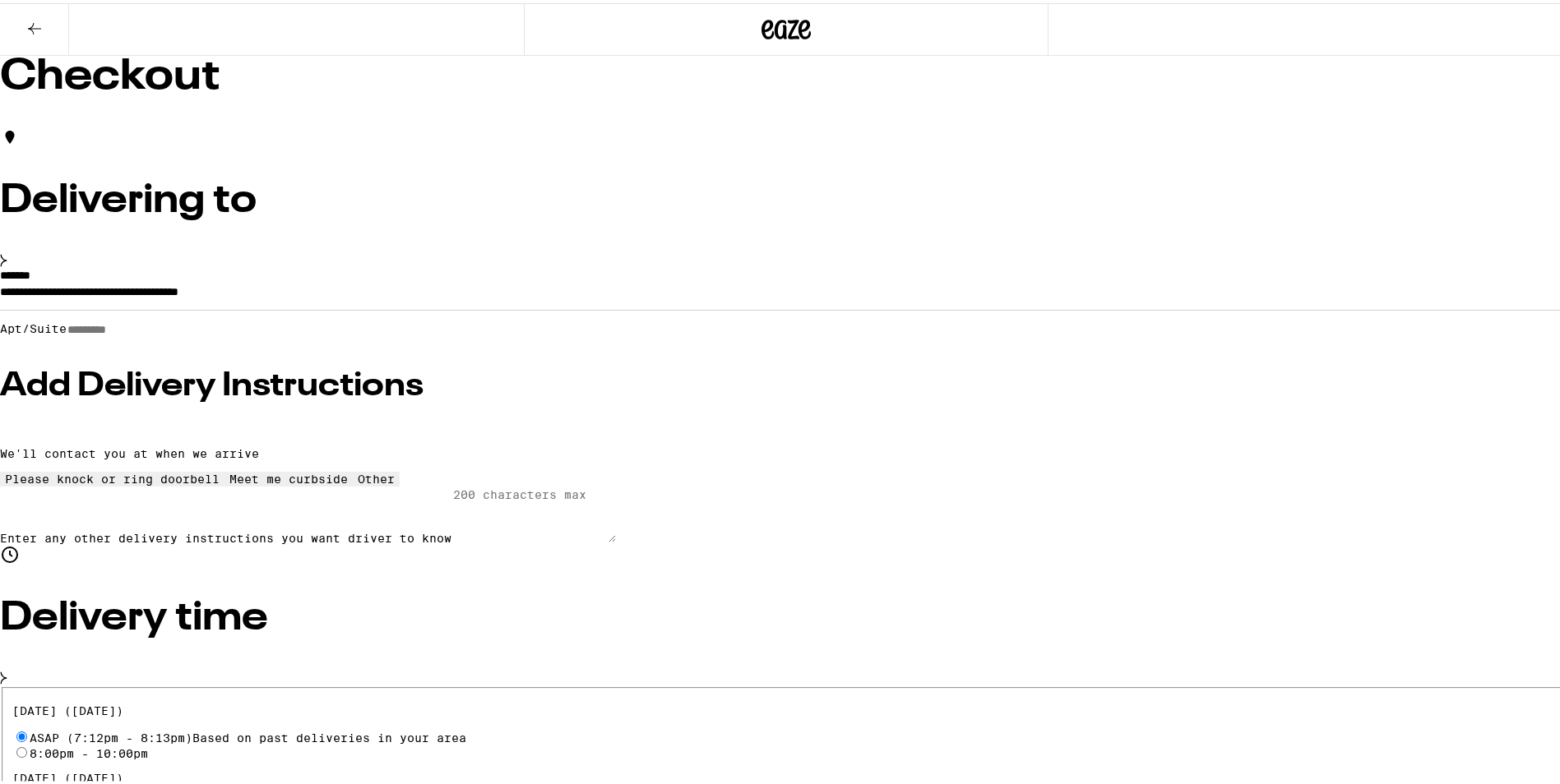
click at [35, 22] on icon at bounding box center [34, 25] width 20 height 20
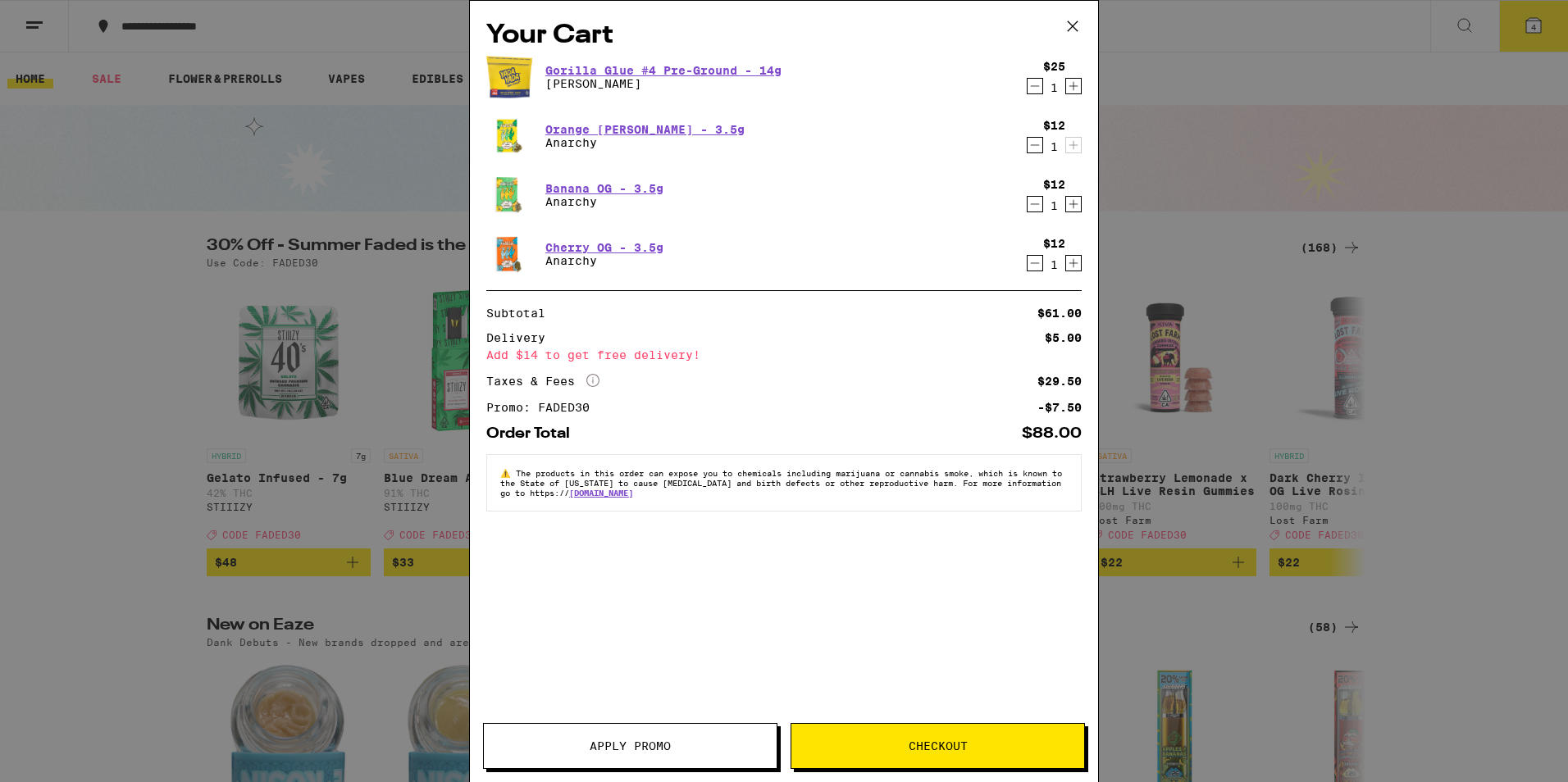
click at [1031, 90] on icon "Decrement" at bounding box center [1035, 86] width 14 height 20
click at [1275, 71] on div "Your Cart Gorilla Glue #4 Pre-Ground - 14g Yada Yada $25 1 Orange [PERSON_NAME]…" at bounding box center [784, 391] width 1568 height 782
click at [1073, 30] on icon at bounding box center [1072, 26] width 24 height 24
click at [1070, 29] on icon at bounding box center [1072, 26] width 24 height 24
click at [1221, 294] on div "Your Cart Gorilla Glue #4 Pre-Ground - 14g Yada Yada $25 1 Orange [PERSON_NAME]…" at bounding box center [784, 391] width 1568 height 782
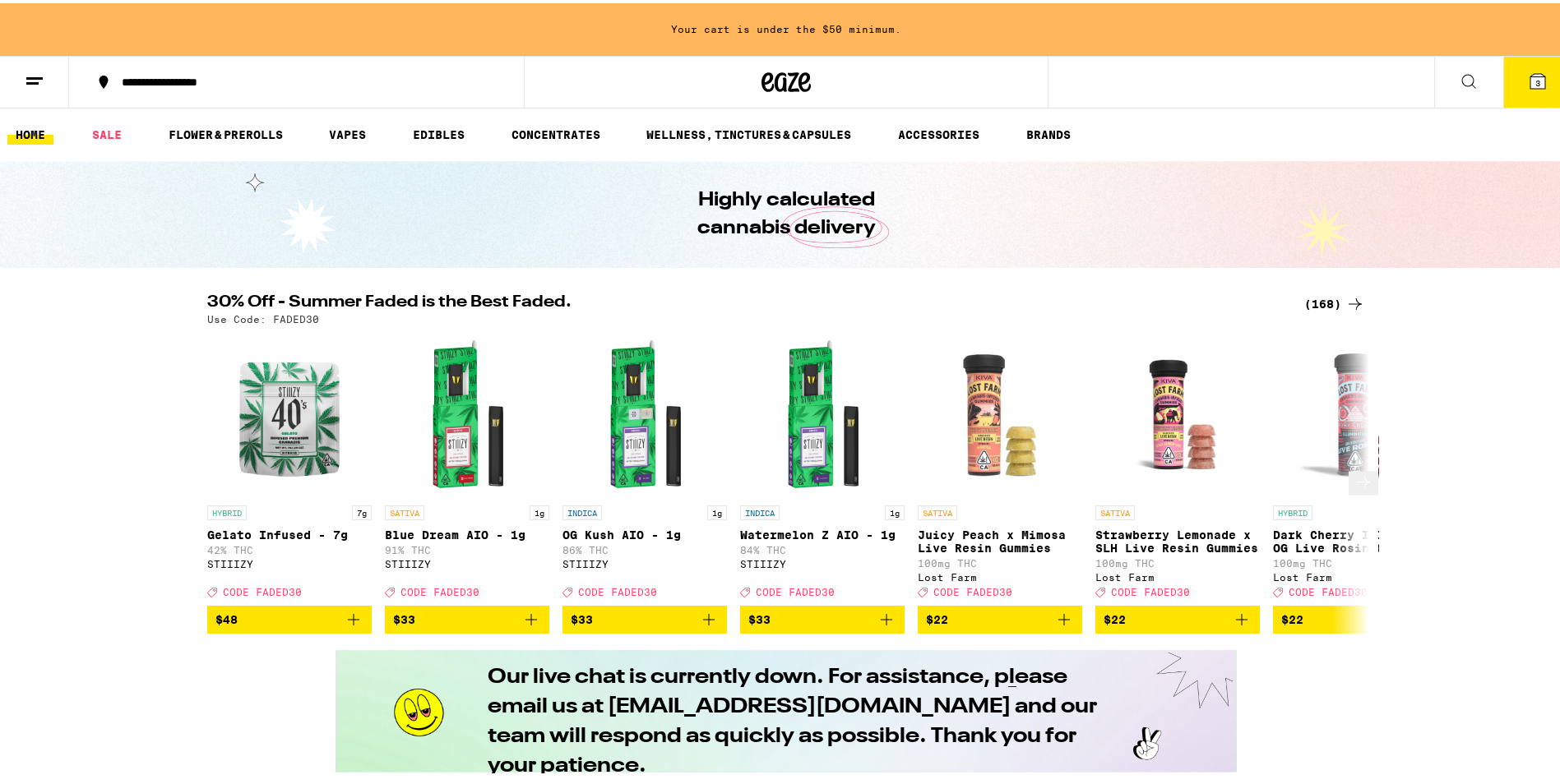
click at [1355, 489] on icon at bounding box center [1363, 479] width 20 height 20
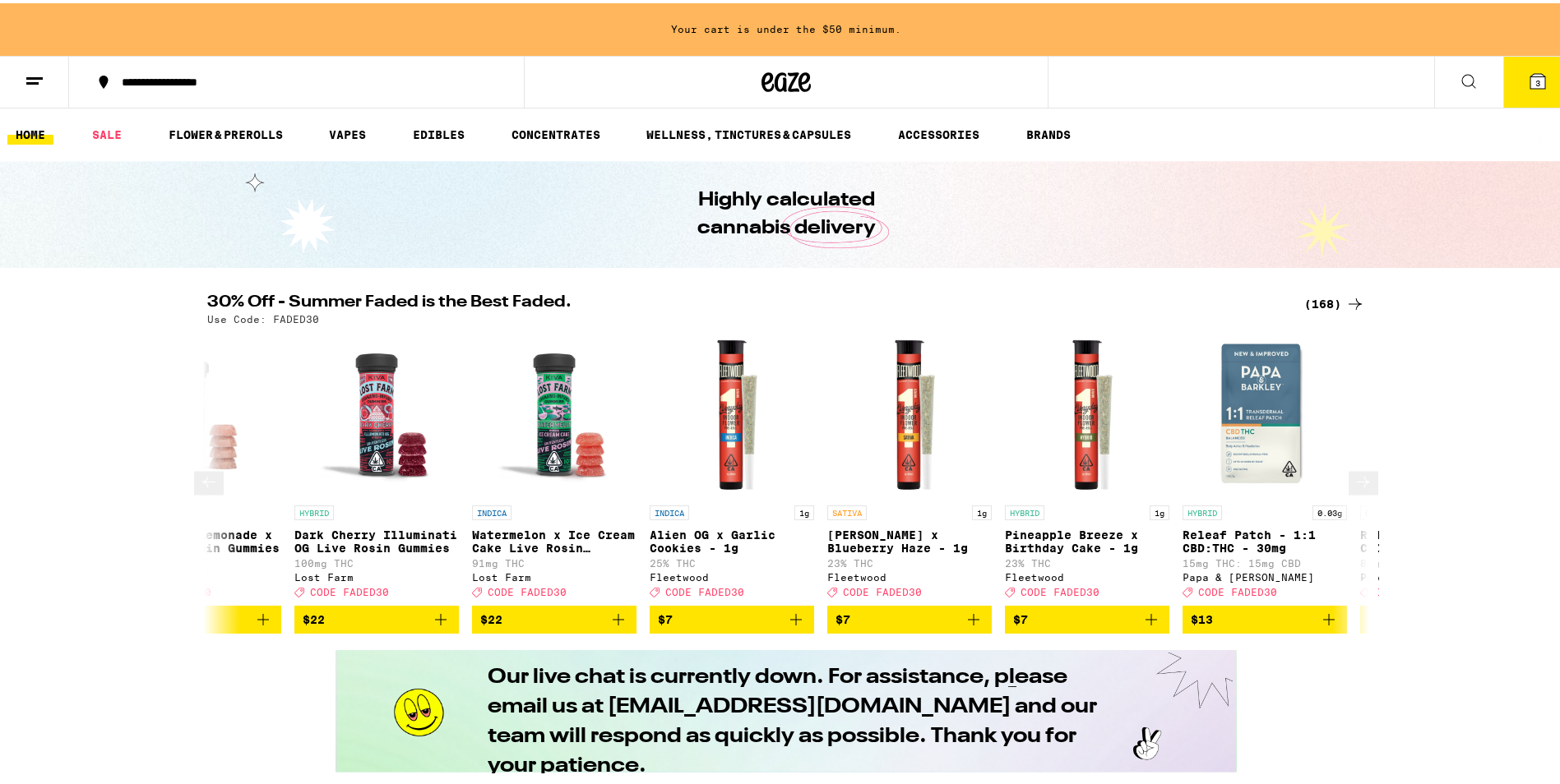
click at [1355, 489] on icon at bounding box center [1363, 479] width 20 height 20
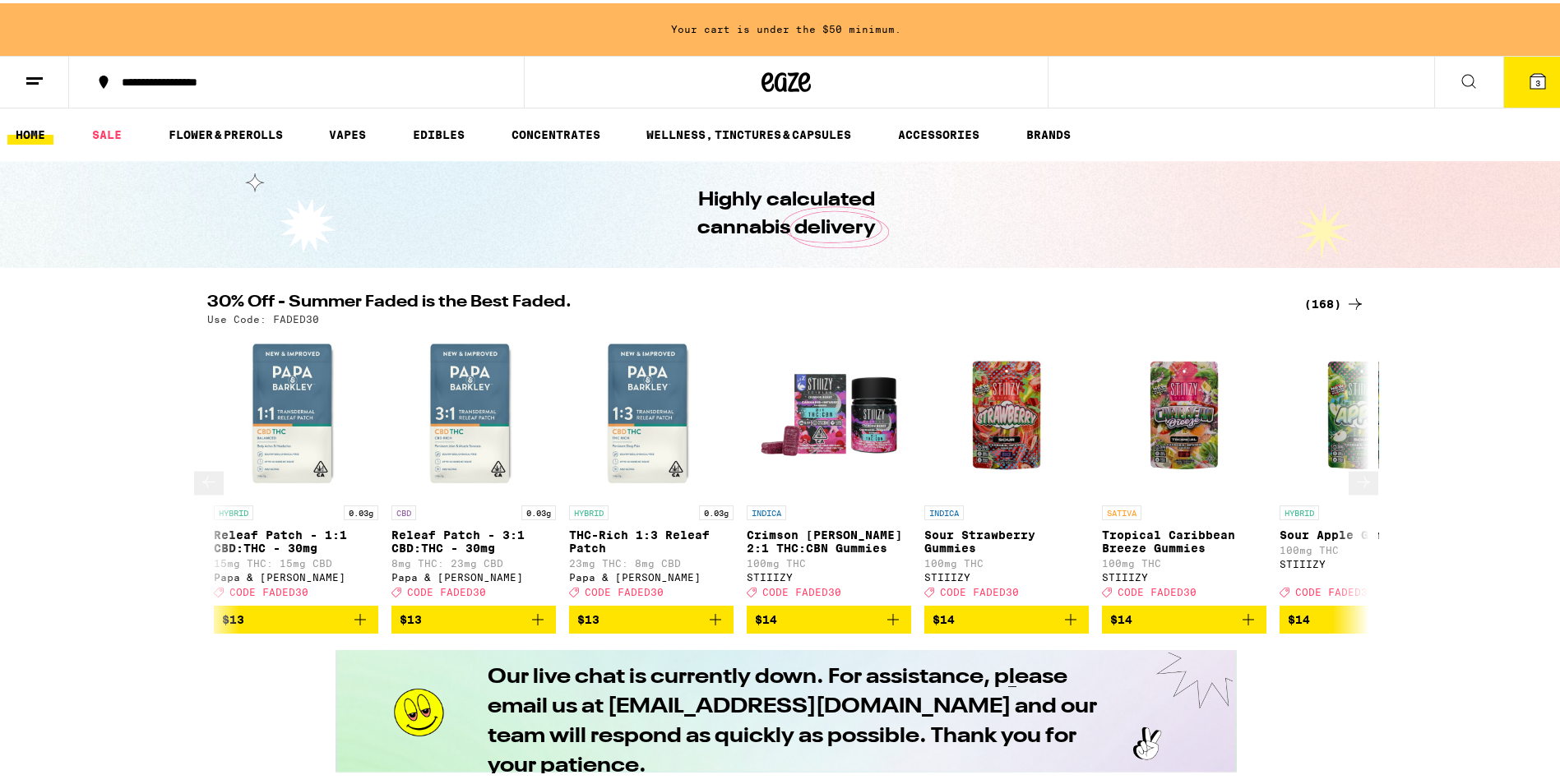
scroll to position [0, 1957]
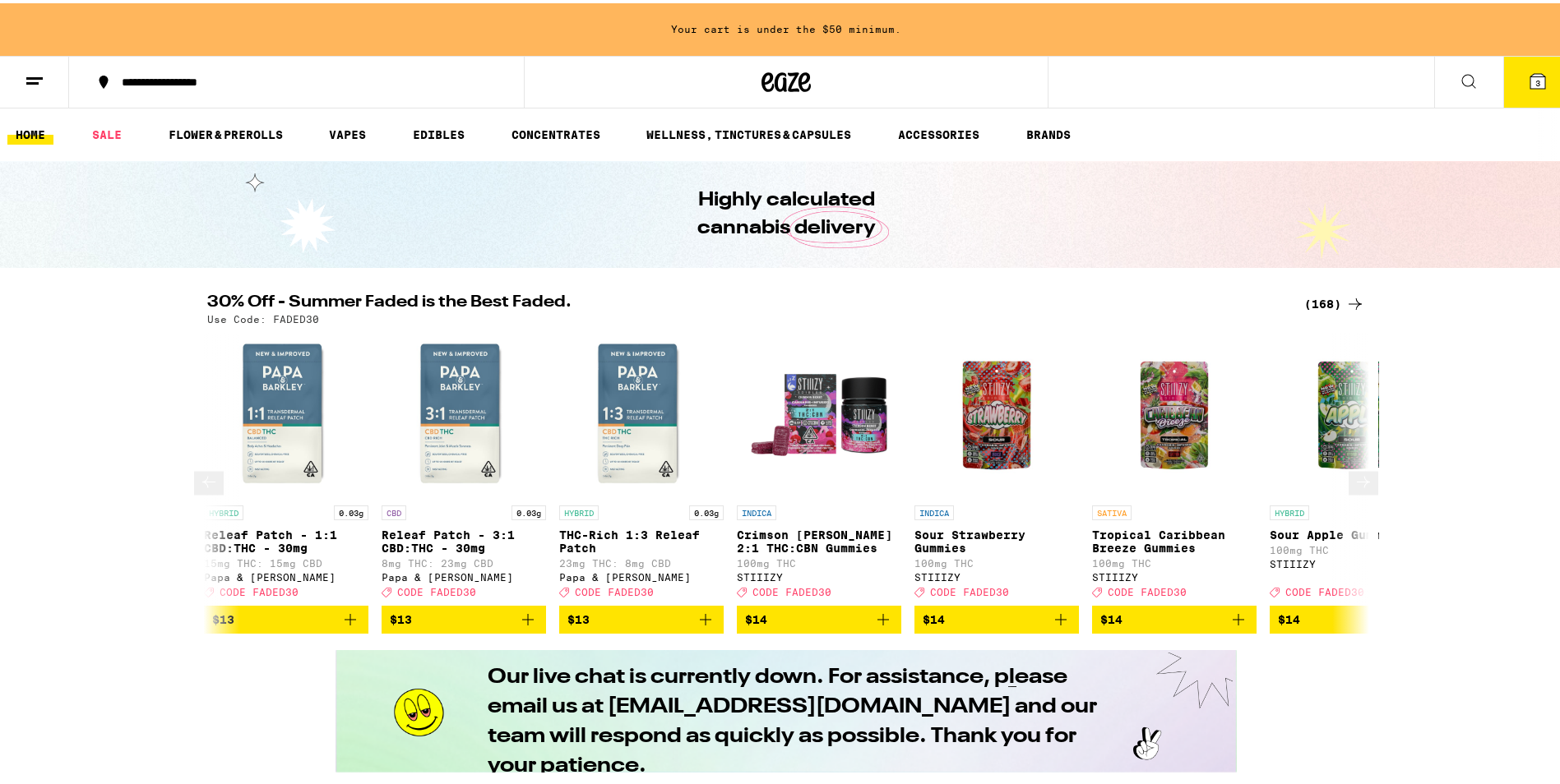
click at [1355, 489] on icon at bounding box center [1363, 479] width 20 height 20
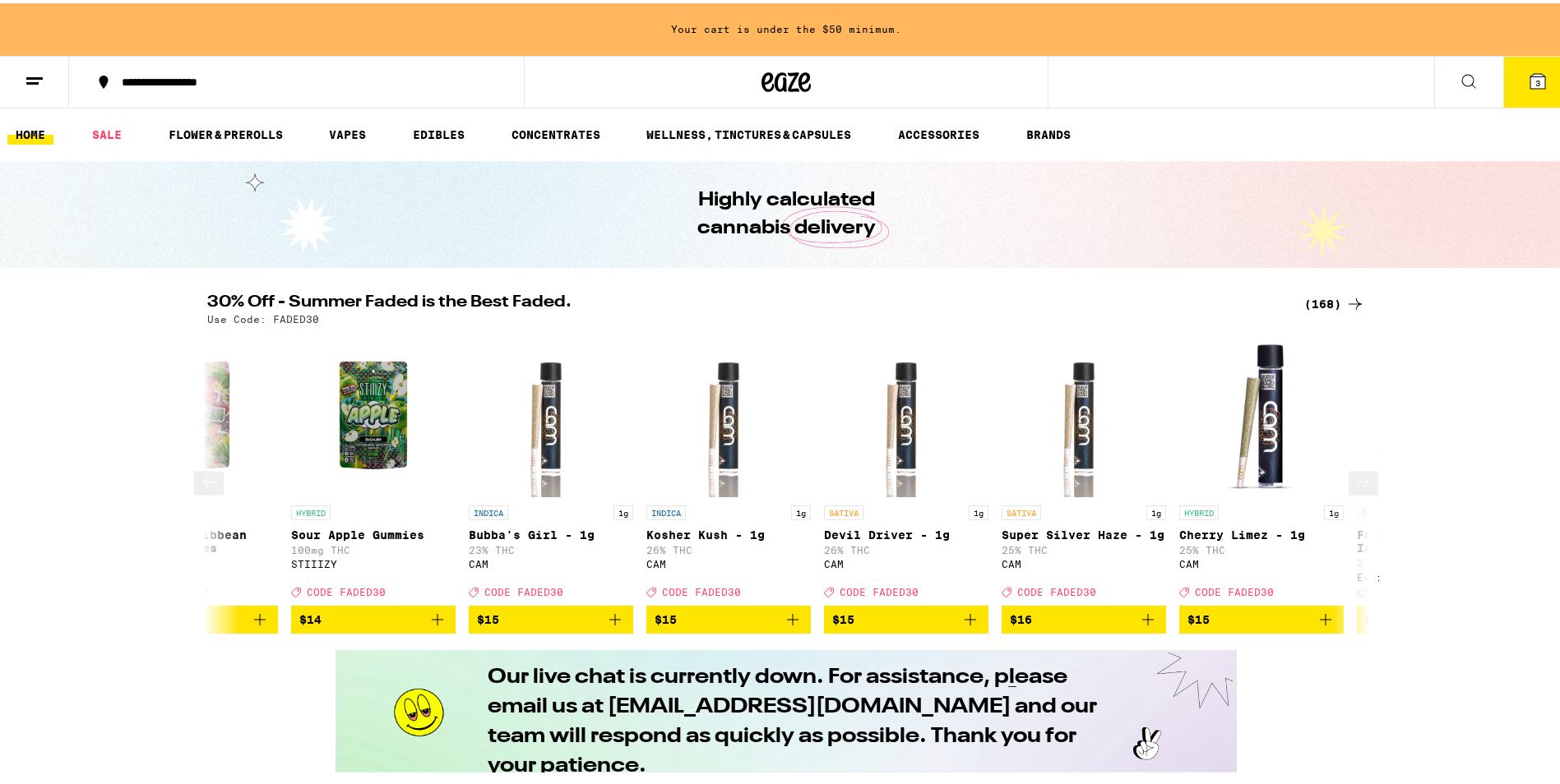
click at [1355, 489] on icon at bounding box center [1363, 479] width 20 height 20
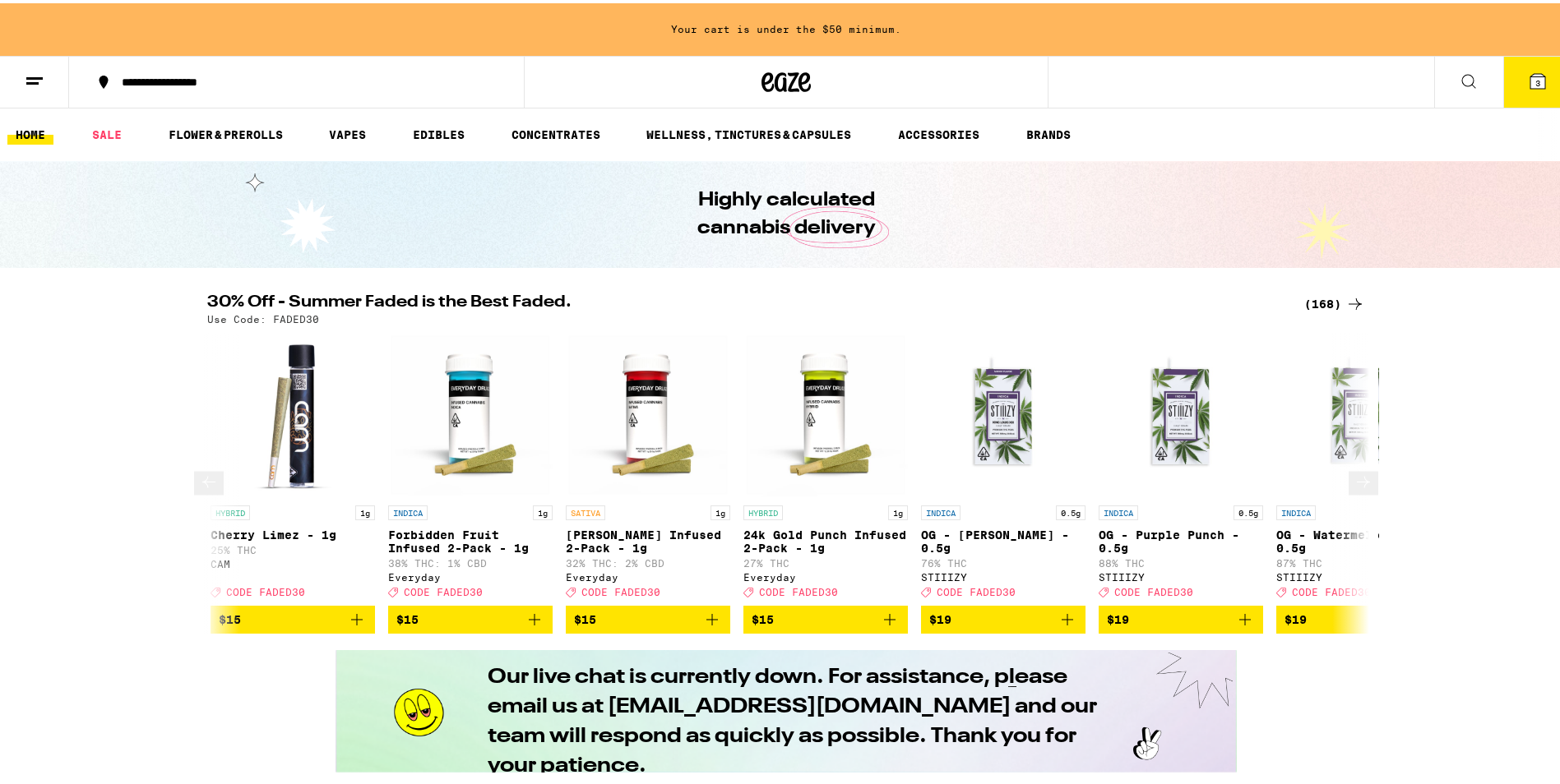
scroll to position [0, 3914]
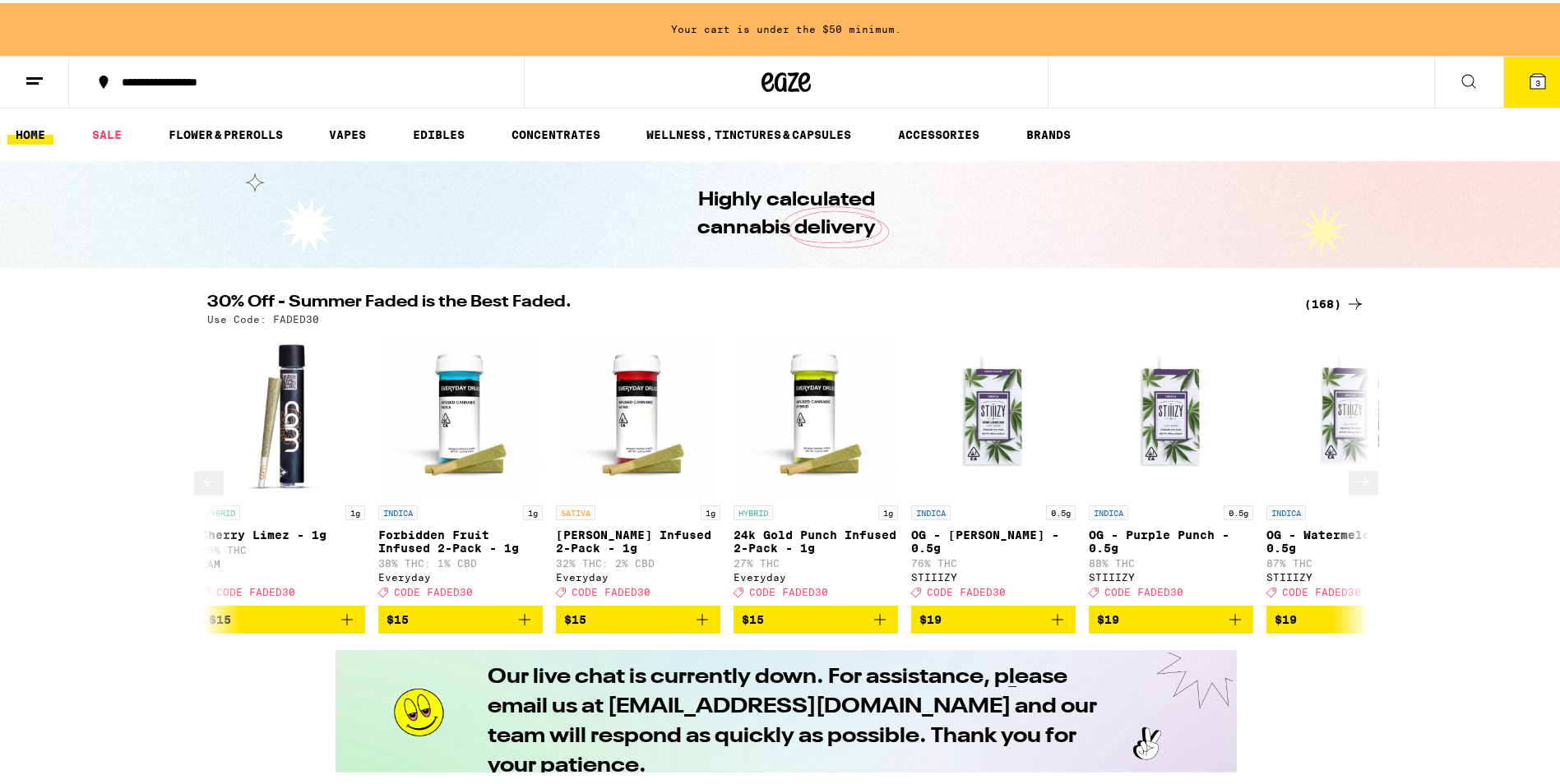
click at [1355, 489] on icon at bounding box center [1363, 479] width 20 height 20
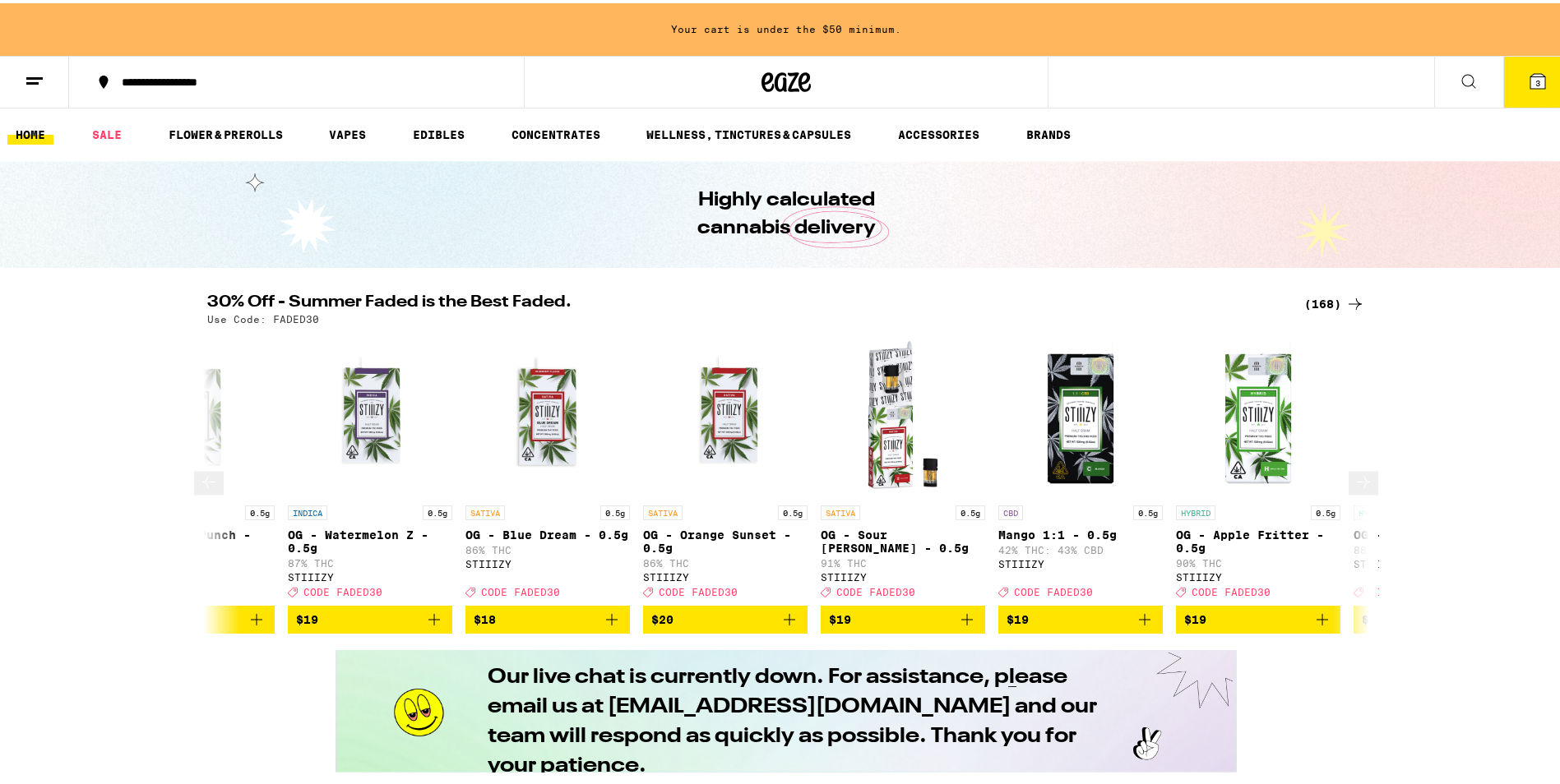
click at [1355, 489] on icon at bounding box center [1363, 479] width 20 height 20
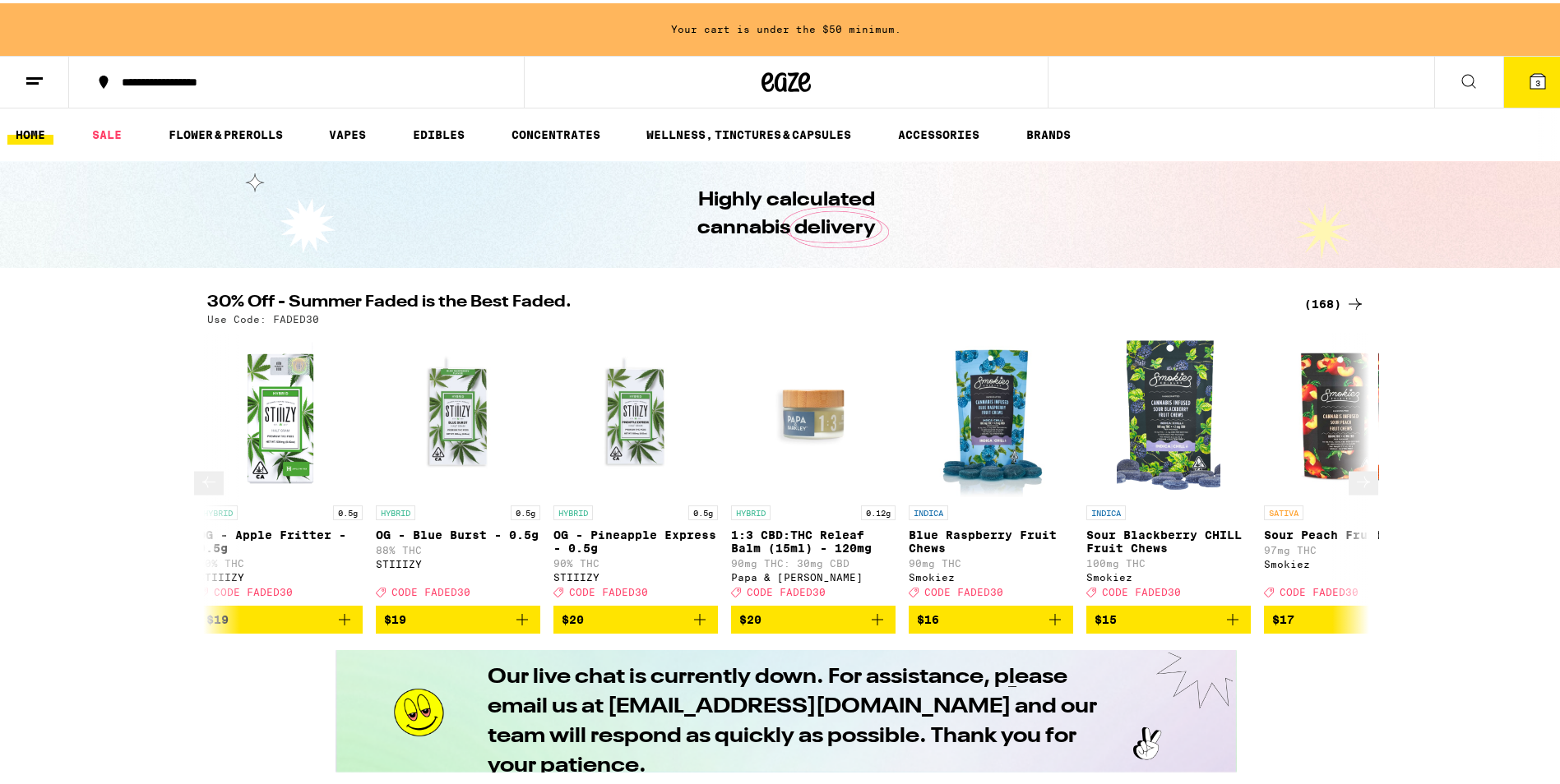
scroll to position [0, 5871]
click at [1355, 489] on icon at bounding box center [1363, 479] width 20 height 20
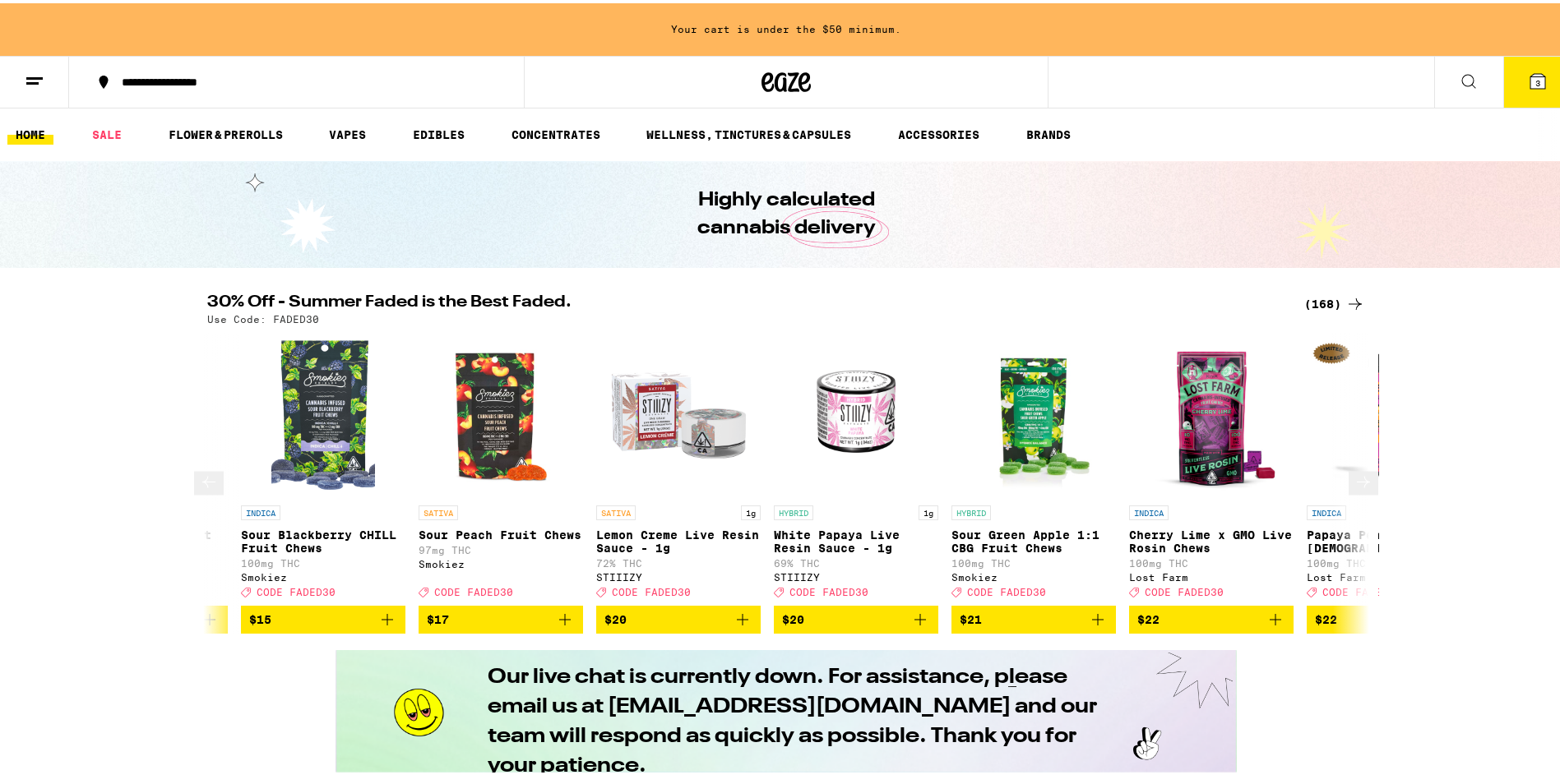
scroll to position [0, 6849]
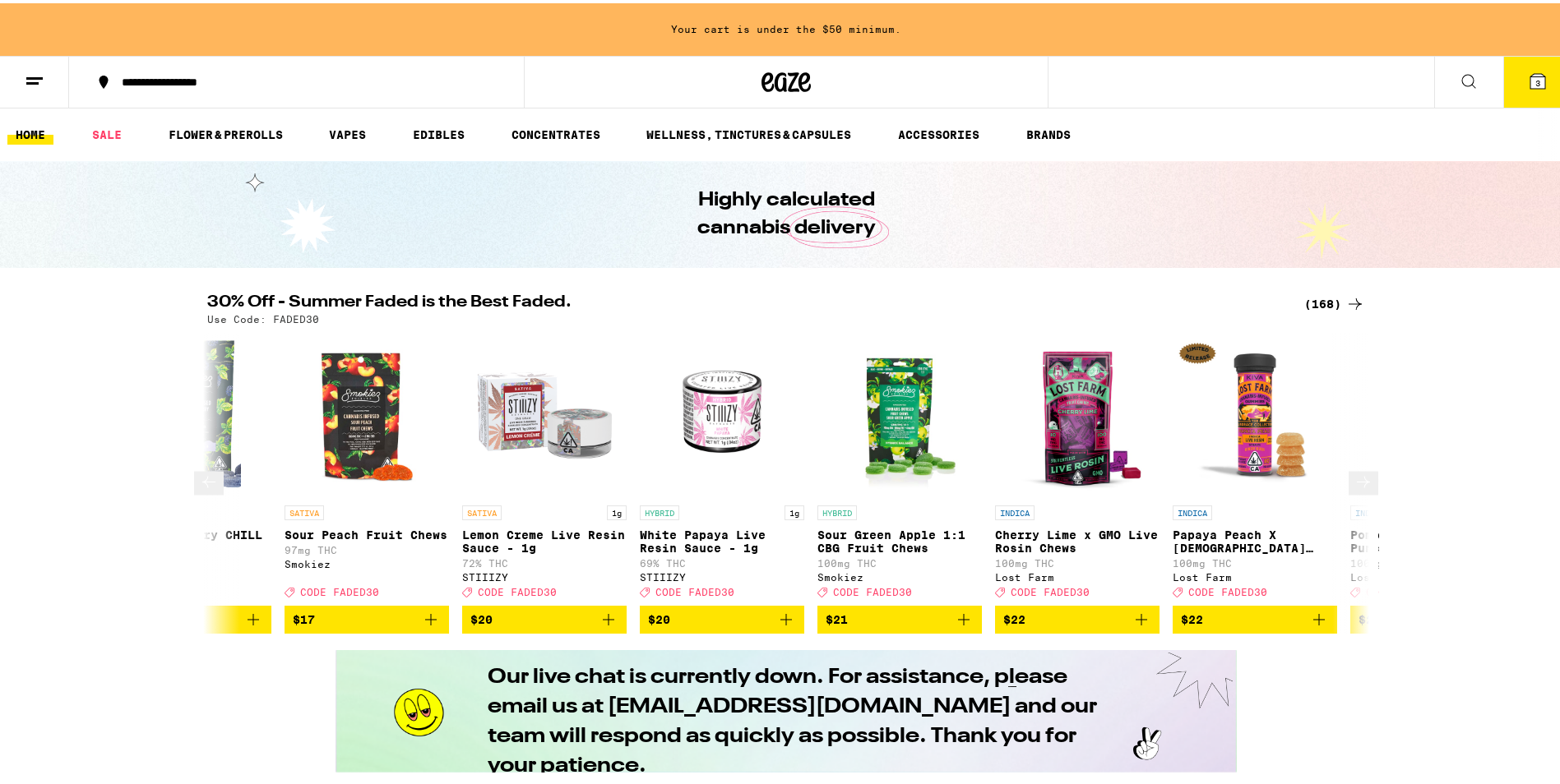
click at [1355, 489] on icon at bounding box center [1363, 479] width 20 height 20
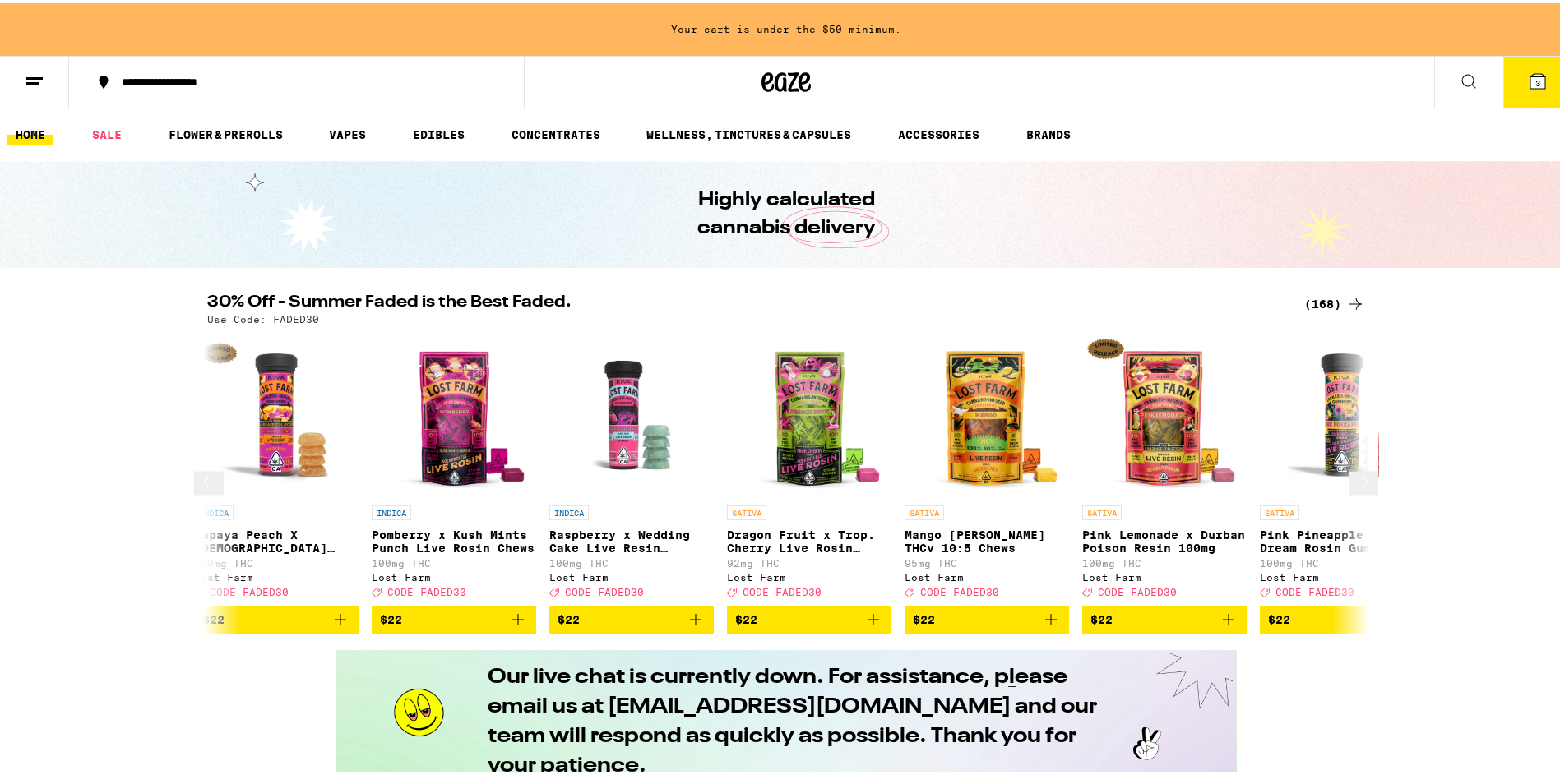
click at [1355, 489] on icon at bounding box center [1363, 479] width 20 height 20
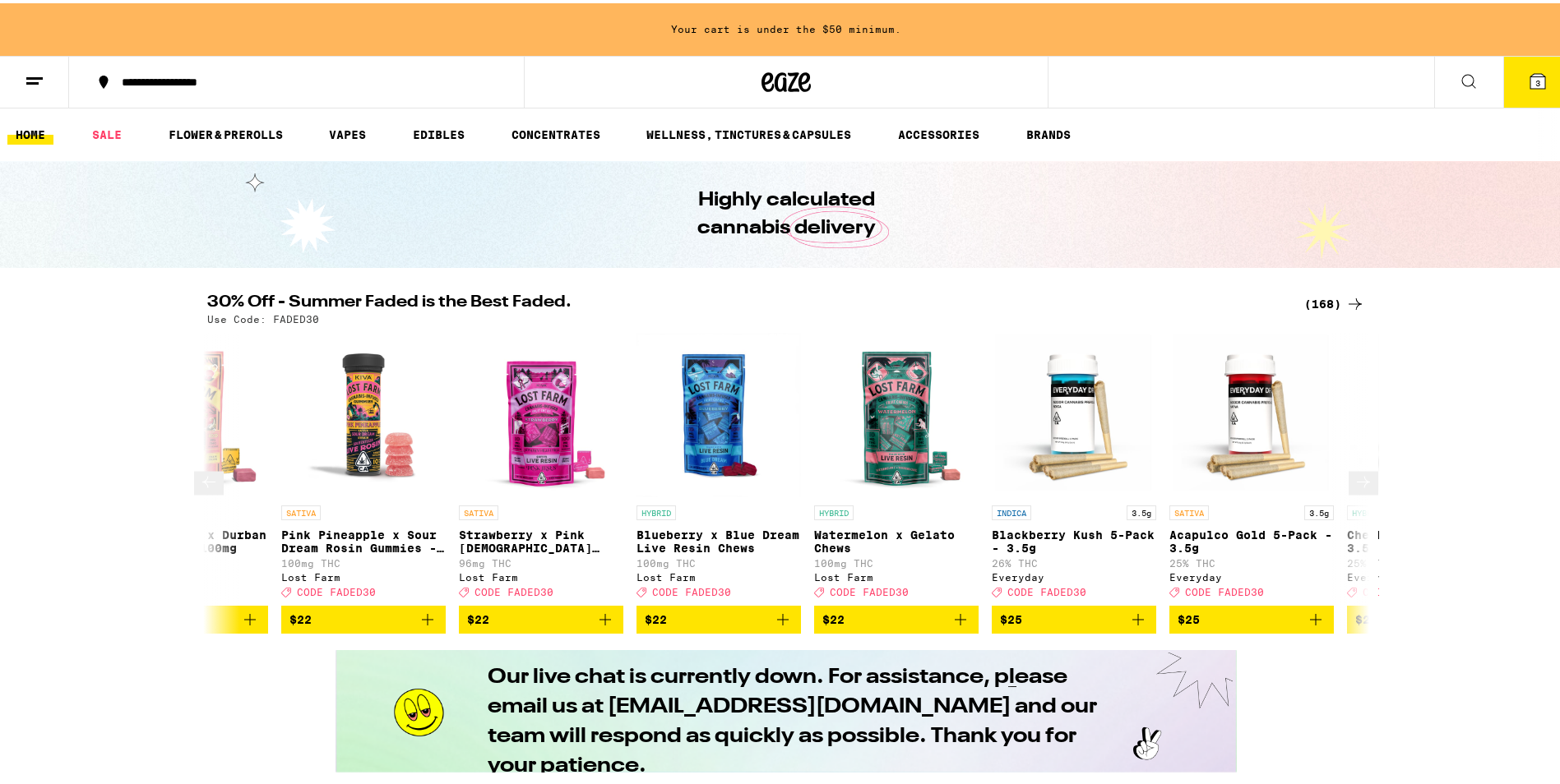
click at [1355, 489] on icon at bounding box center [1363, 479] width 20 height 20
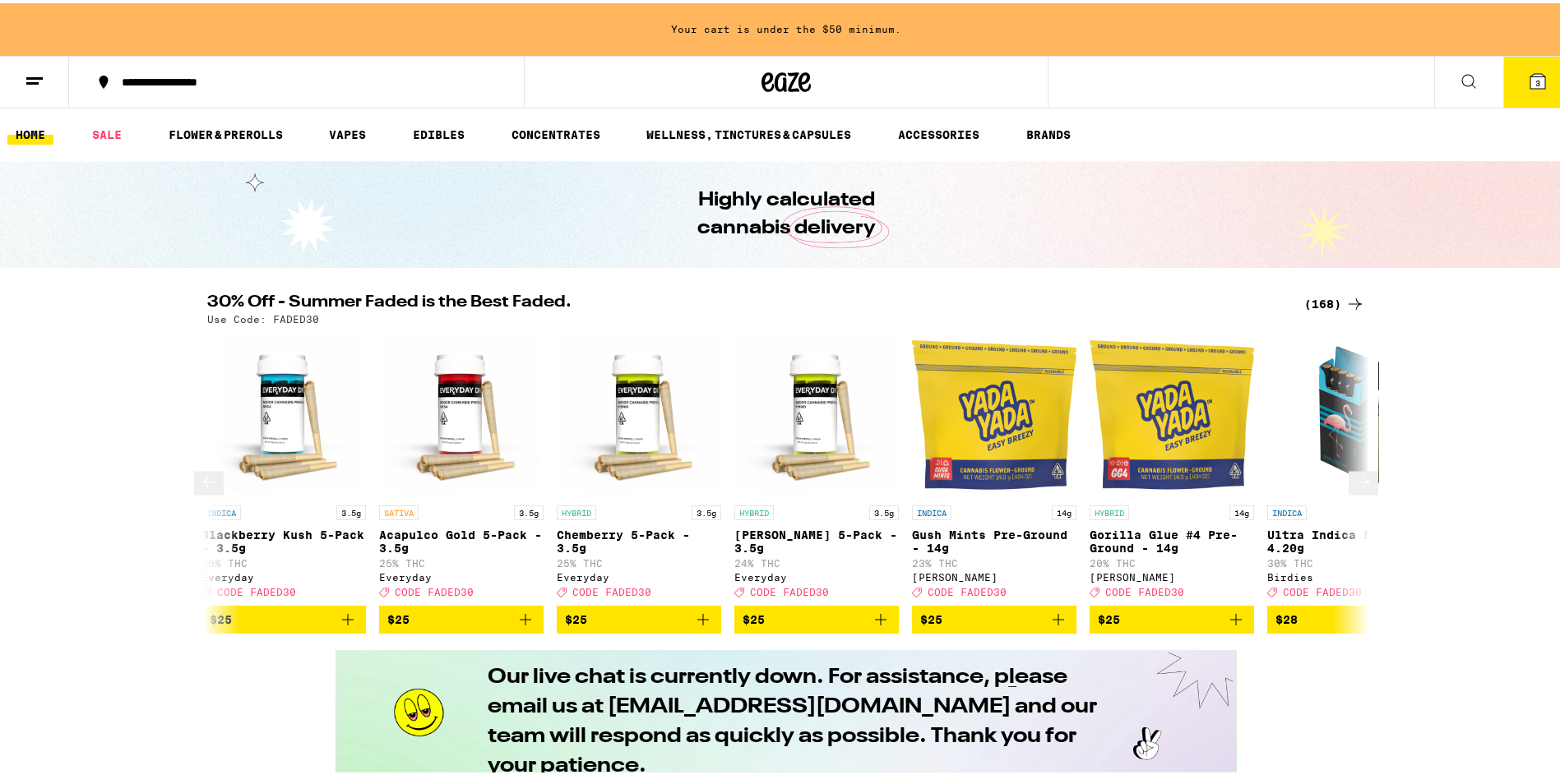
scroll to position [0, 9785]
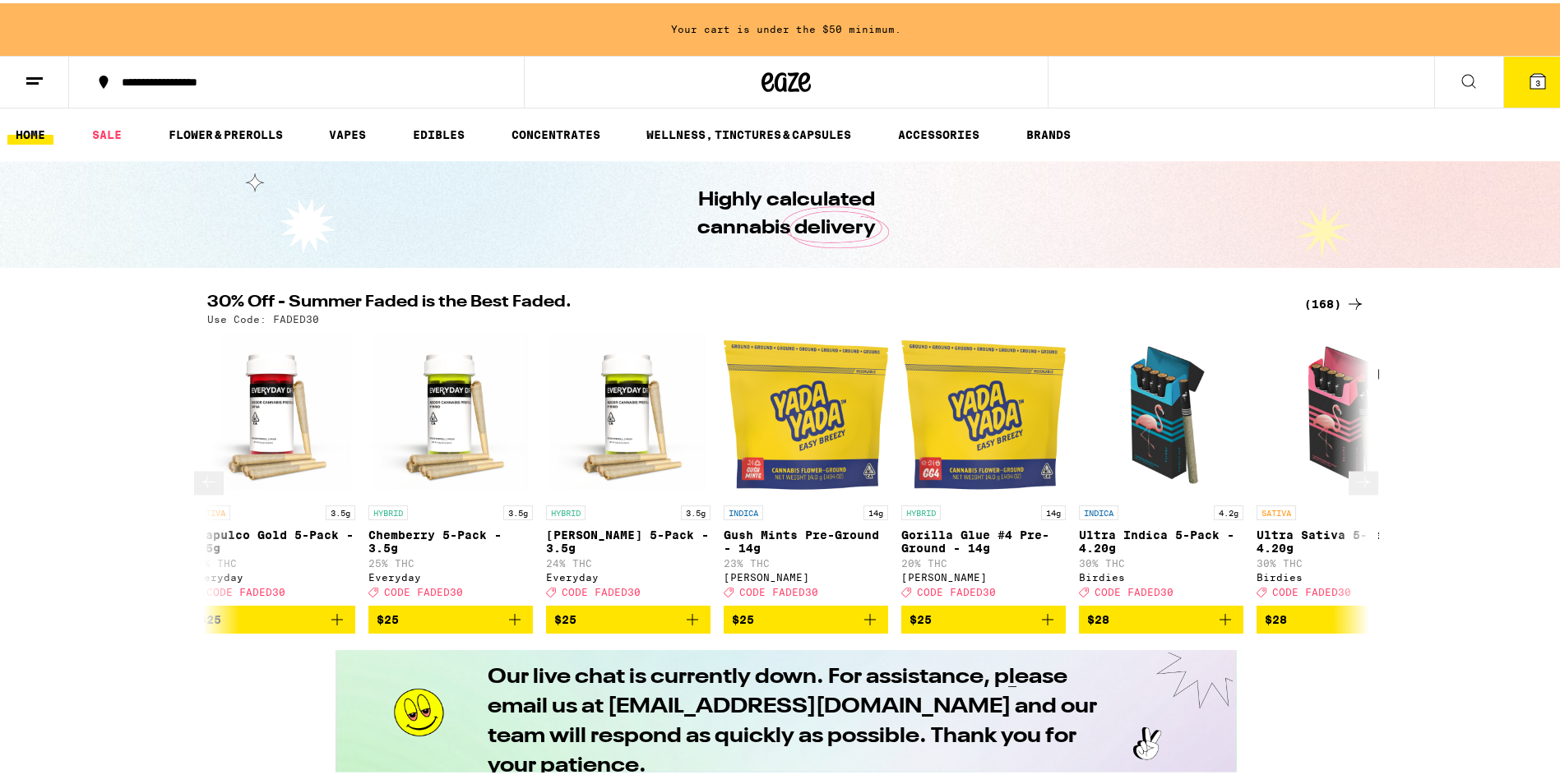
click at [1355, 489] on icon at bounding box center [1363, 479] width 20 height 20
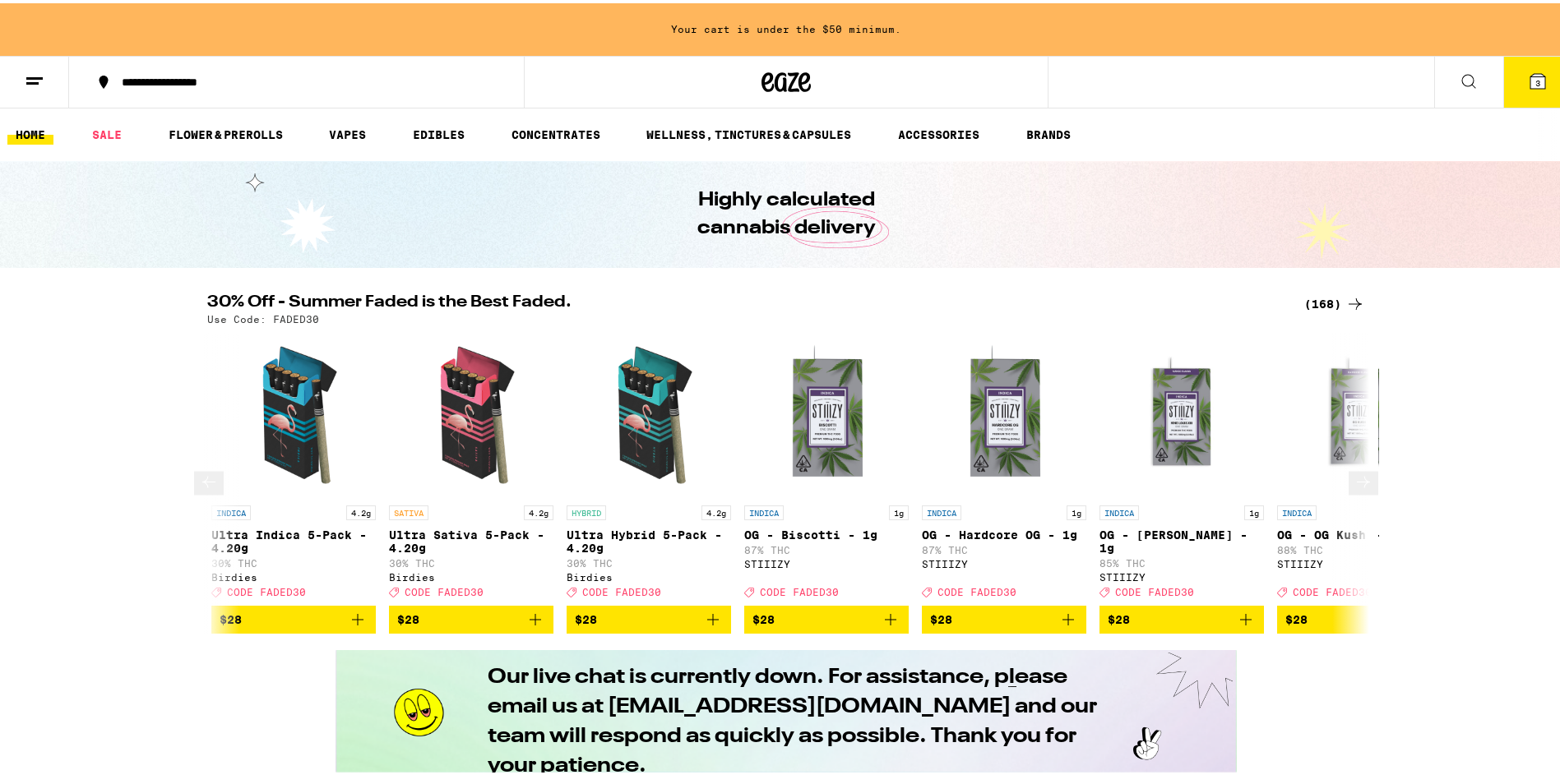
scroll to position [0, 10764]
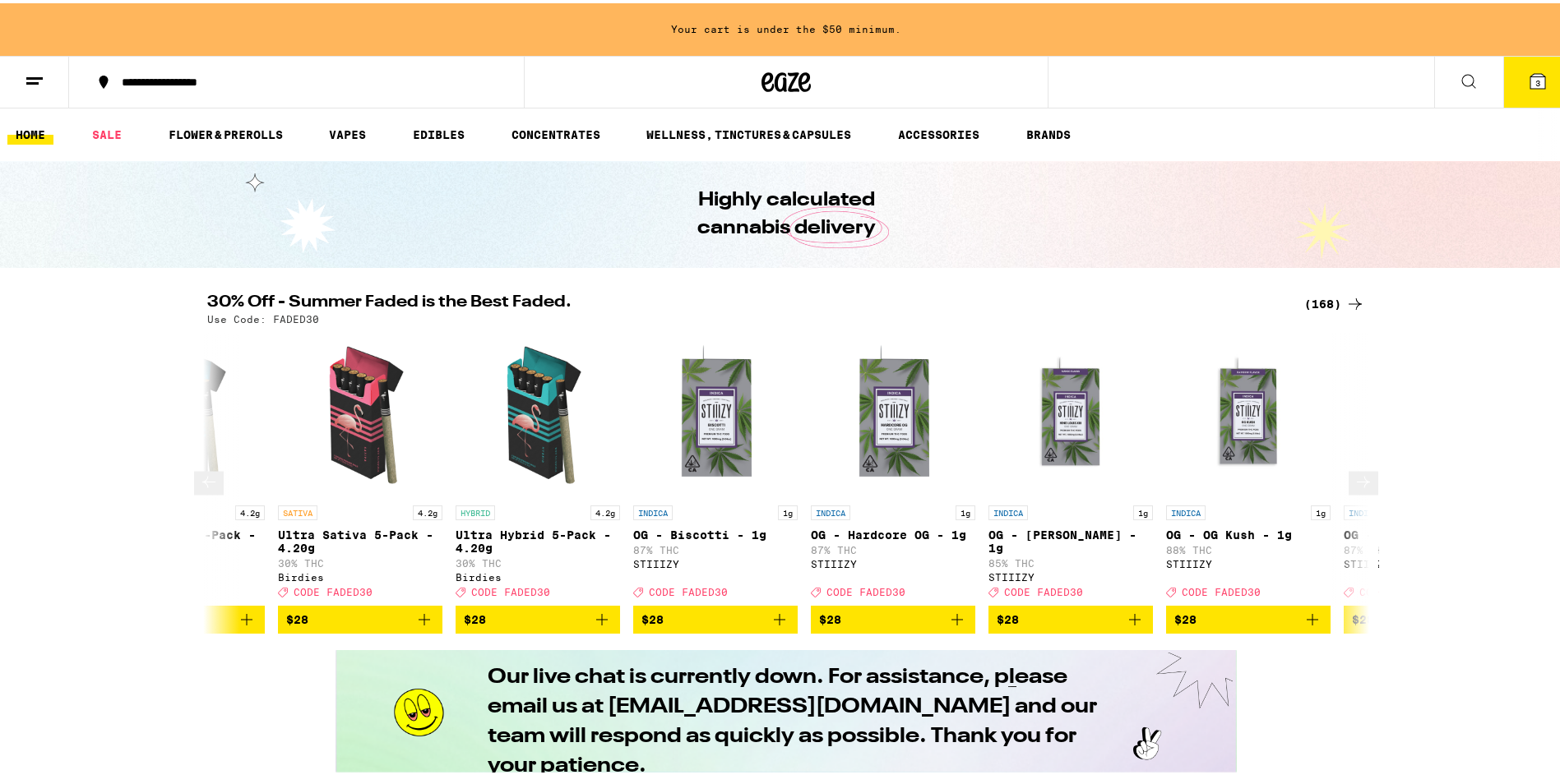
click at [1355, 489] on icon at bounding box center [1363, 479] width 20 height 20
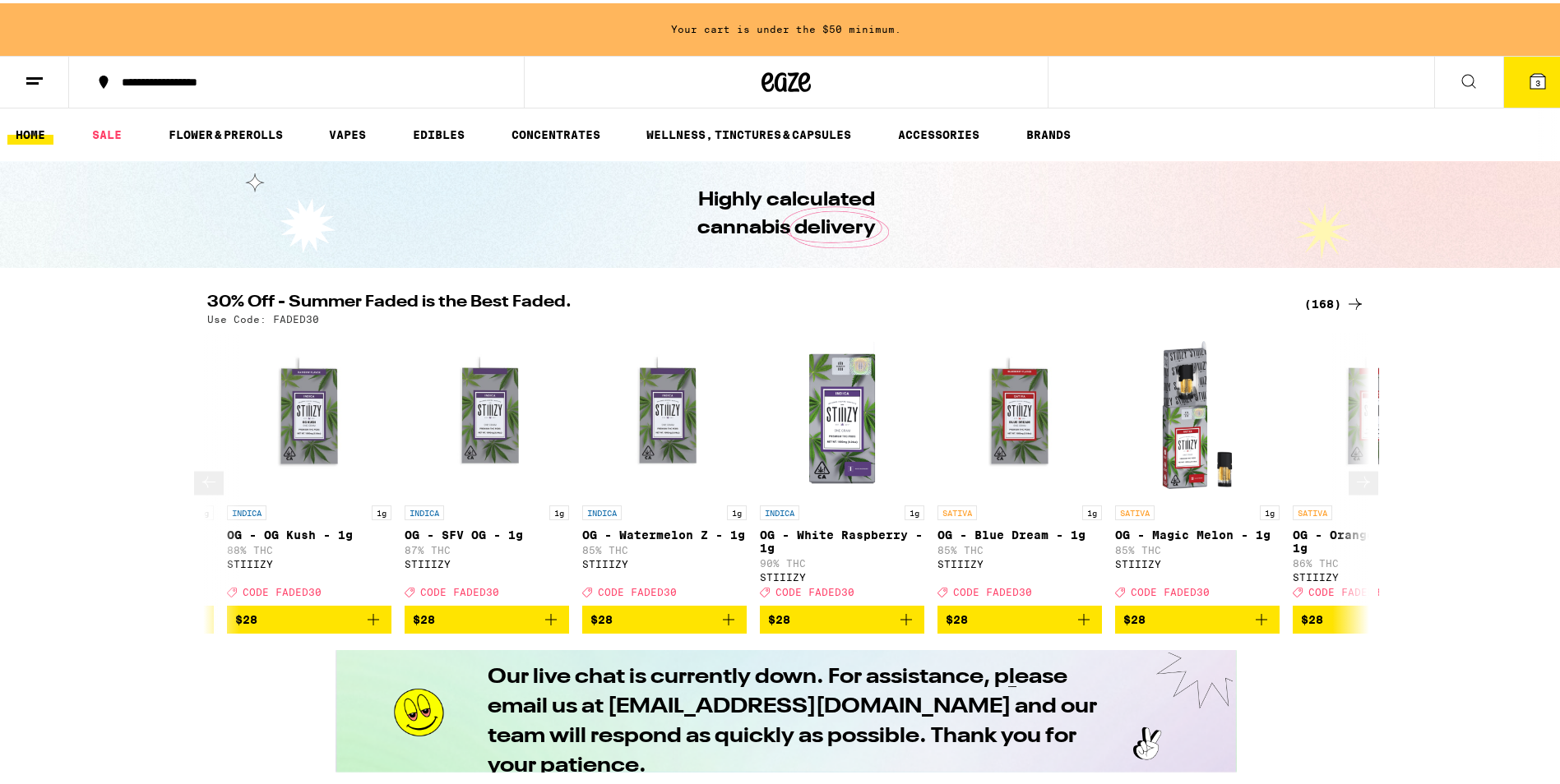
scroll to position [0, 11742]
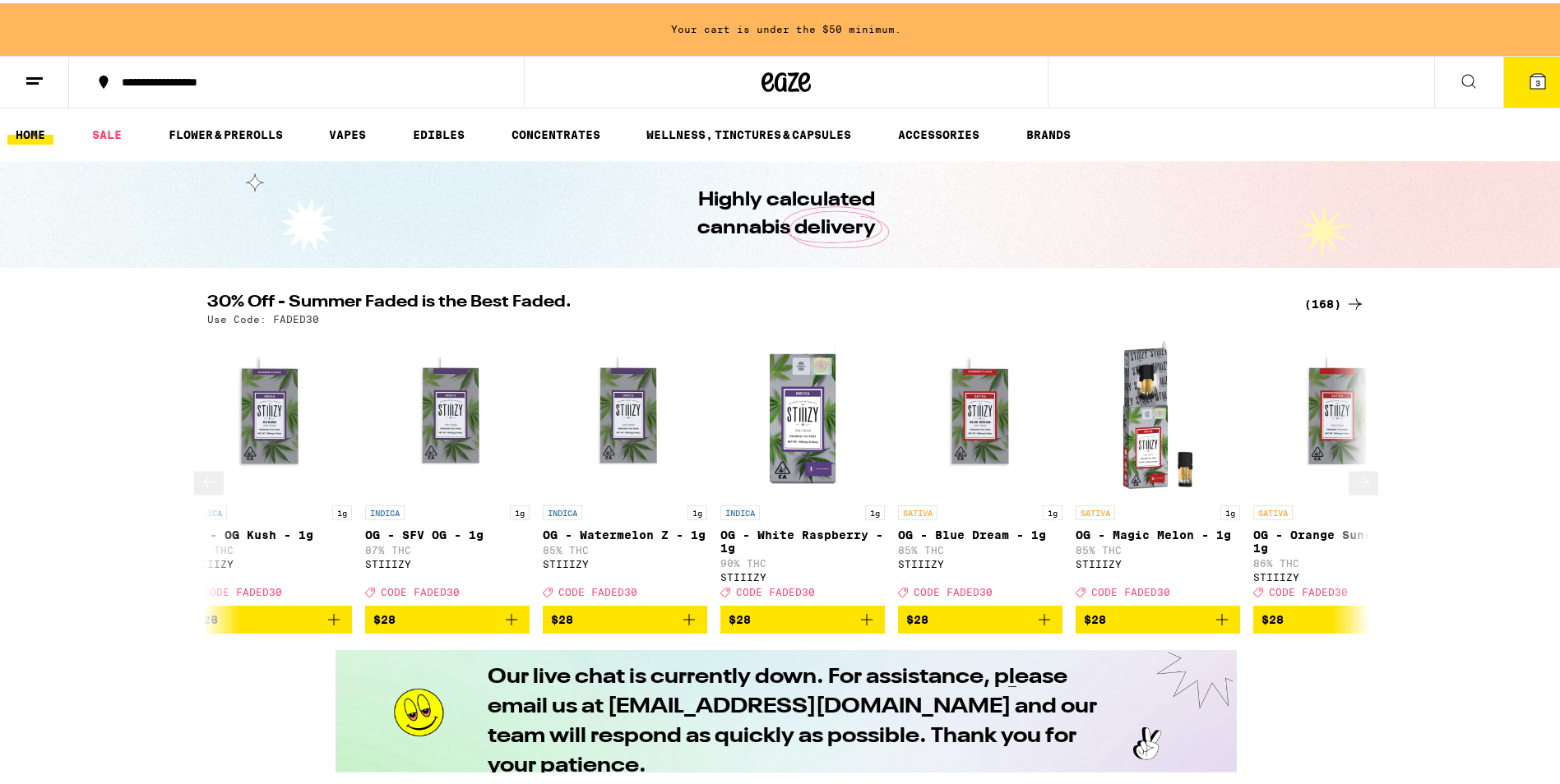
click at [1355, 489] on icon at bounding box center [1363, 479] width 20 height 20
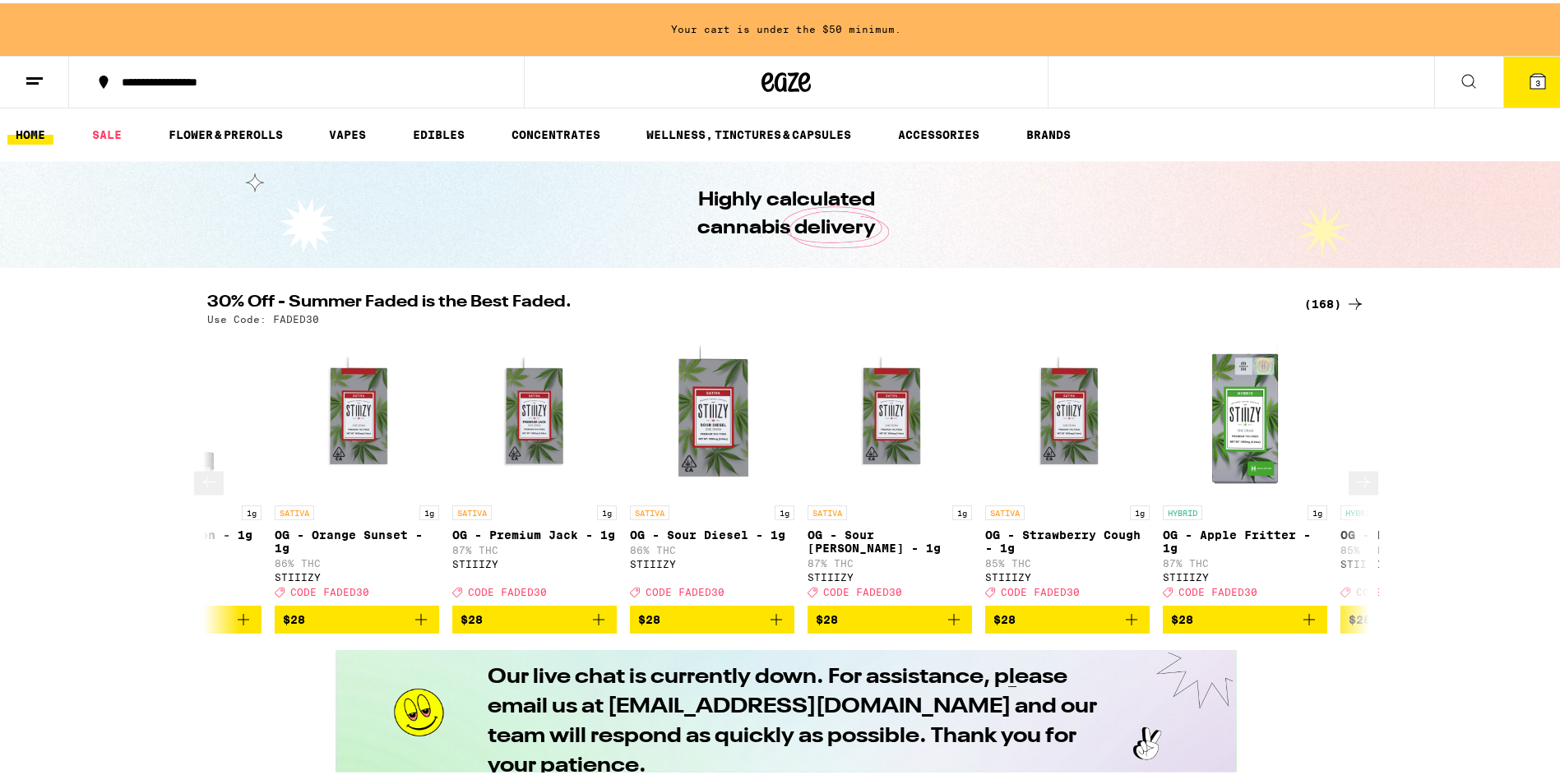
click at [1355, 489] on icon at bounding box center [1363, 479] width 20 height 20
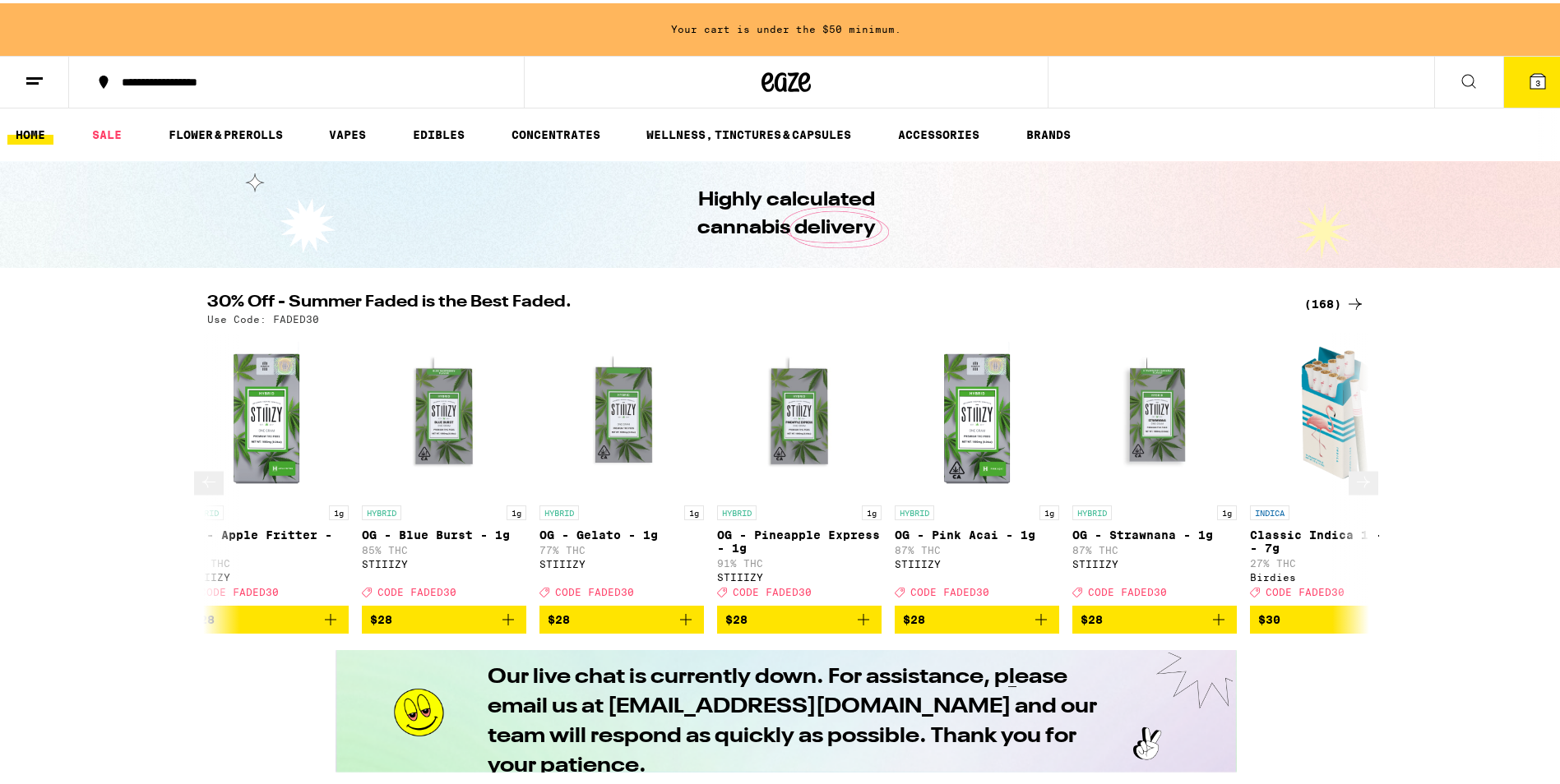
click at [1355, 489] on icon at bounding box center [1363, 479] width 20 height 20
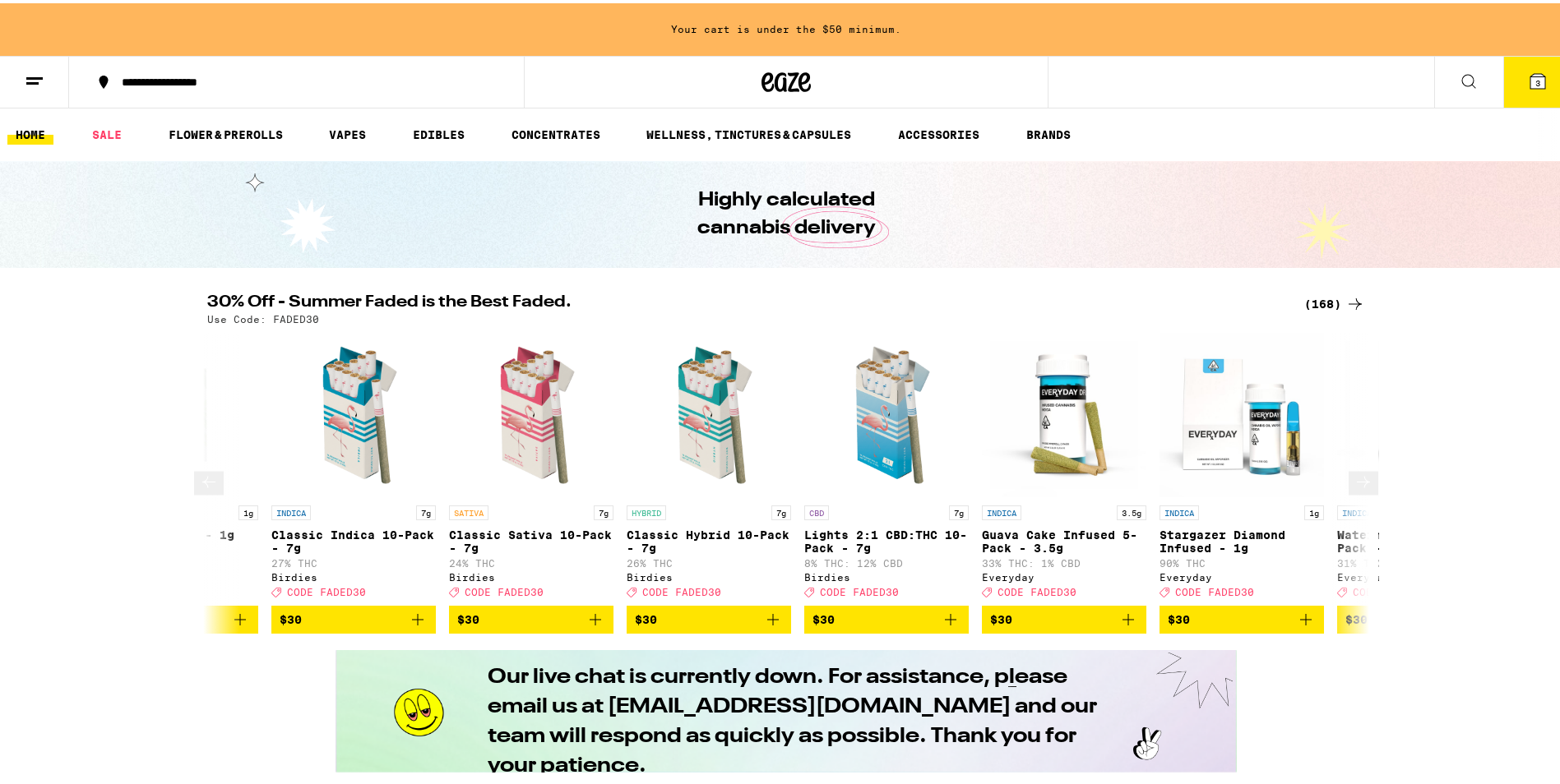
click at [1355, 489] on icon at bounding box center [1363, 479] width 20 height 20
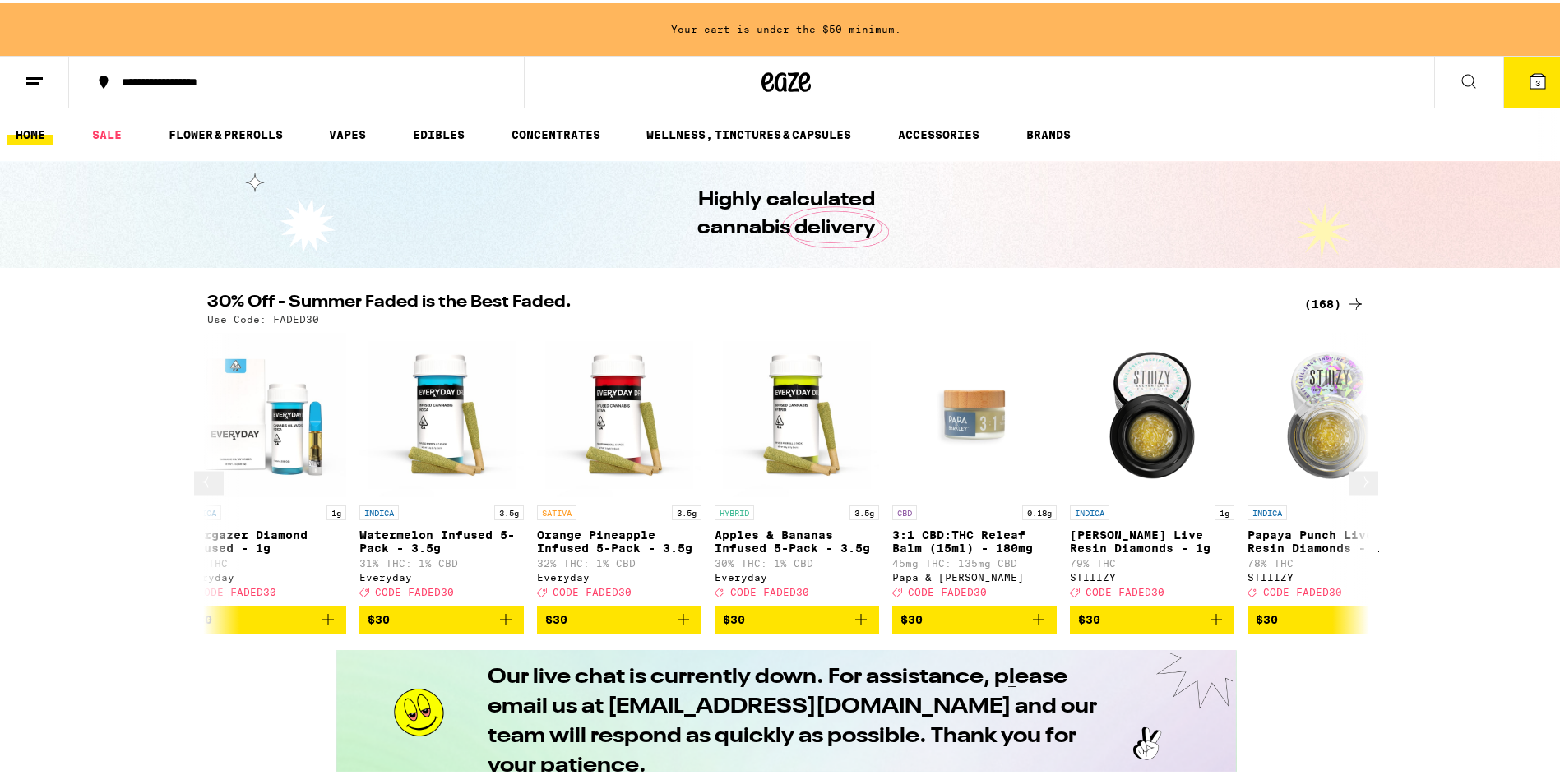
scroll to position [0, 15656]
click at [1355, 489] on icon at bounding box center [1363, 479] width 20 height 20
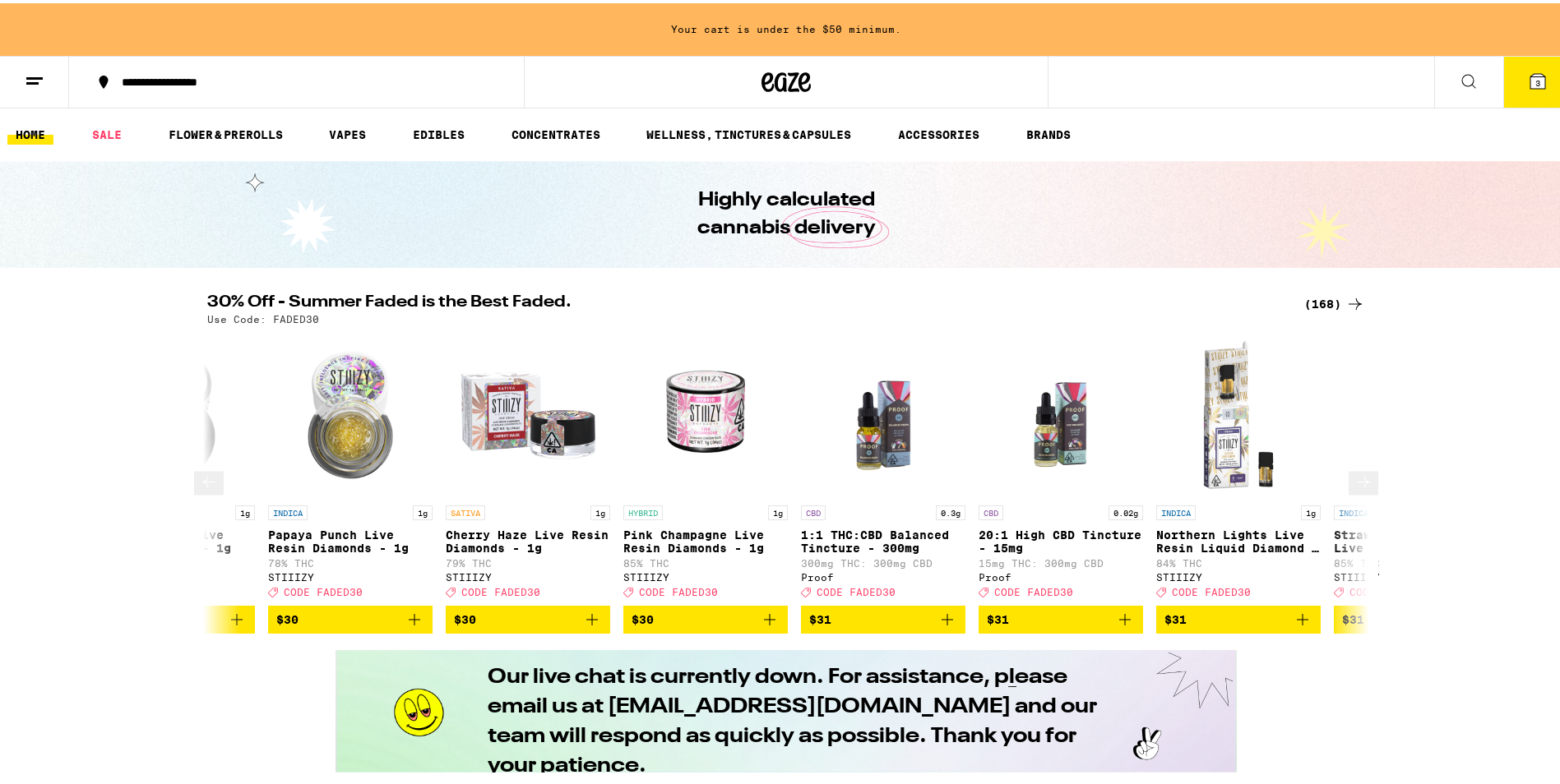
click at [1355, 489] on icon at bounding box center [1363, 479] width 20 height 20
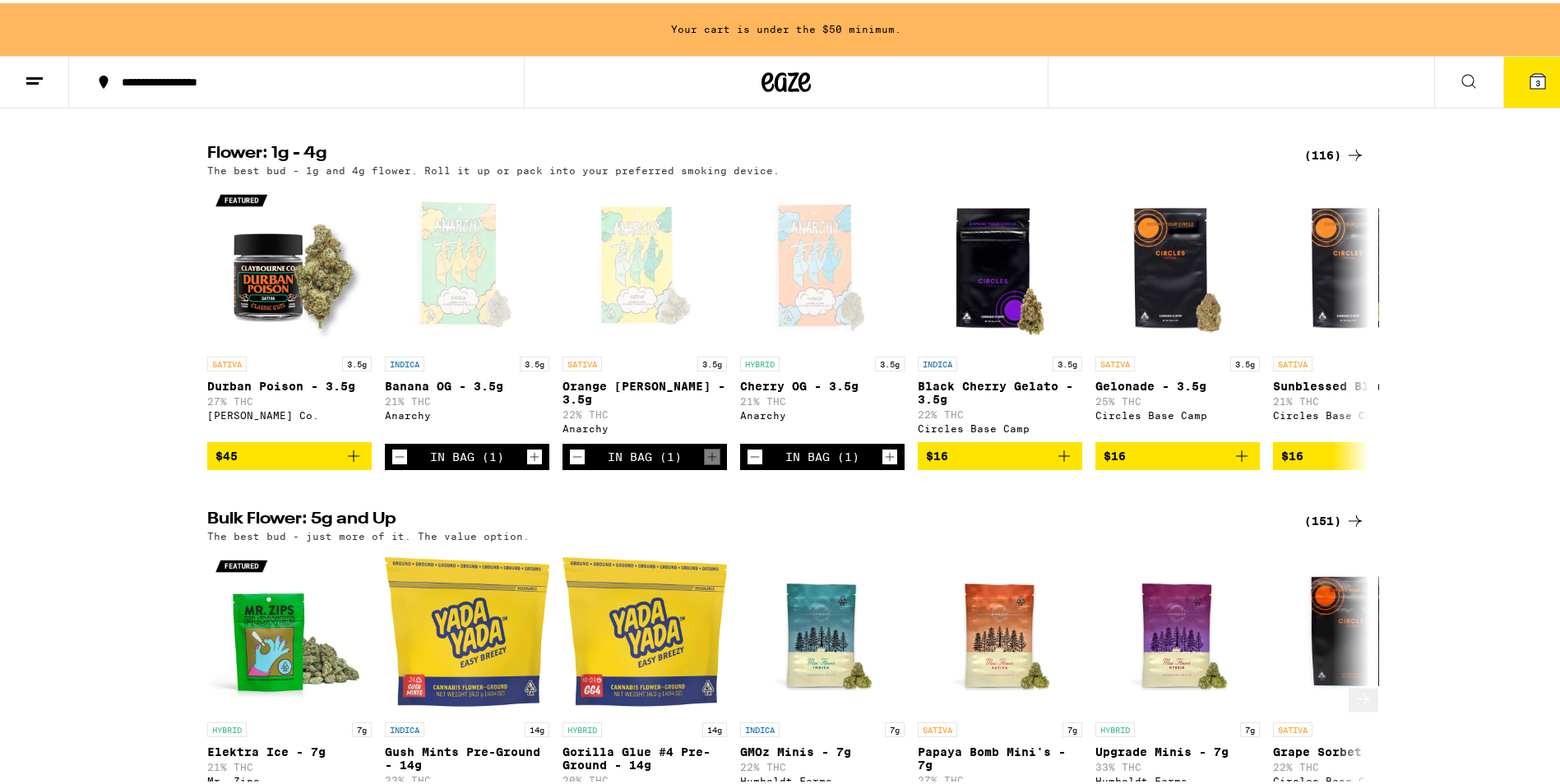
scroll to position [1397, 0]
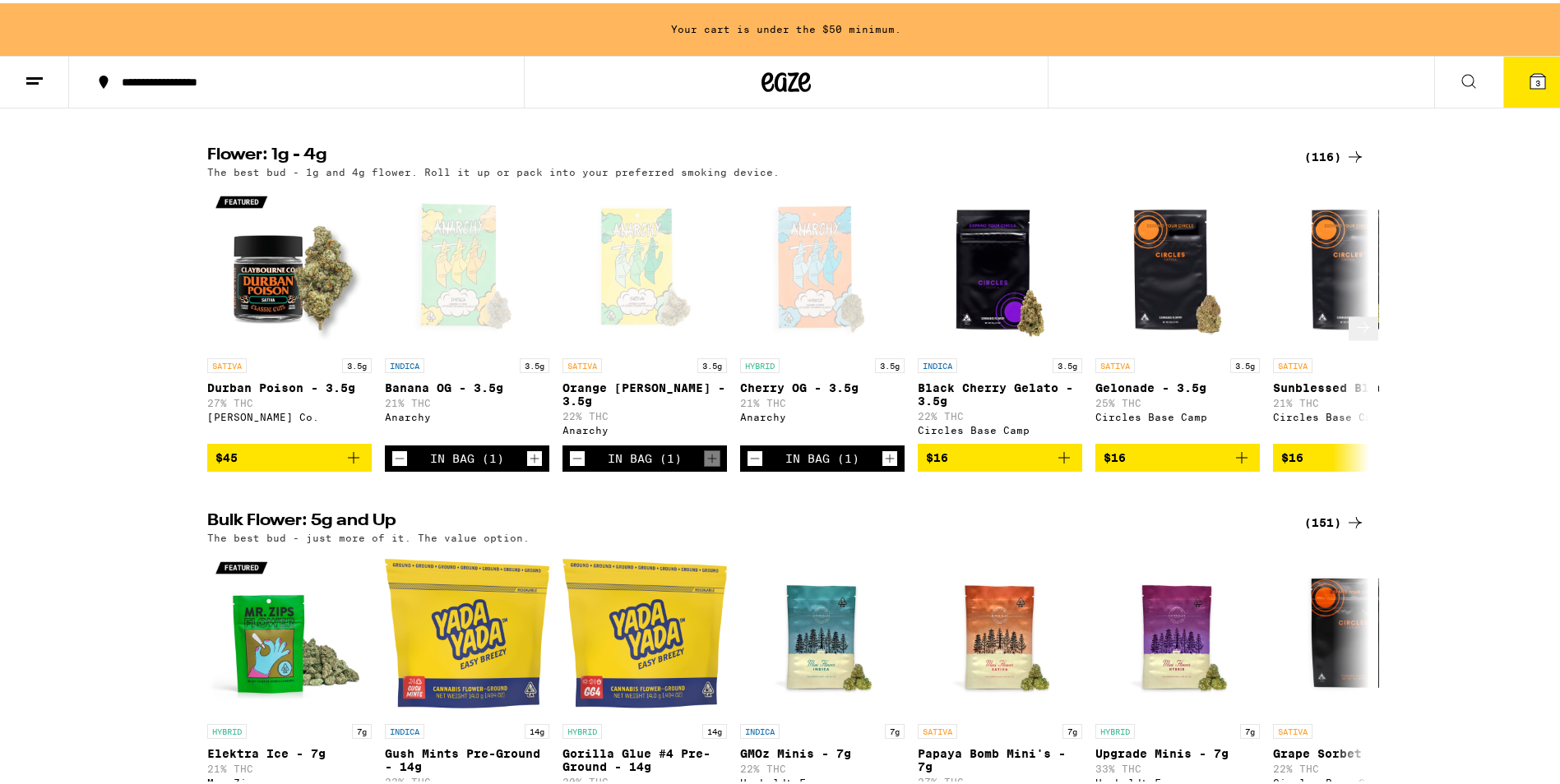
click at [1236, 464] on icon "Add to bag" at bounding box center [1242, 454] width 20 height 20
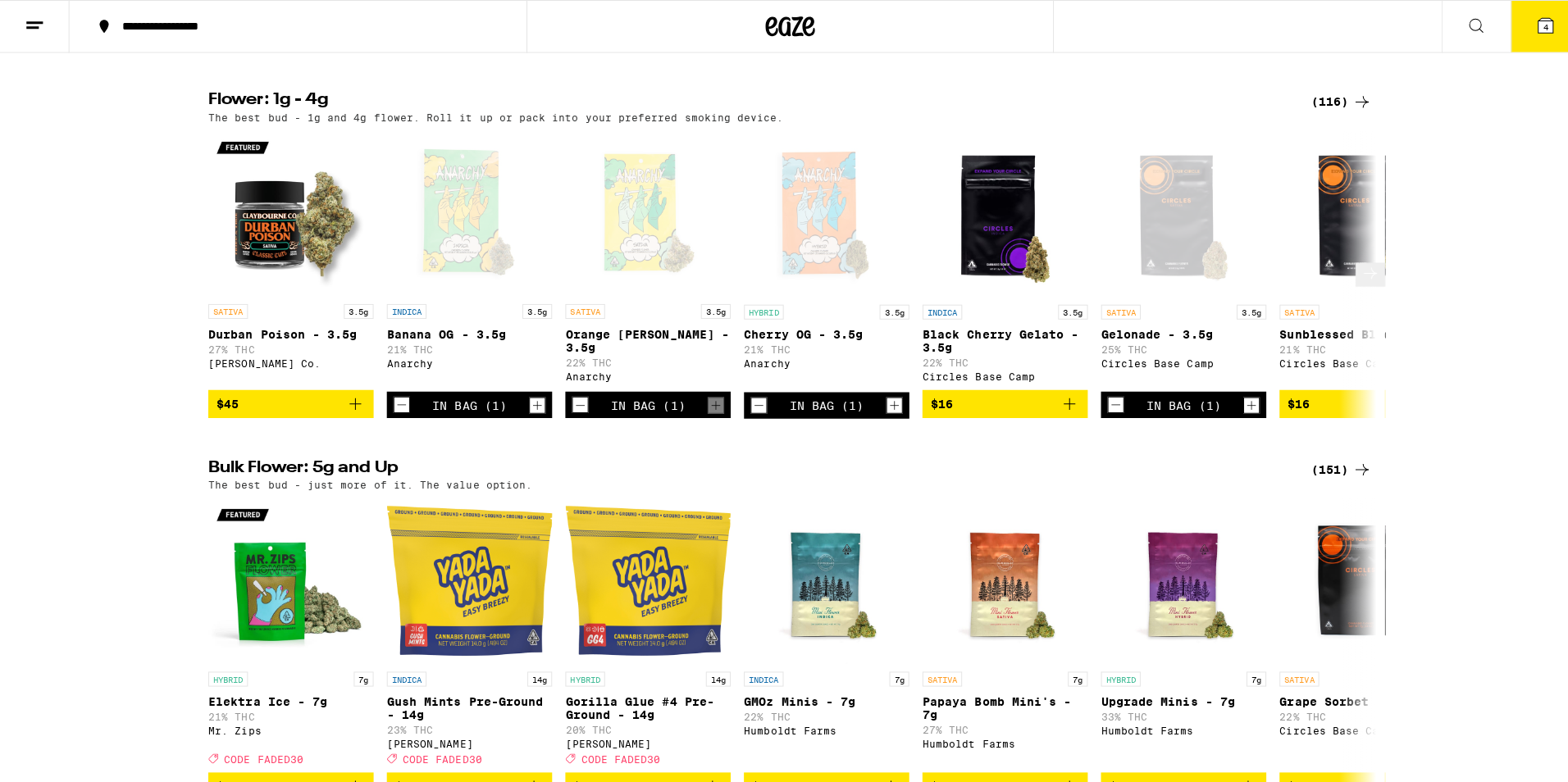
scroll to position [1341, 0]
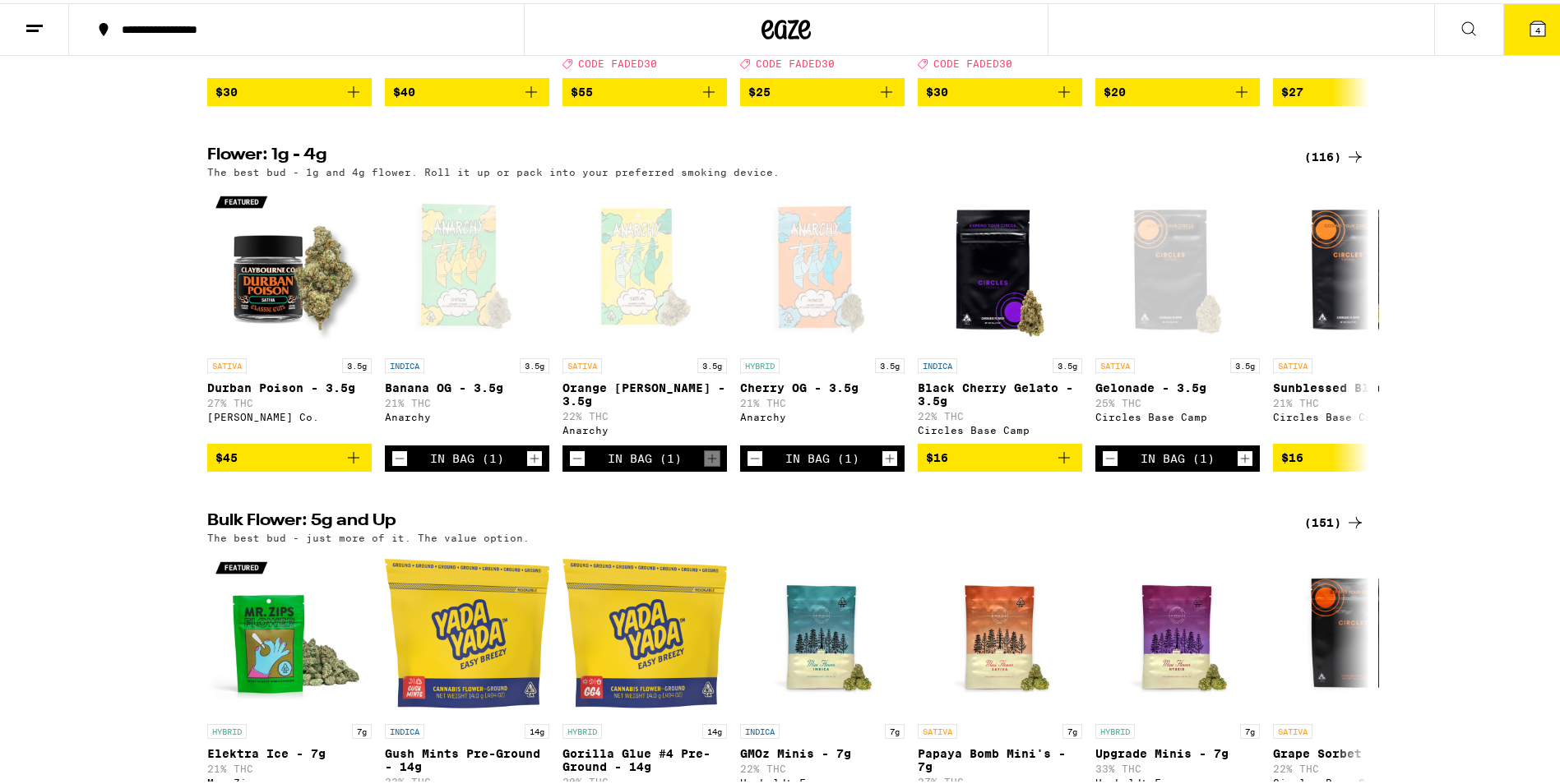
click at [1530, 29] on icon at bounding box center [1538, 25] width 14 height 14
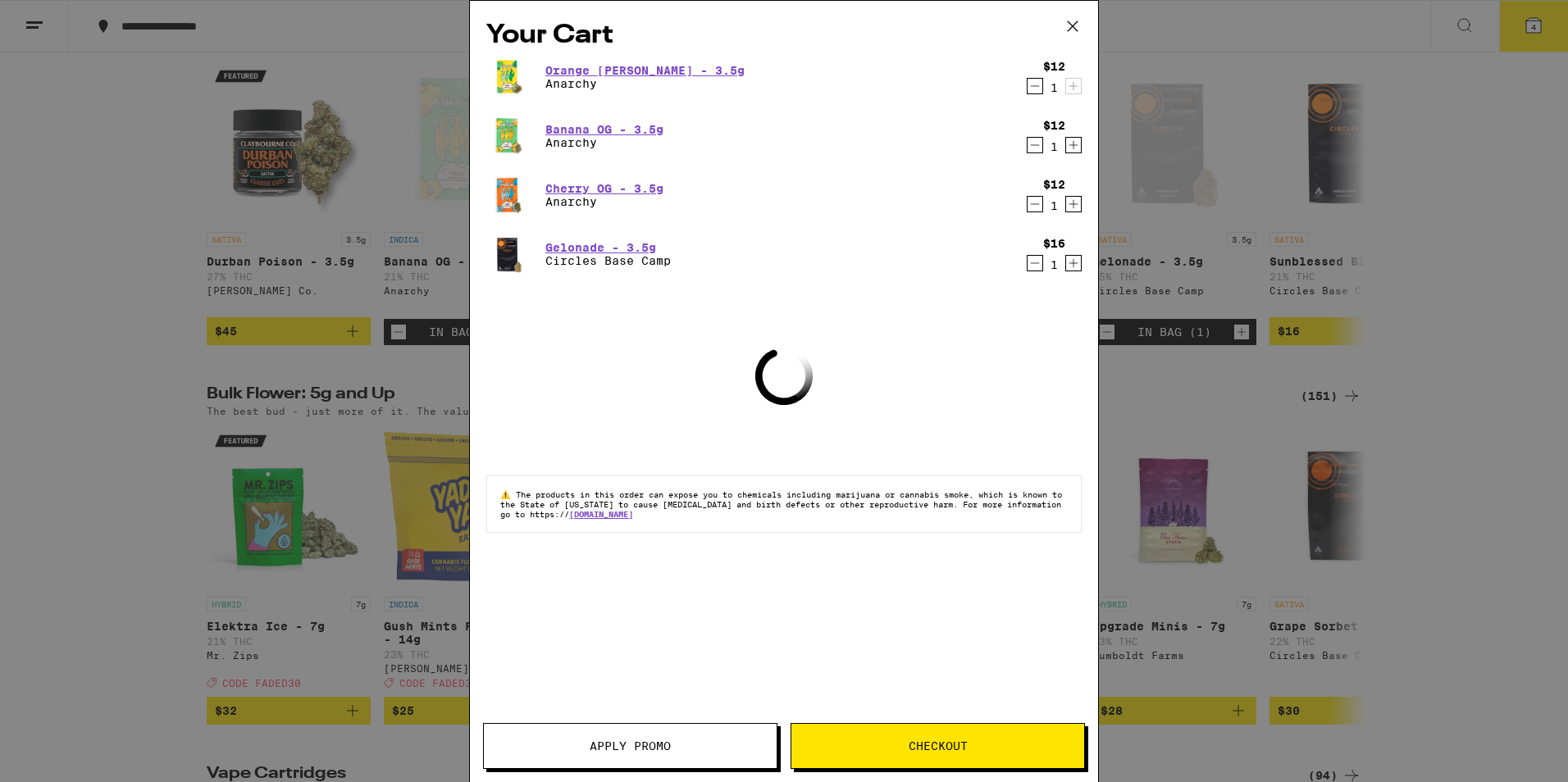
scroll to position [1219, 0]
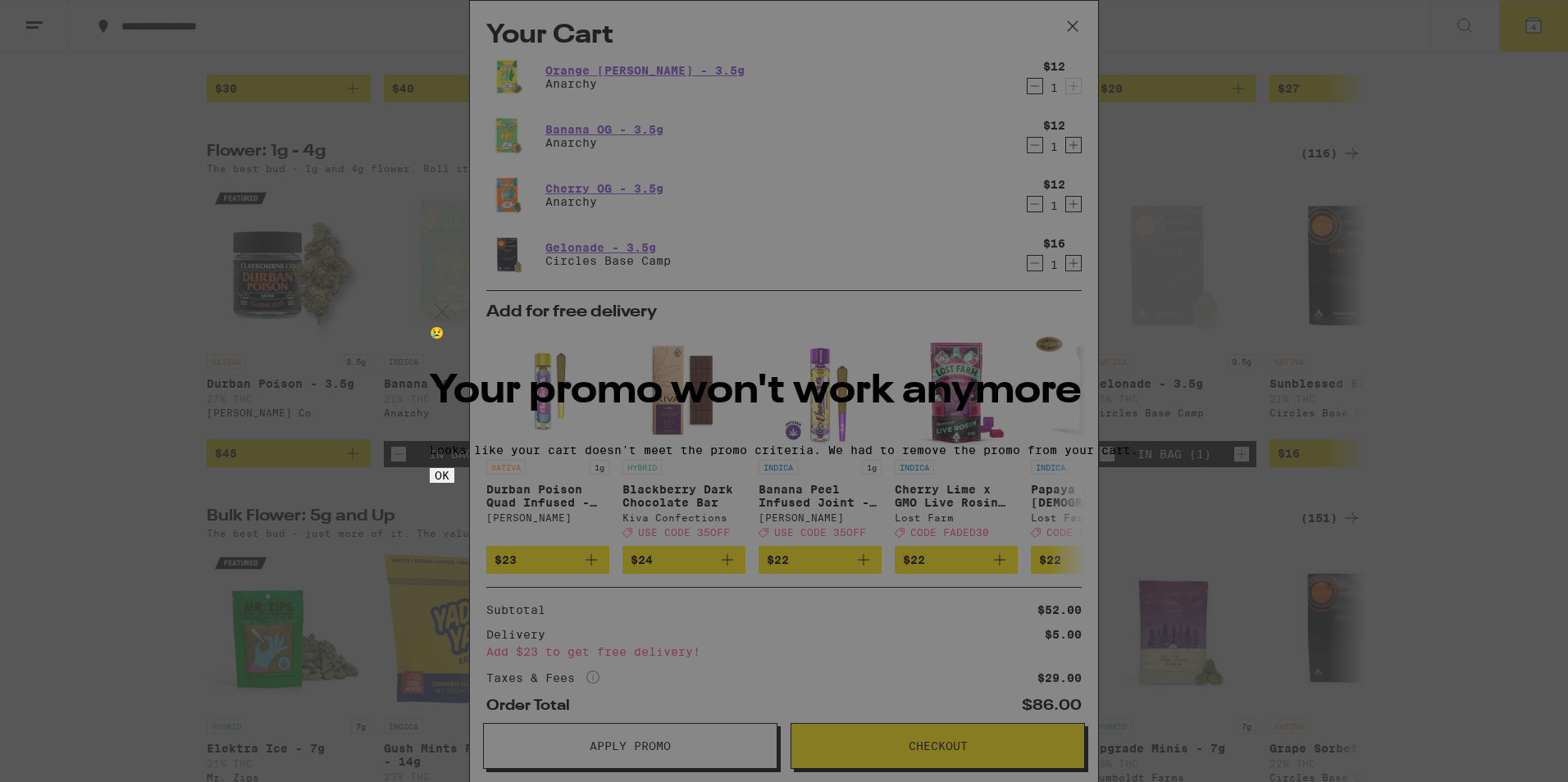
click at [454, 483] on button "OK" at bounding box center [441, 475] width 24 height 14
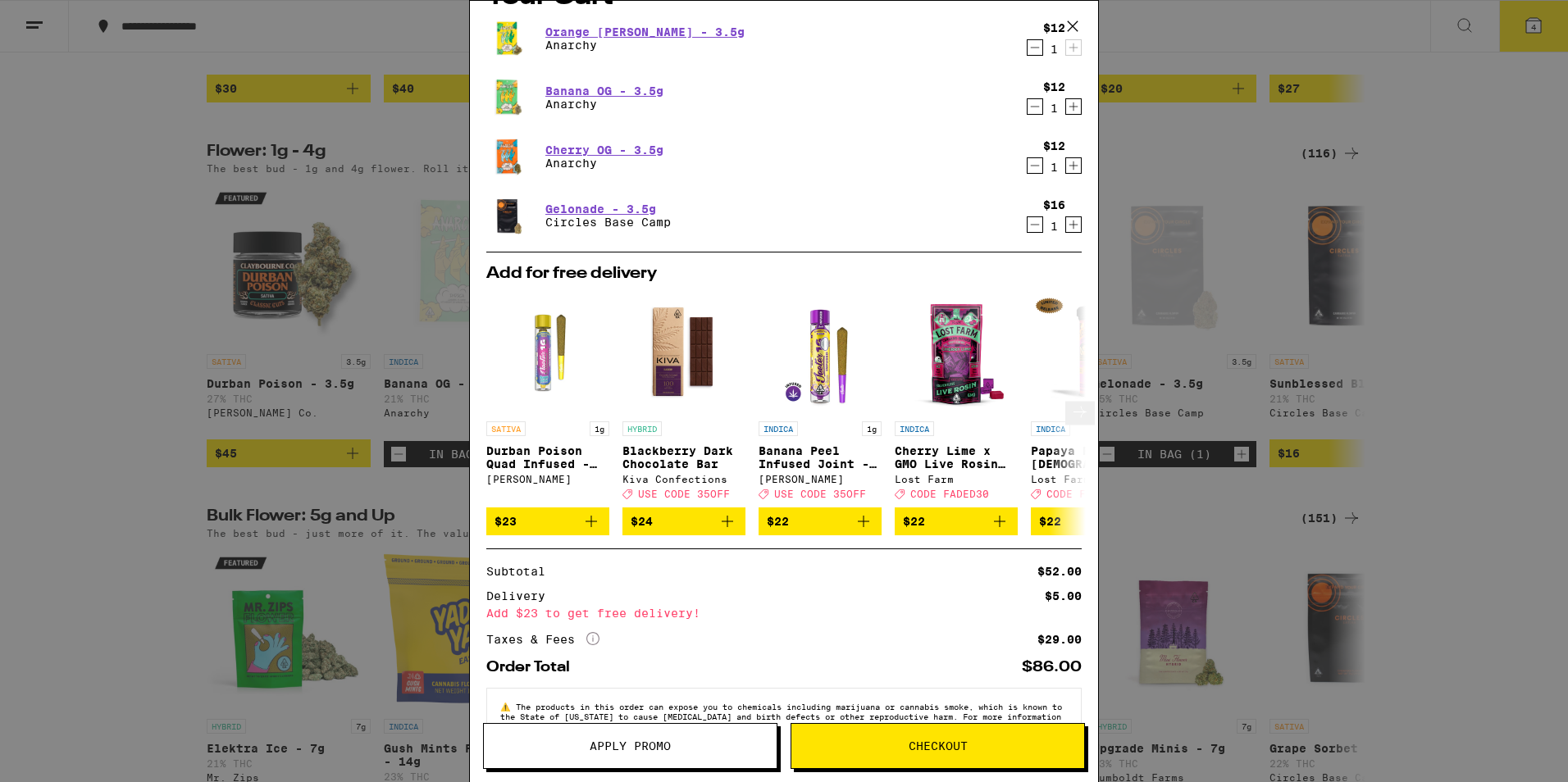
scroll to position [92, 0]
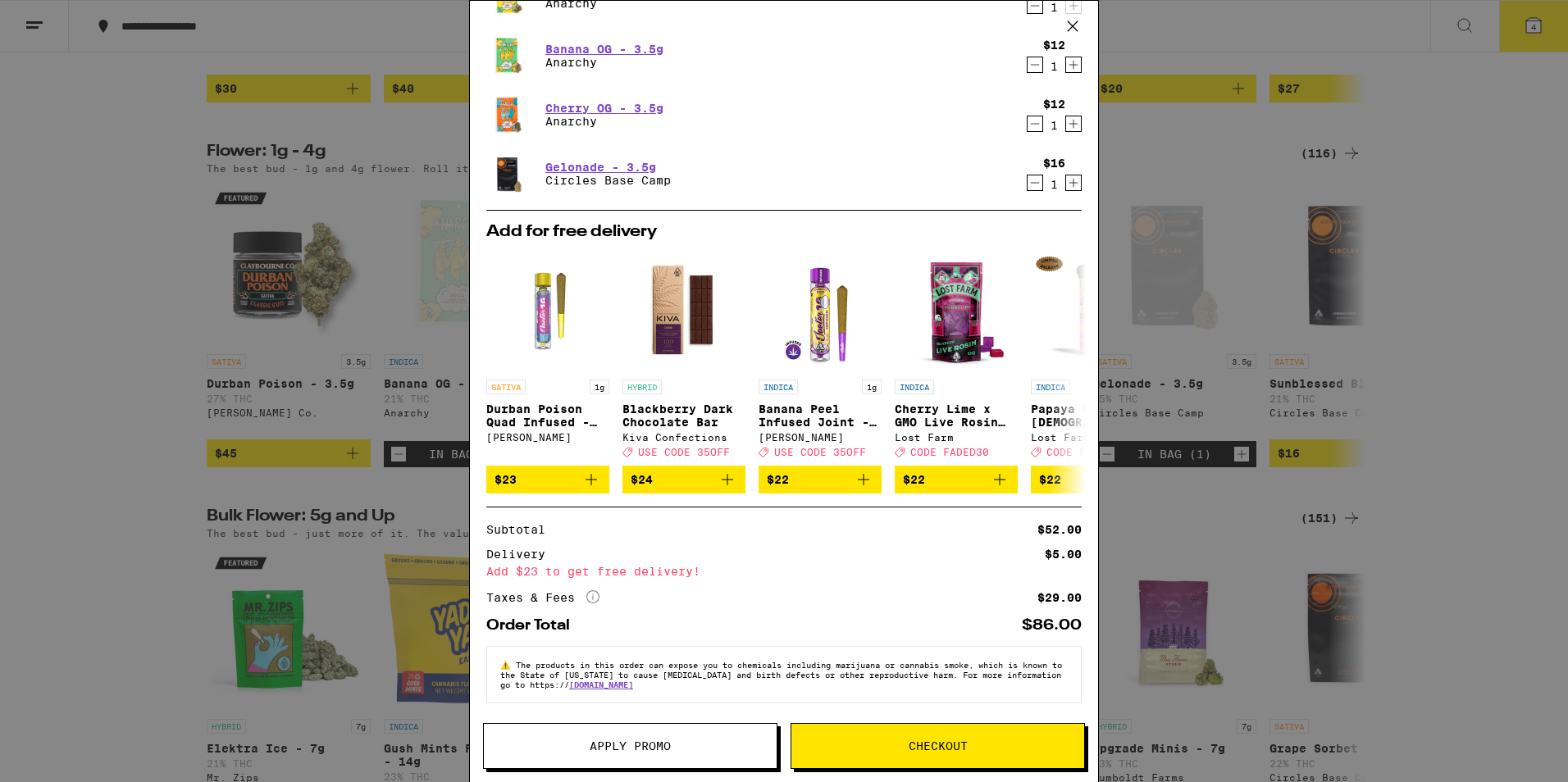
click at [909, 757] on button "Checkout" at bounding box center [937, 745] width 294 height 46
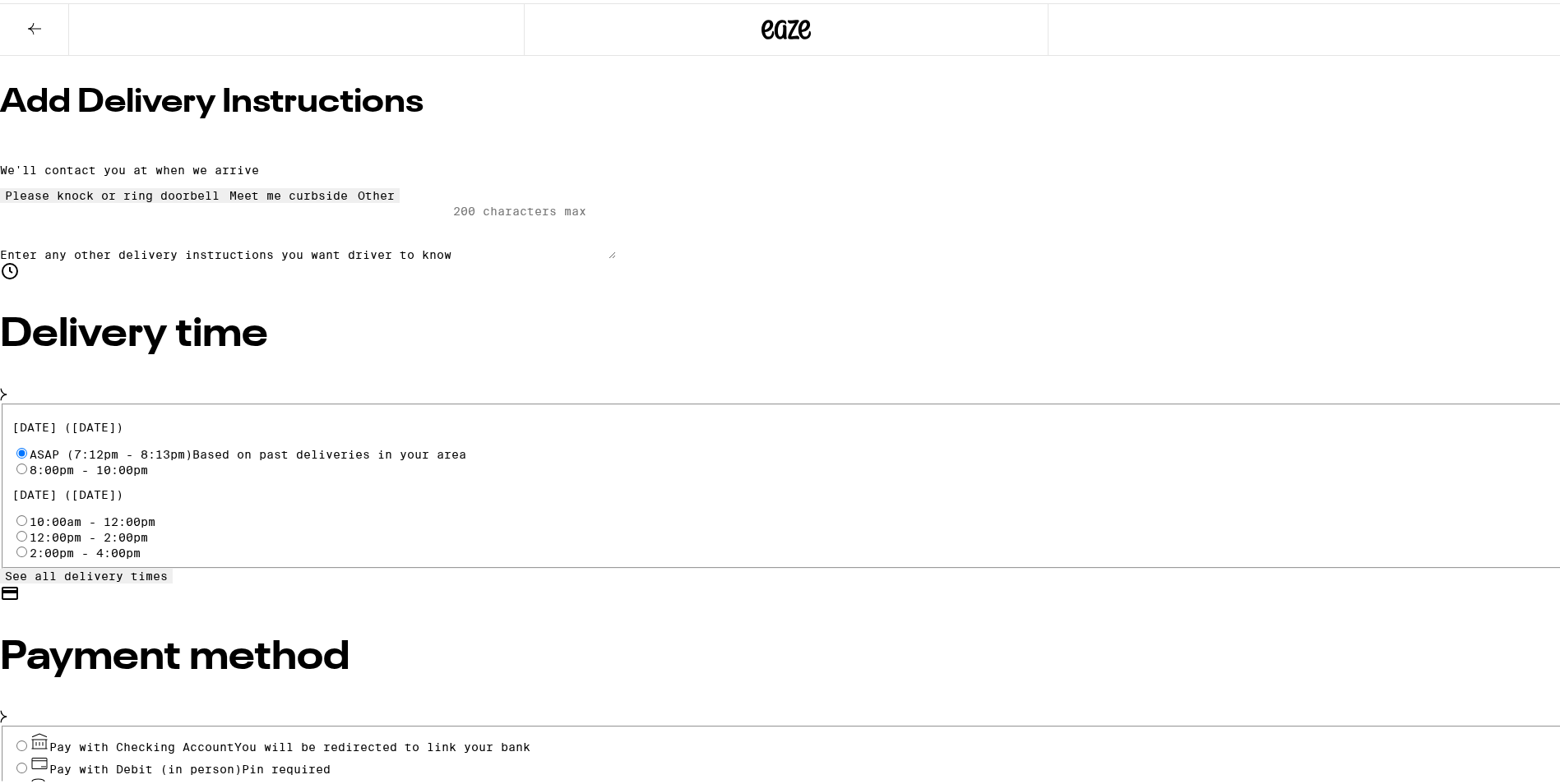
scroll to position [329, 0]
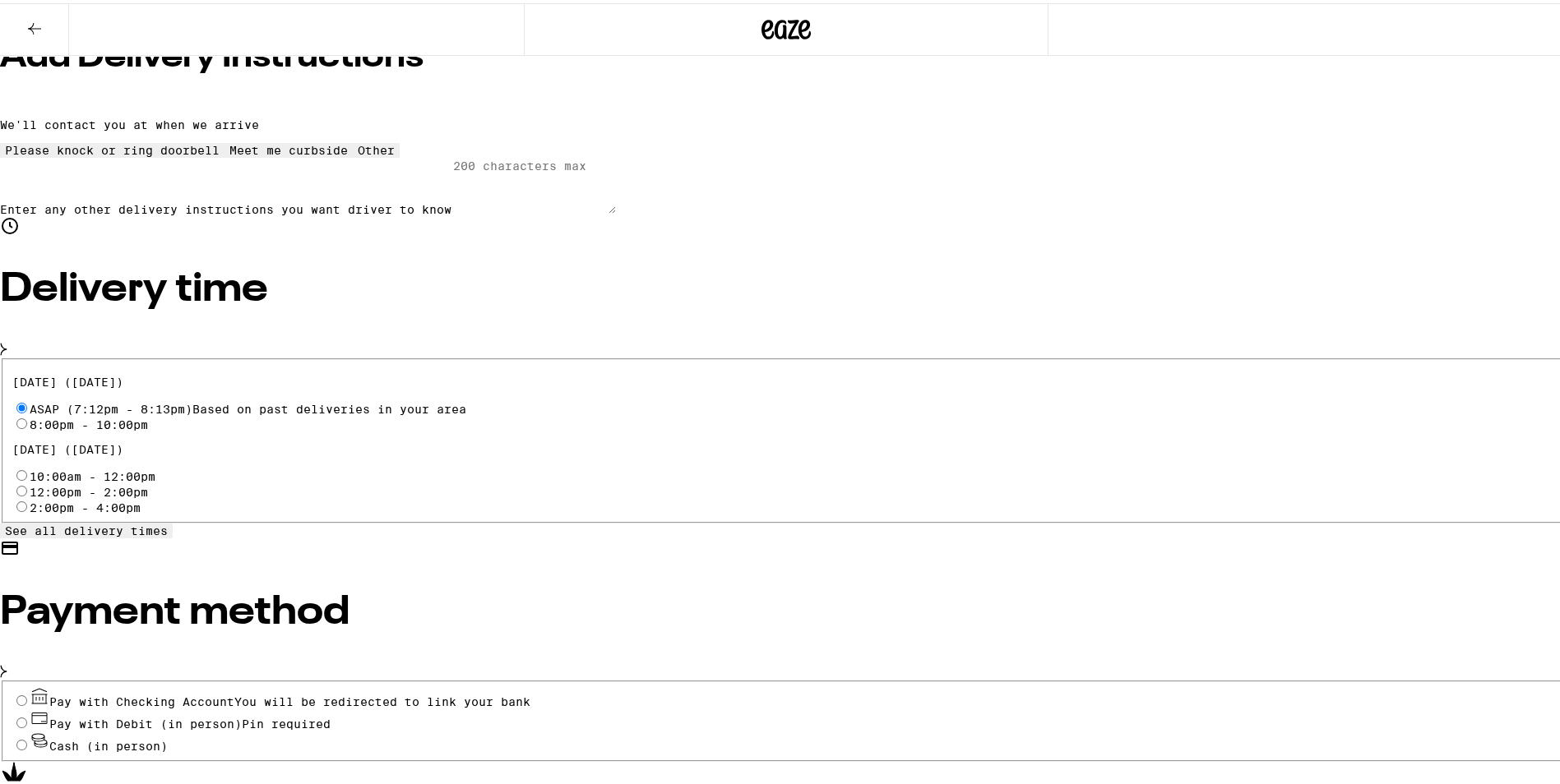
click at [27, 714] on input "Pay with Debit (in person) Pin required" at bounding box center [22, 719] width 11 height 11
radio input "true"
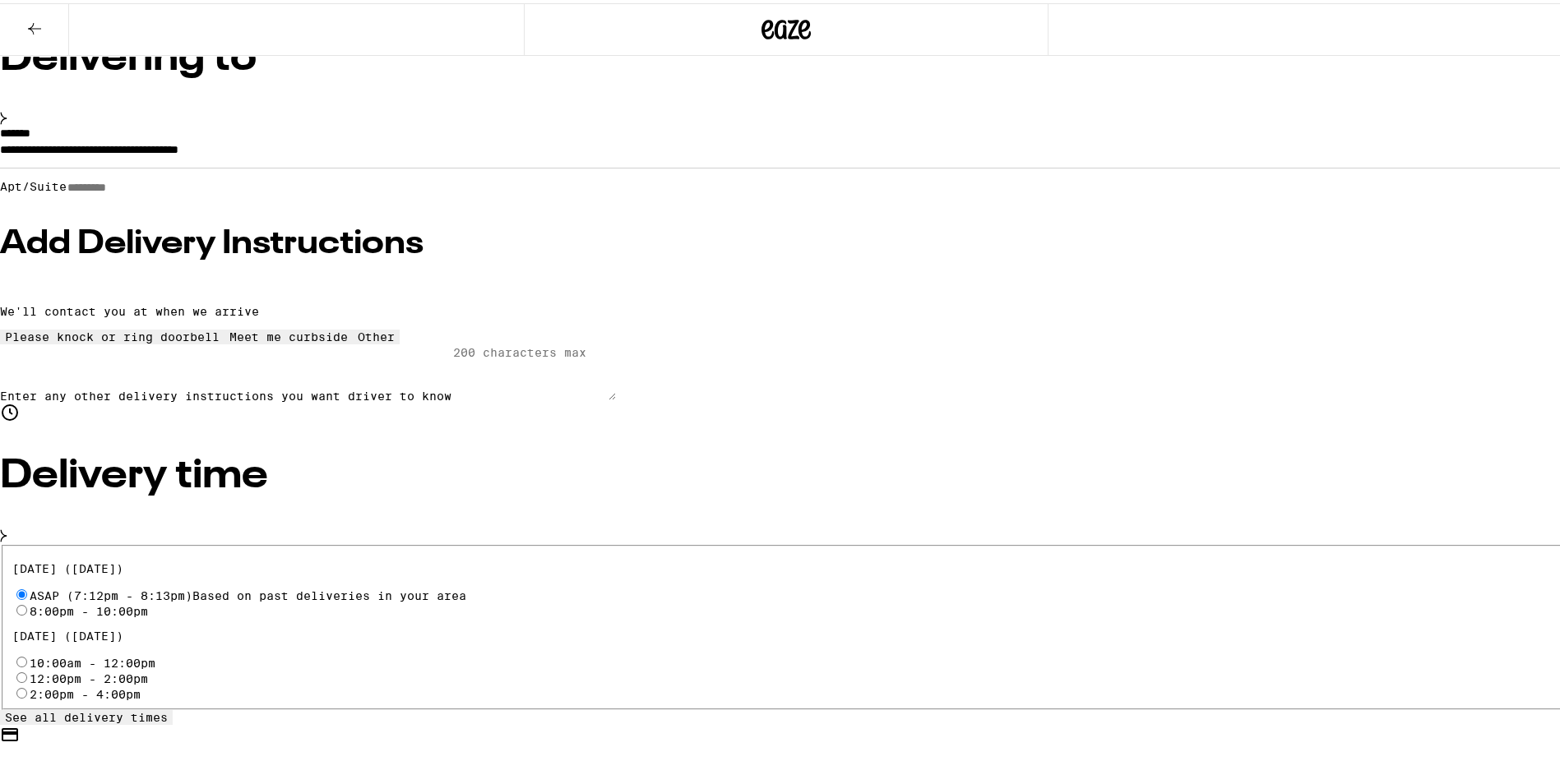
scroll to position [0, 0]
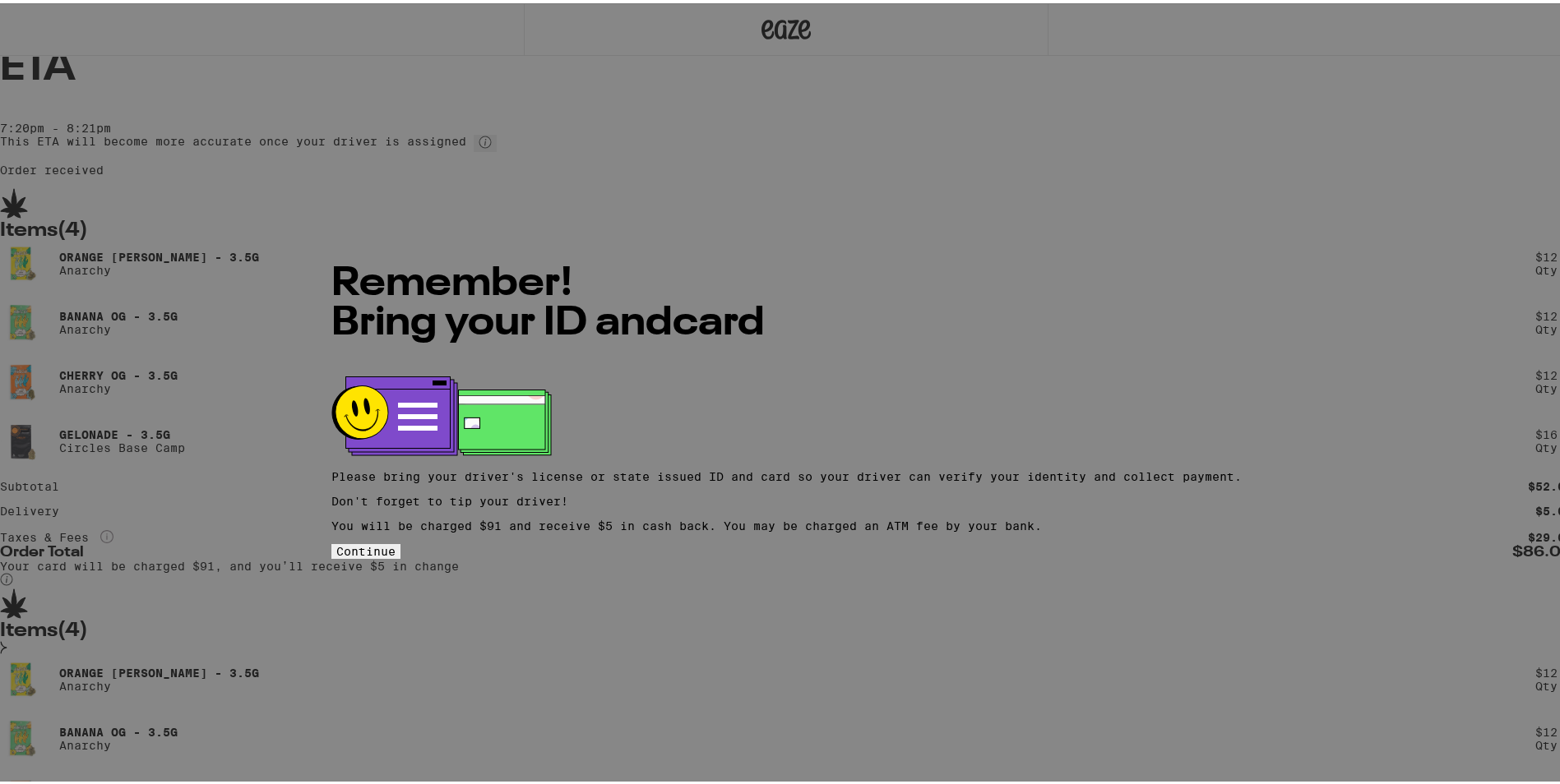
click at [395, 549] on span "Continue" at bounding box center [366, 548] width 59 height 13
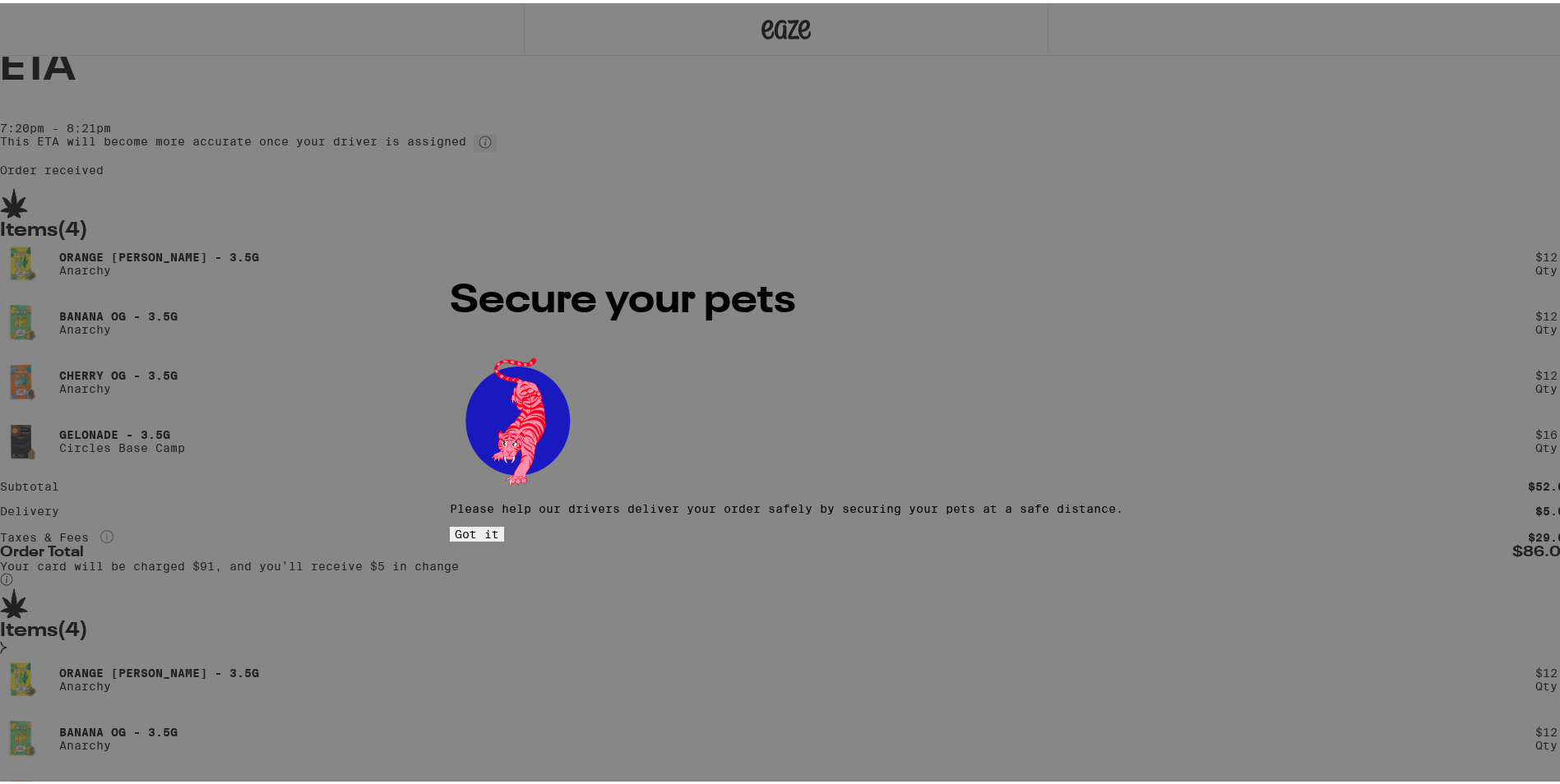
click at [499, 524] on span "Got it" at bounding box center [476, 531] width 44 height 13
